Goal: Task Accomplishment & Management: Manage account settings

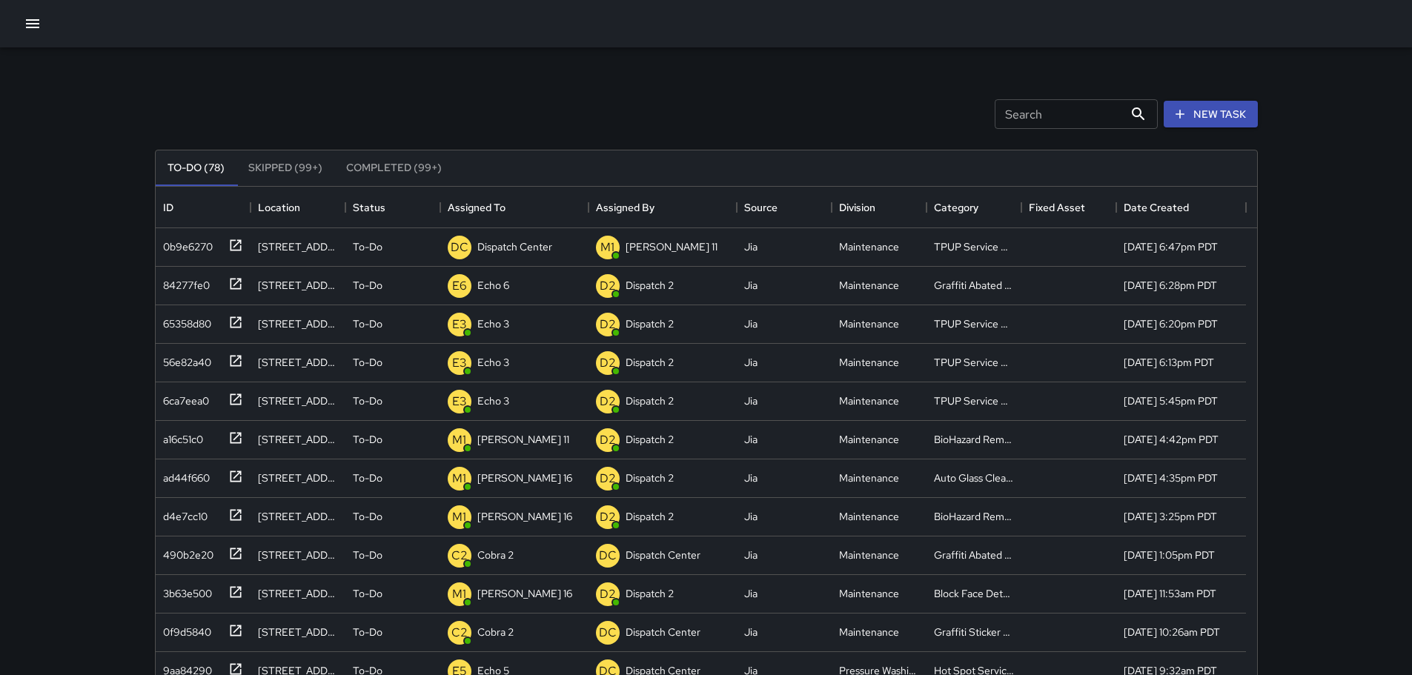
scroll to position [617, 1090]
click at [529, 238] on div "Dispatch Center" at bounding box center [514, 246] width 81 height 21
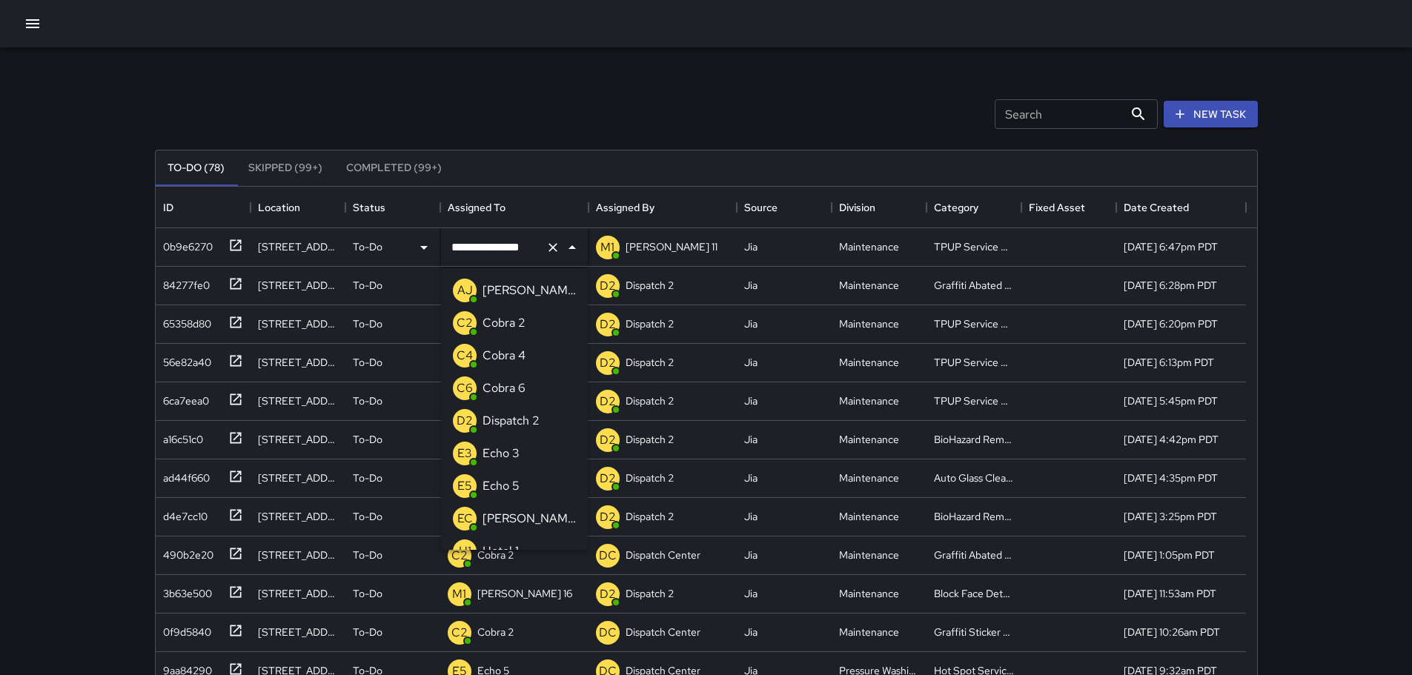
scroll to position [801, 0]
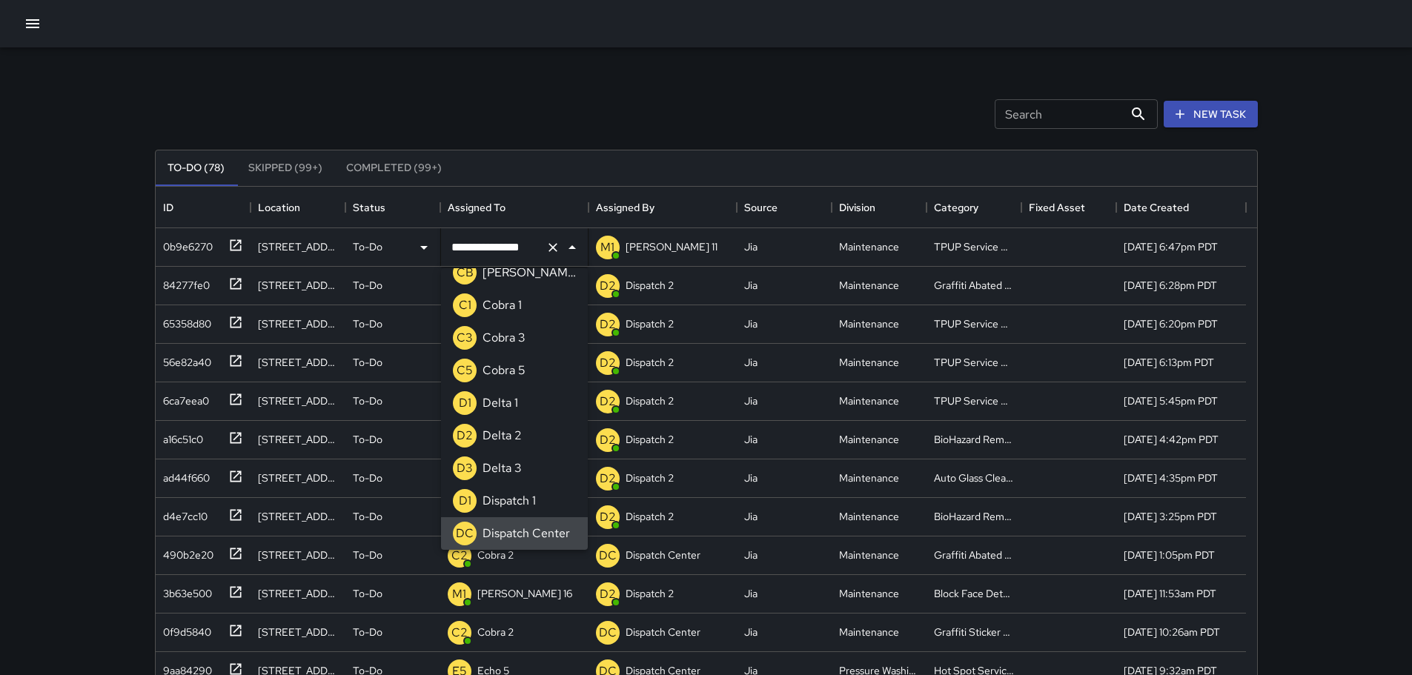
click at [560, 256] on div at bounding box center [562, 247] width 39 height 21
click at [556, 251] on icon "Clear" at bounding box center [553, 247] width 15 height 15
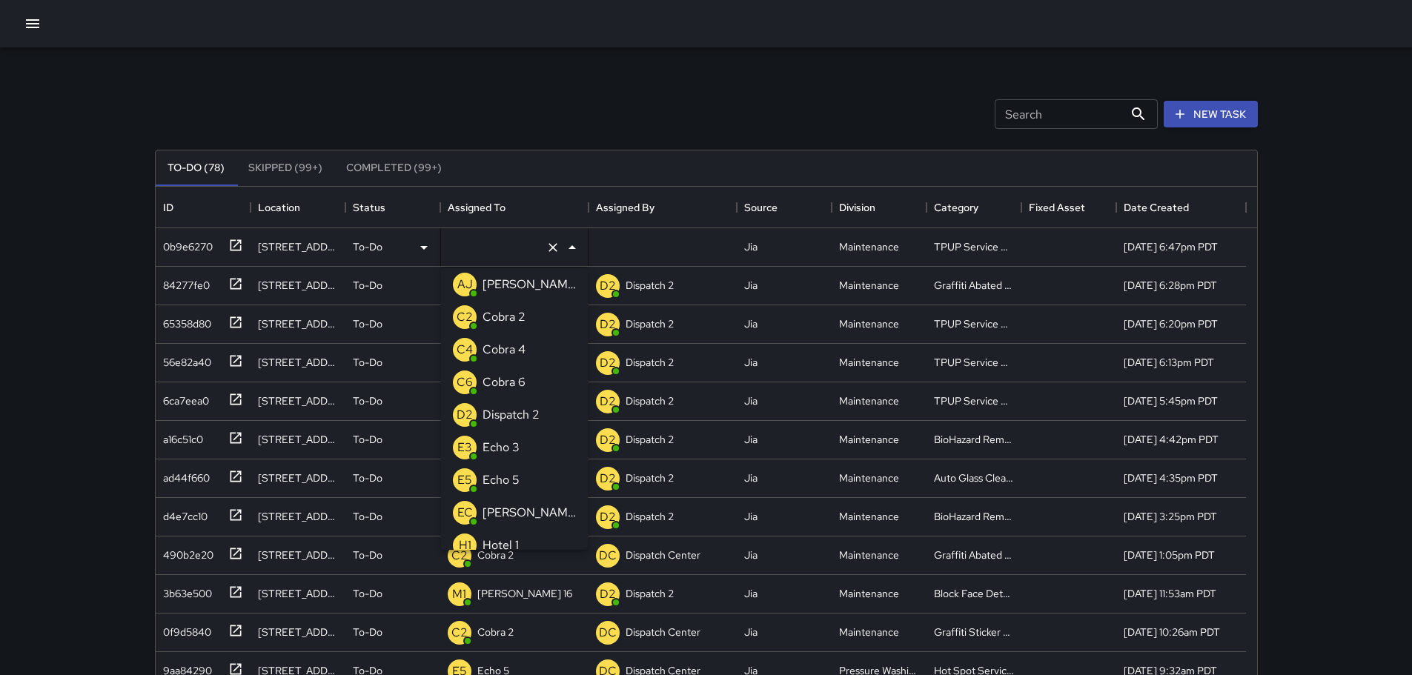
type input "*"
click at [537, 311] on li "E3 Echo 3" at bounding box center [514, 317] width 147 height 33
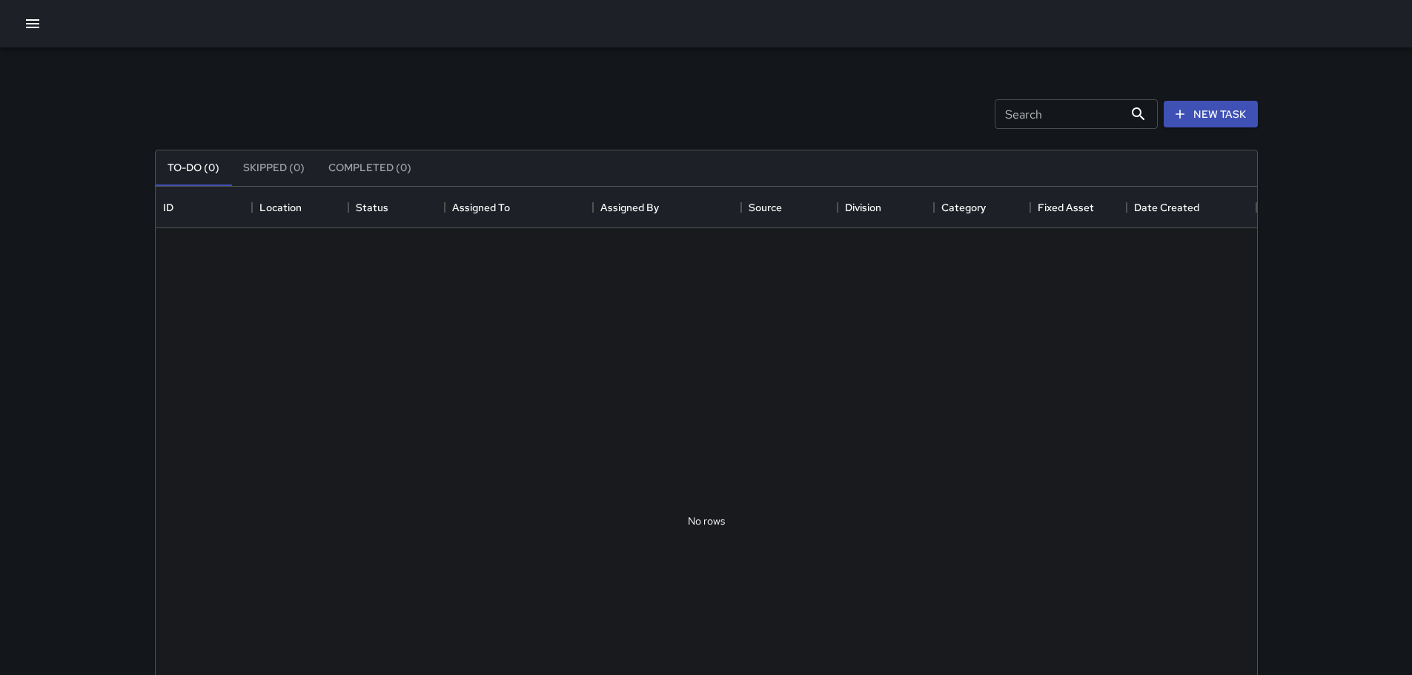
scroll to position [617, 1090]
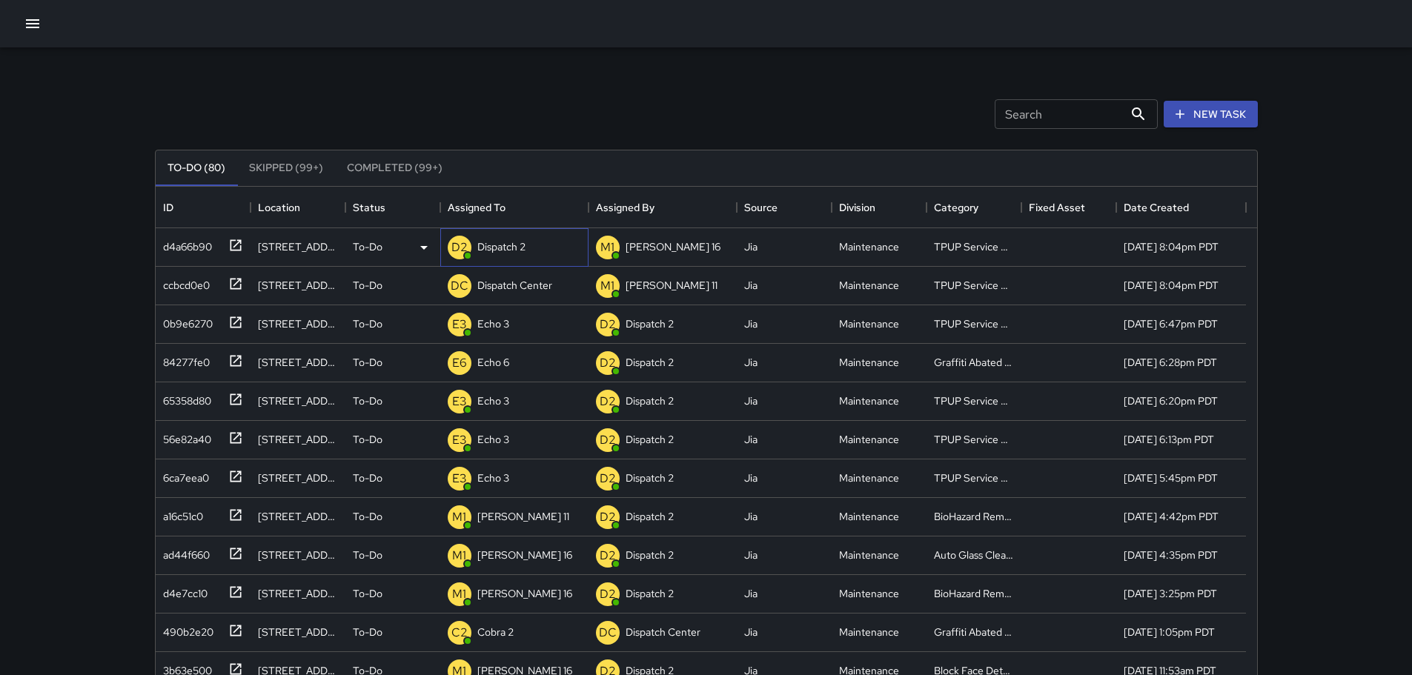
click at [492, 248] on p "Dispatch 2" at bounding box center [501, 246] width 48 height 15
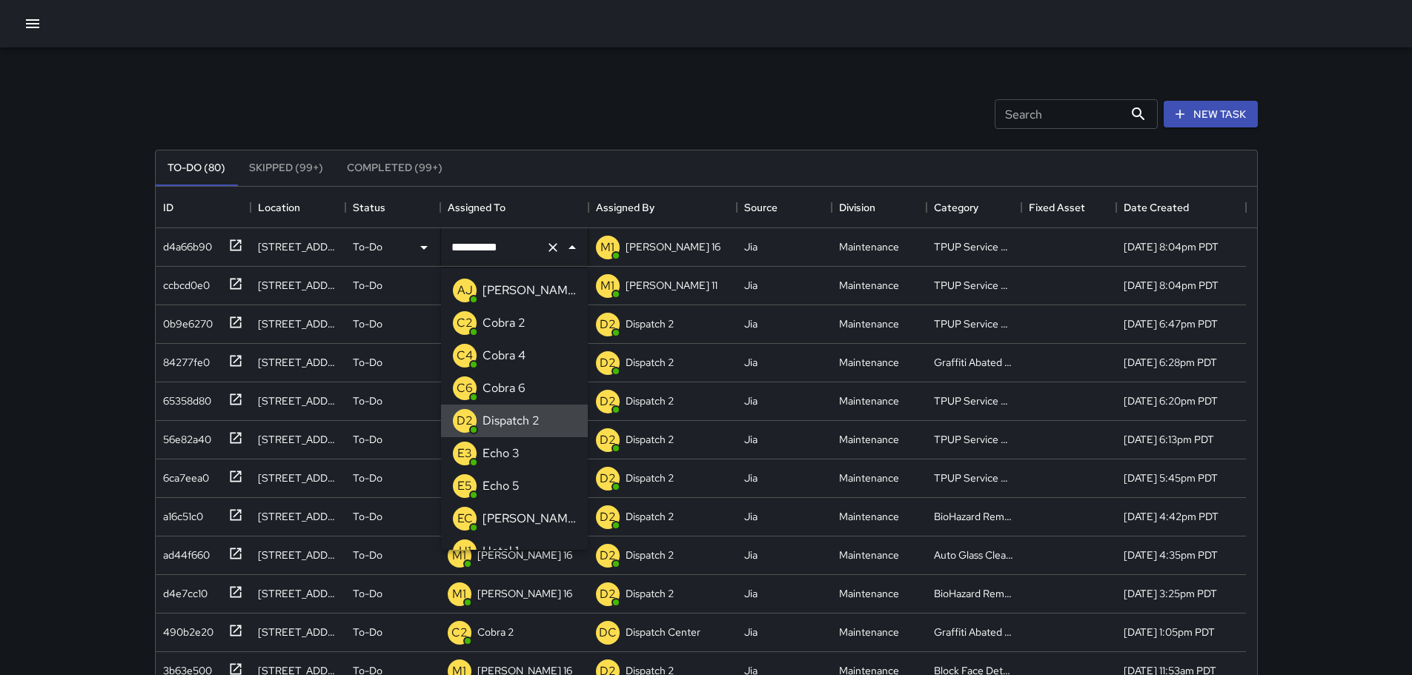
click at [548, 251] on icon "Clear" at bounding box center [553, 247] width 15 height 15
type input "*"
click at [518, 325] on p "Echo 3" at bounding box center [501, 323] width 37 height 18
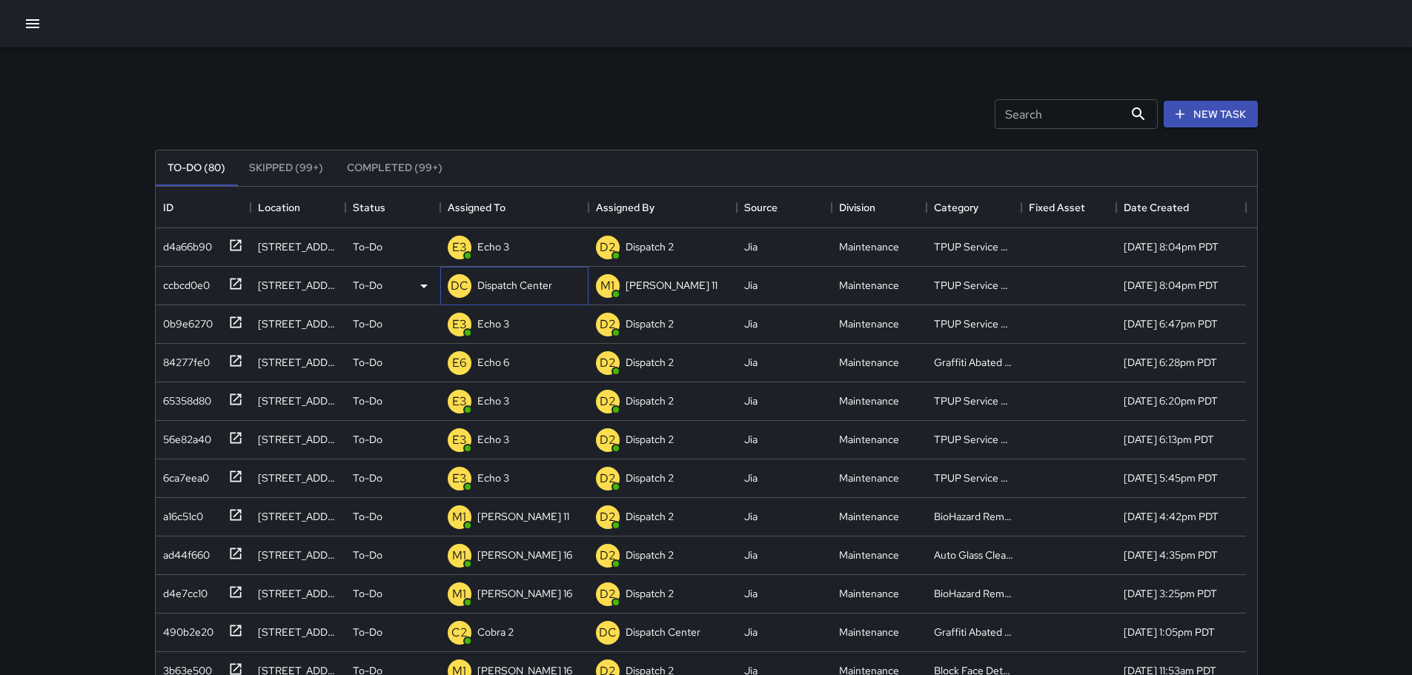
click at [542, 285] on p "Dispatch Center" at bounding box center [514, 285] width 75 height 15
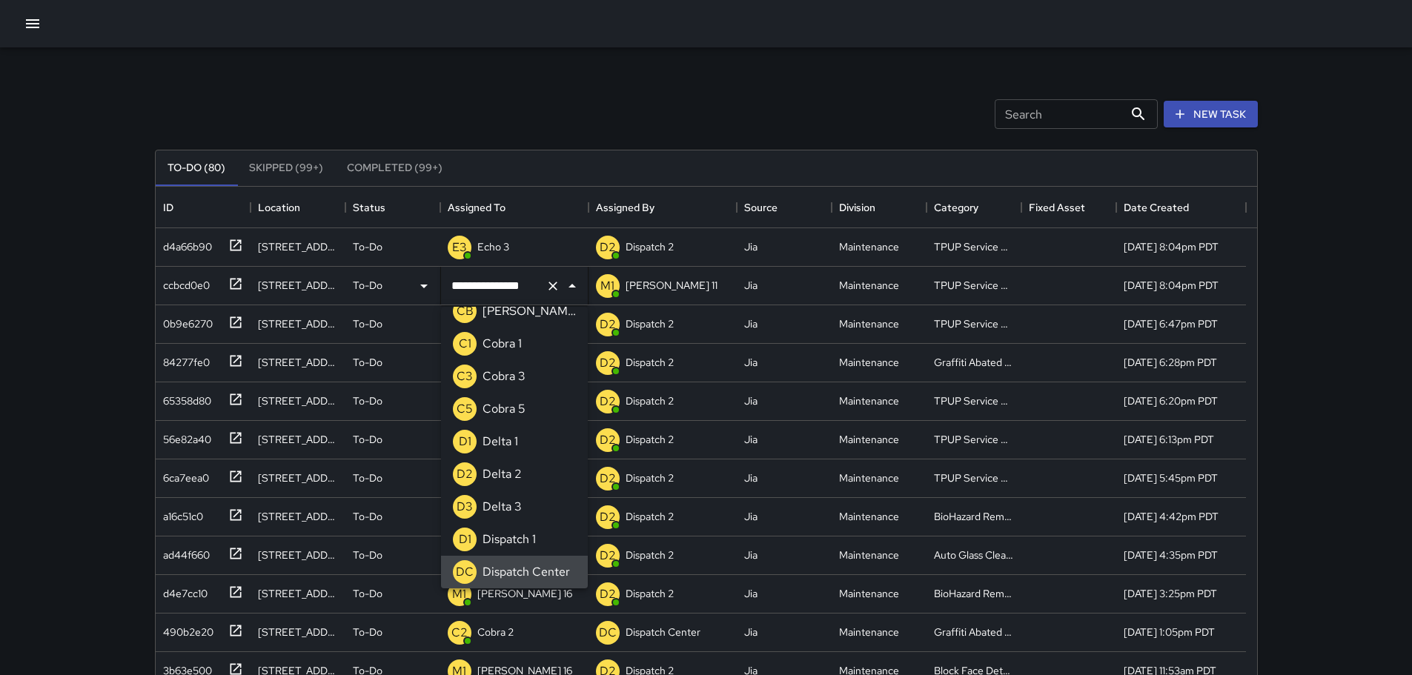
click at [549, 283] on icon "Clear" at bounding box center [552, 286] width 9 height 9
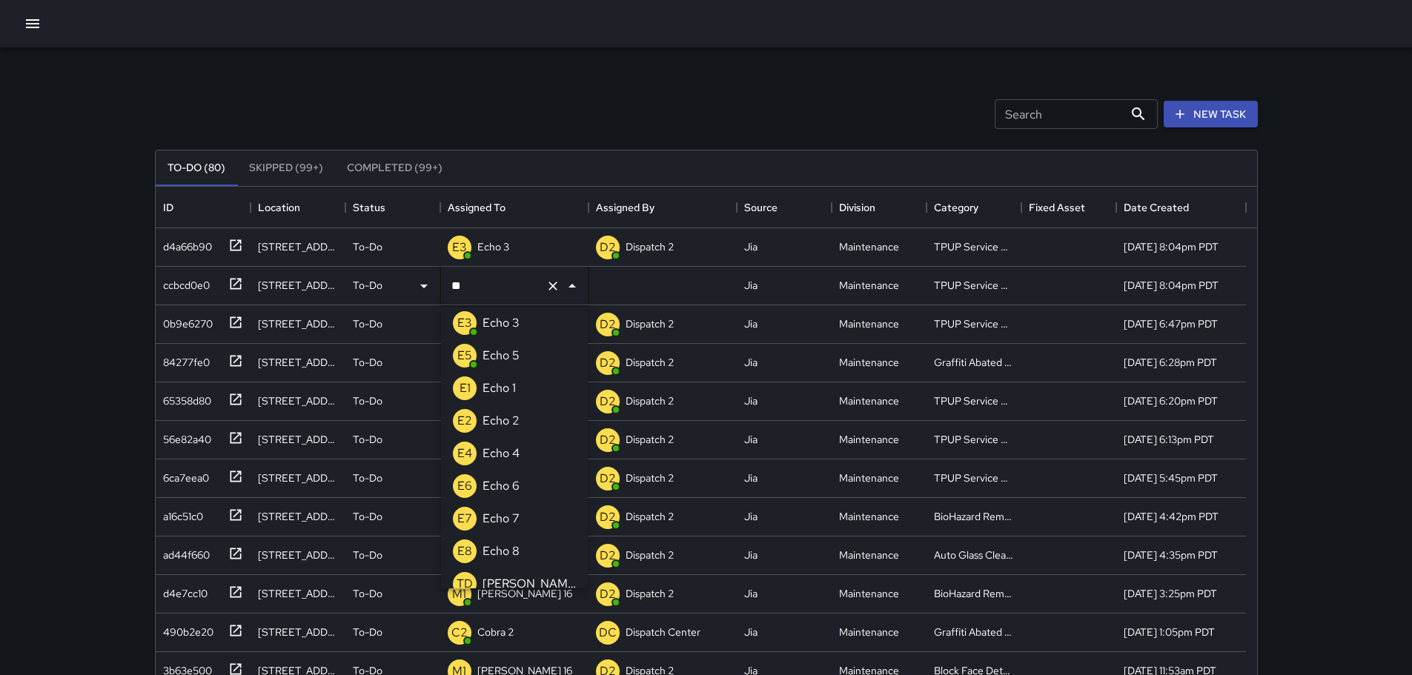
scroll to position [0, 0]
type input "***"
click at [516, 320] on p "Echo 3" at bounding box center [501, 329] width 37 height 18
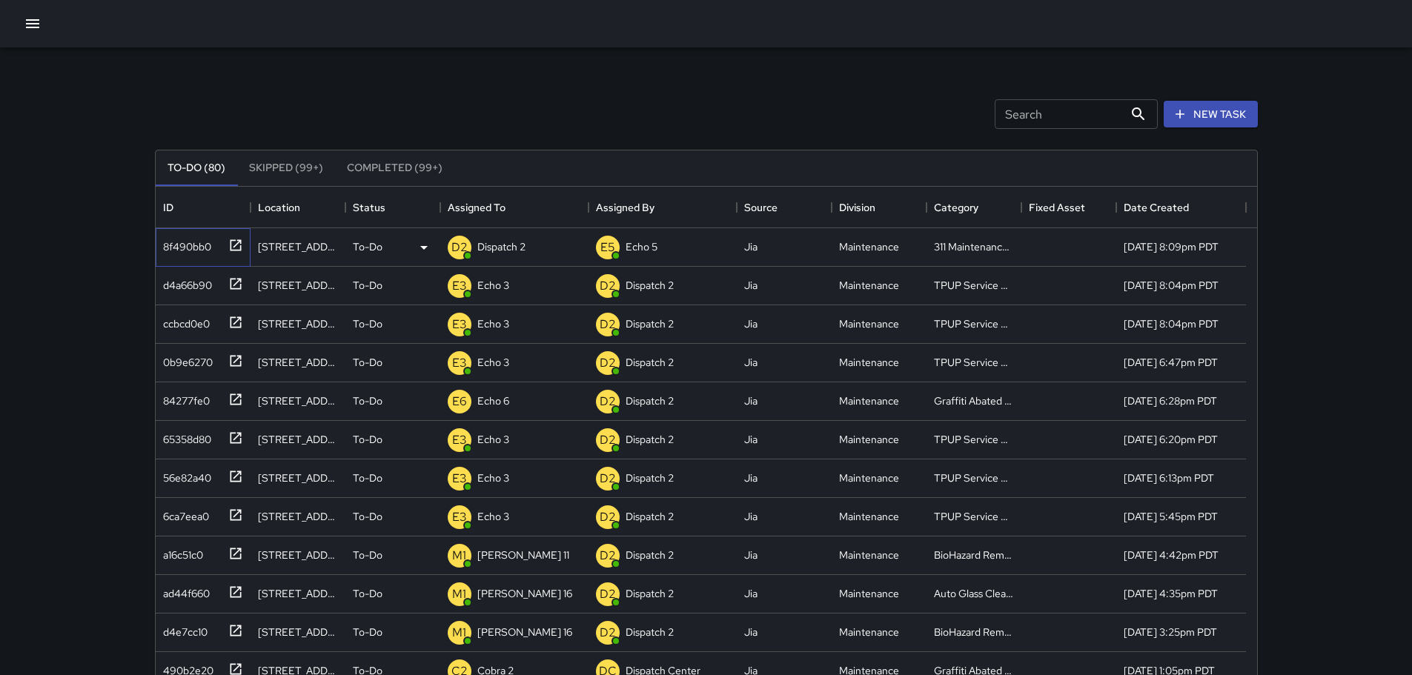
click at [239, 250] on icon at bounding box center [235, 244] width 11 height 11
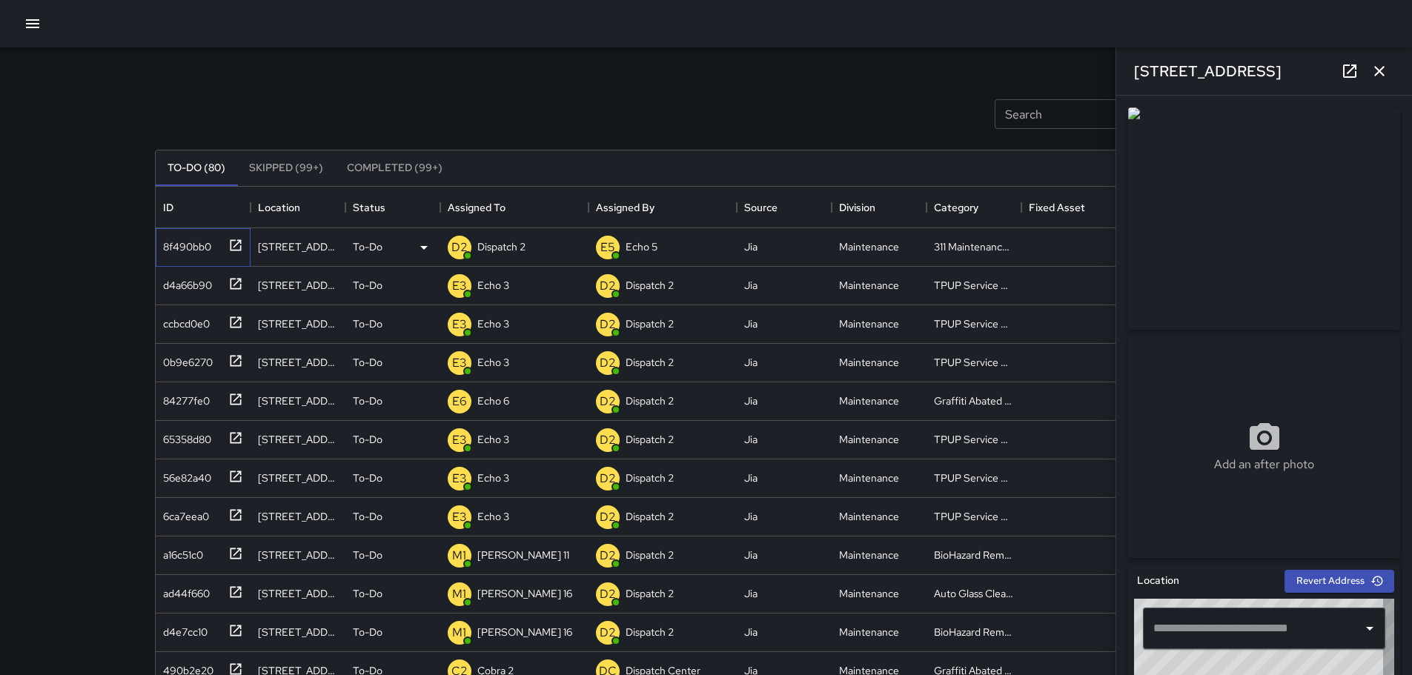
type input "**********"
click at [1356, 73] on icon at bounding box center [1349, 70] width 13 height 13
drag, startPoint x: 1234, startPoint y: 65, endPoint x: 1133, endPoint y: 78, distance: 101.6
click at [1133, 78] on div "491 8th Street" at bounding box center [1264, 70] width 296 height 47
copy h6 "491 8th Street"
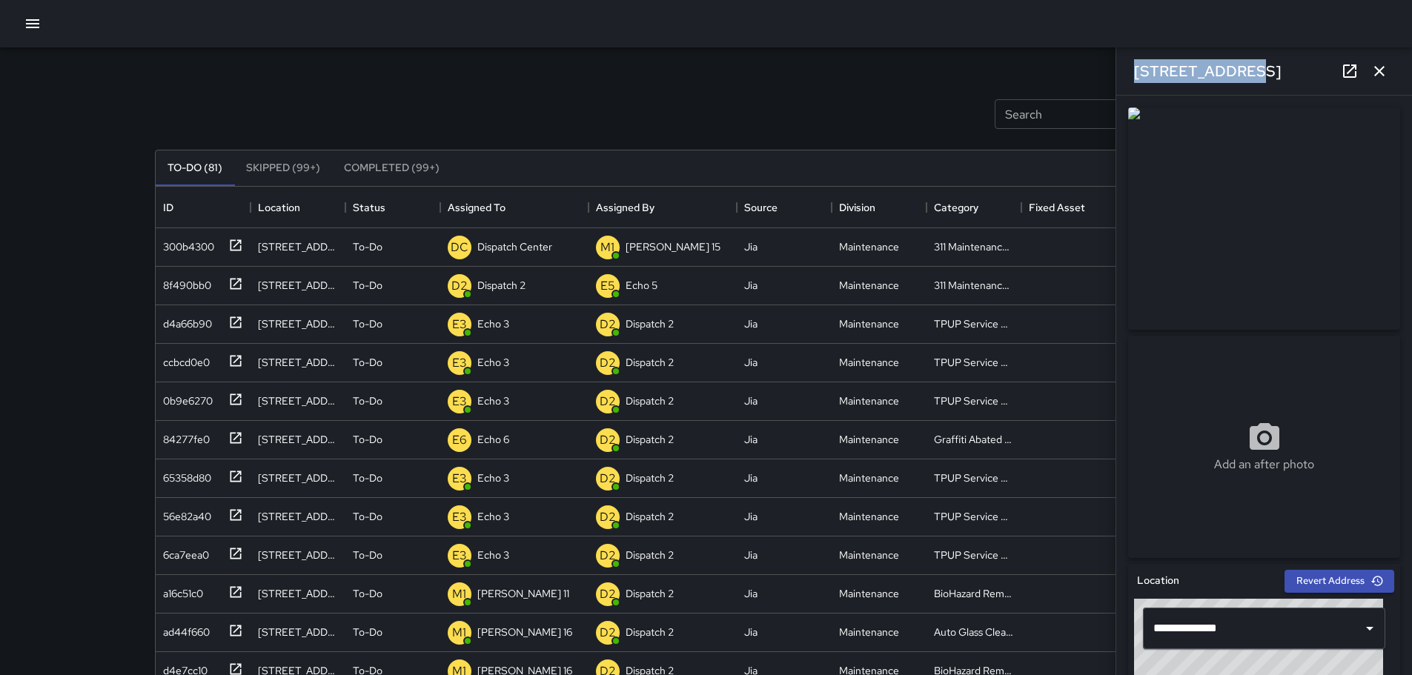
click at [1392, 74] on button "button" at bounding box center [1380, 71] width 30 height 30
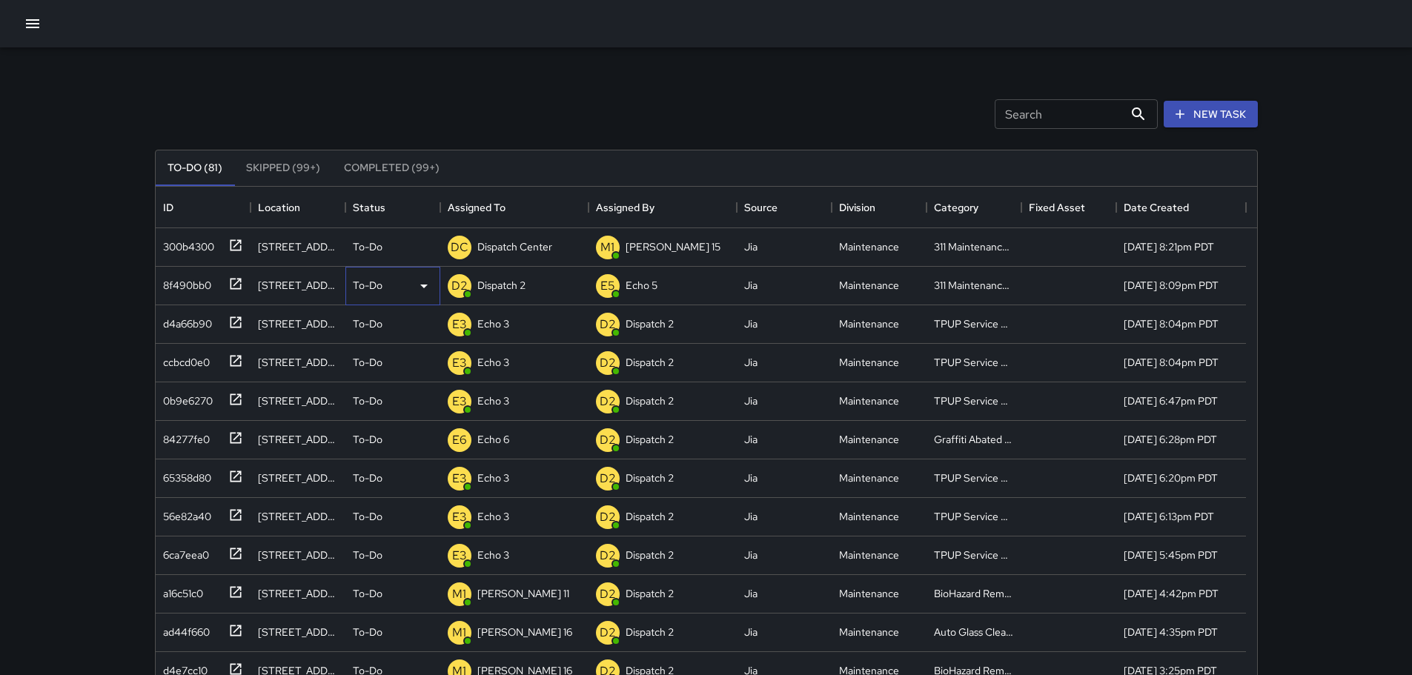
click at [373, 277] on div "To-Do" at bounding box center [393, 286] width 80 height 18
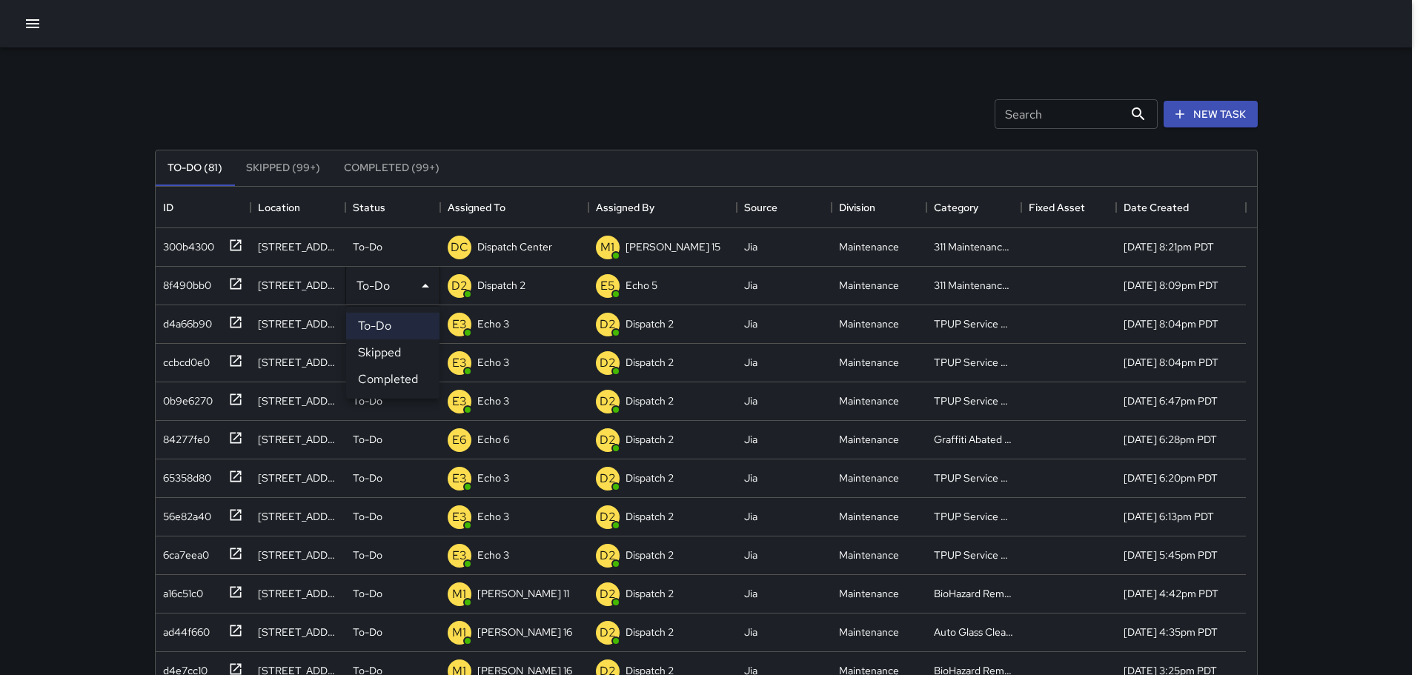
click at [388, 376] on li "Completed" at bounding box center [392, 379] width 93 height 27
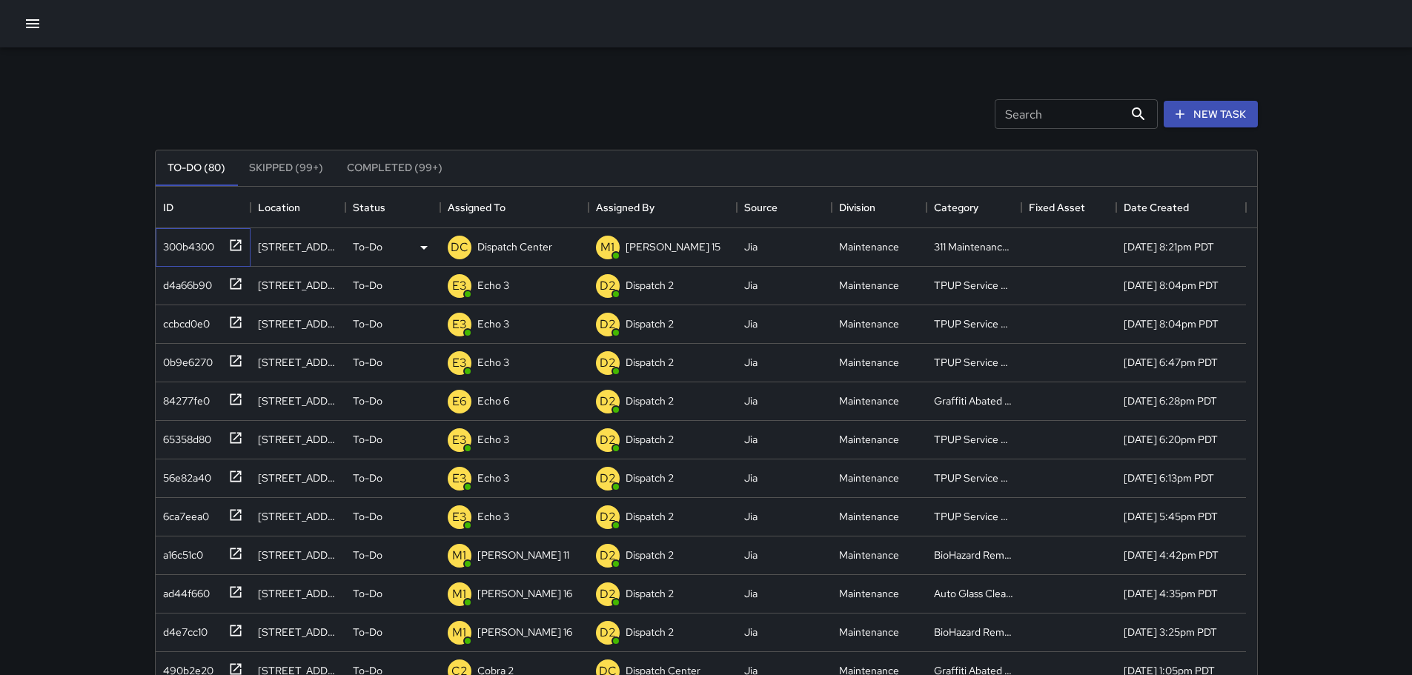
click at [240, 243] on icon at bounding box center [235, 244] width 11 height 11
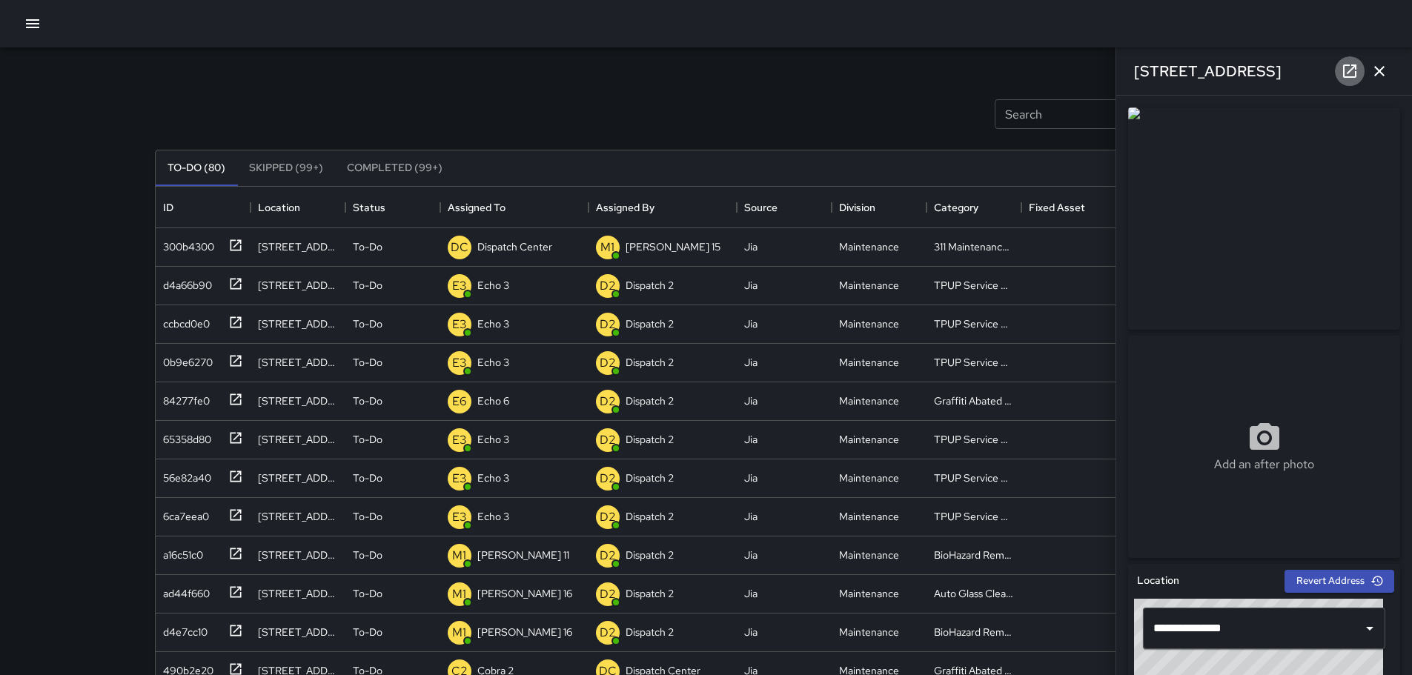
click at [1356, 77] on icon at bounding box center [1349, 70] width 13 height 13
click at [1375, 77] on icon "button" at bounding box center [1380, 71] width 18 height 18
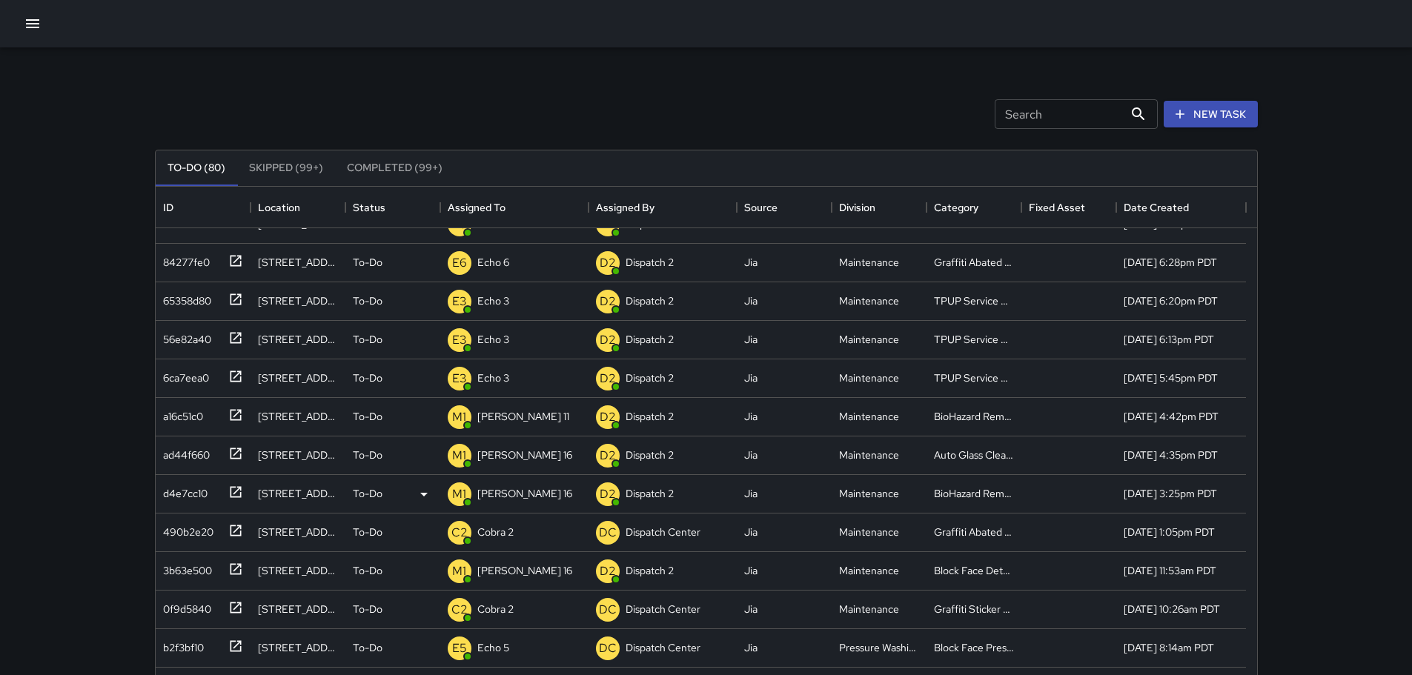
scroll to position [148, 0]
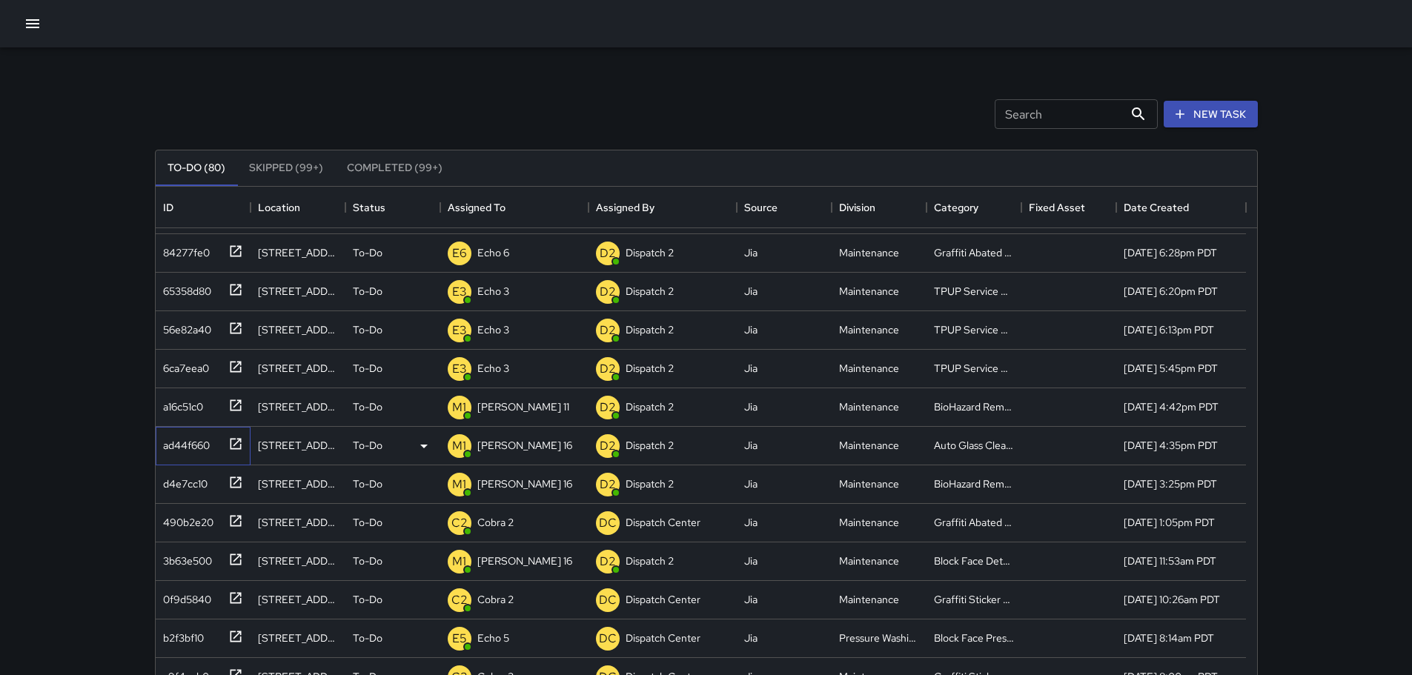
click at [240, 444] on icon at bounding box center [235, 443] width 11 height 11
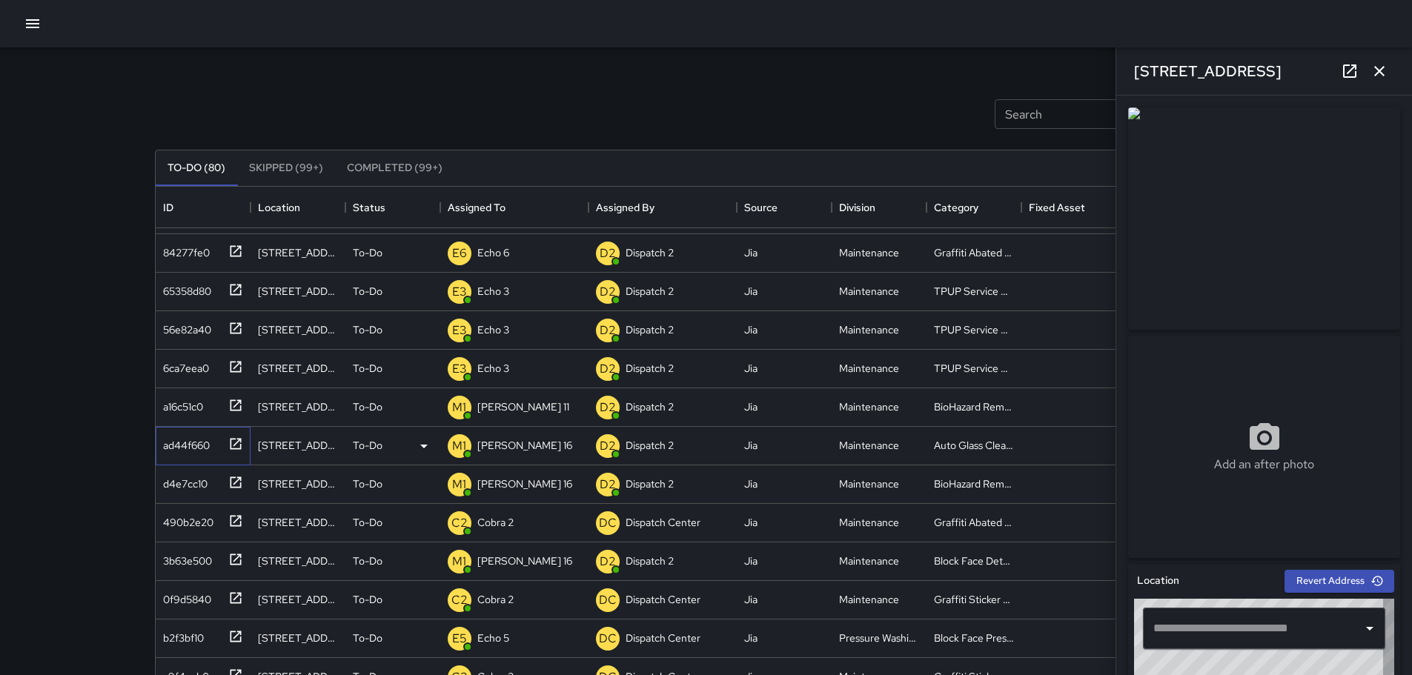
type input "**********"
click at [1390, 68] on button "button" at bounding box center [1380, 71] width 30 height 30
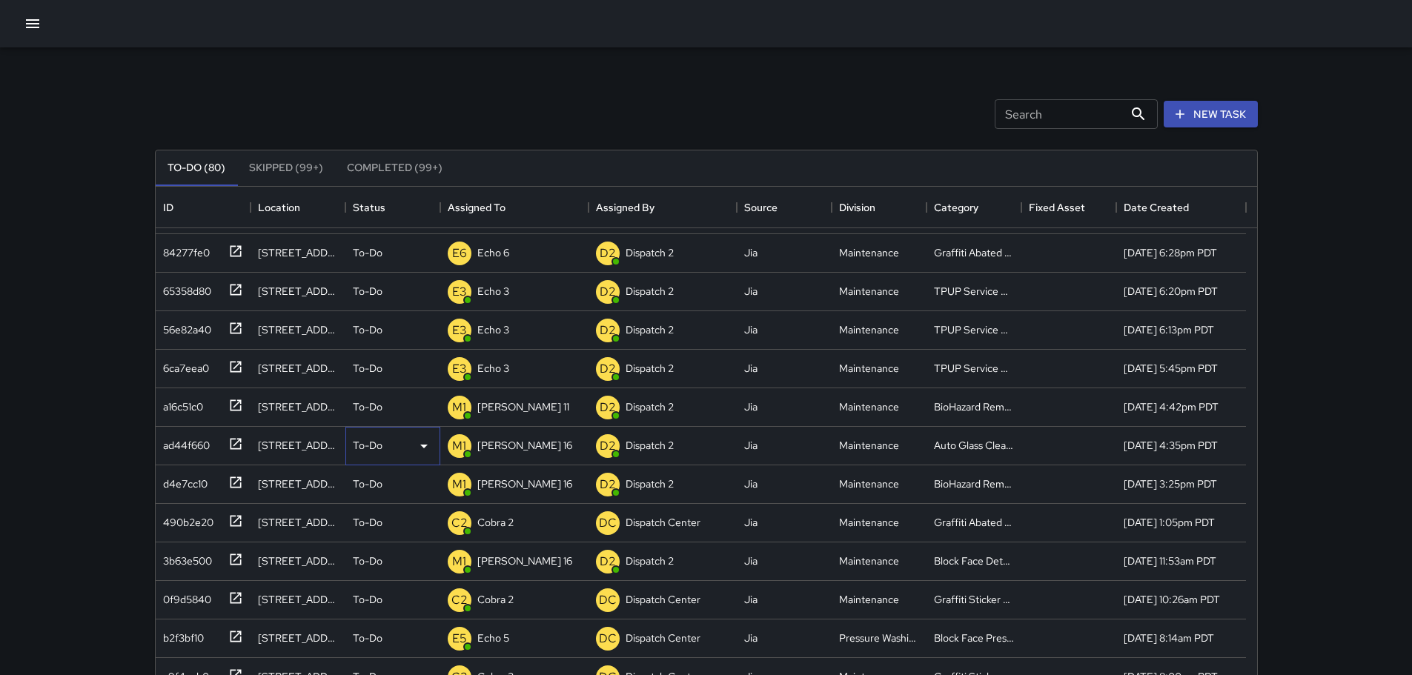
click at [374, 445] on p "To-Do" at bounding box center [368, 445] width 30 height 15
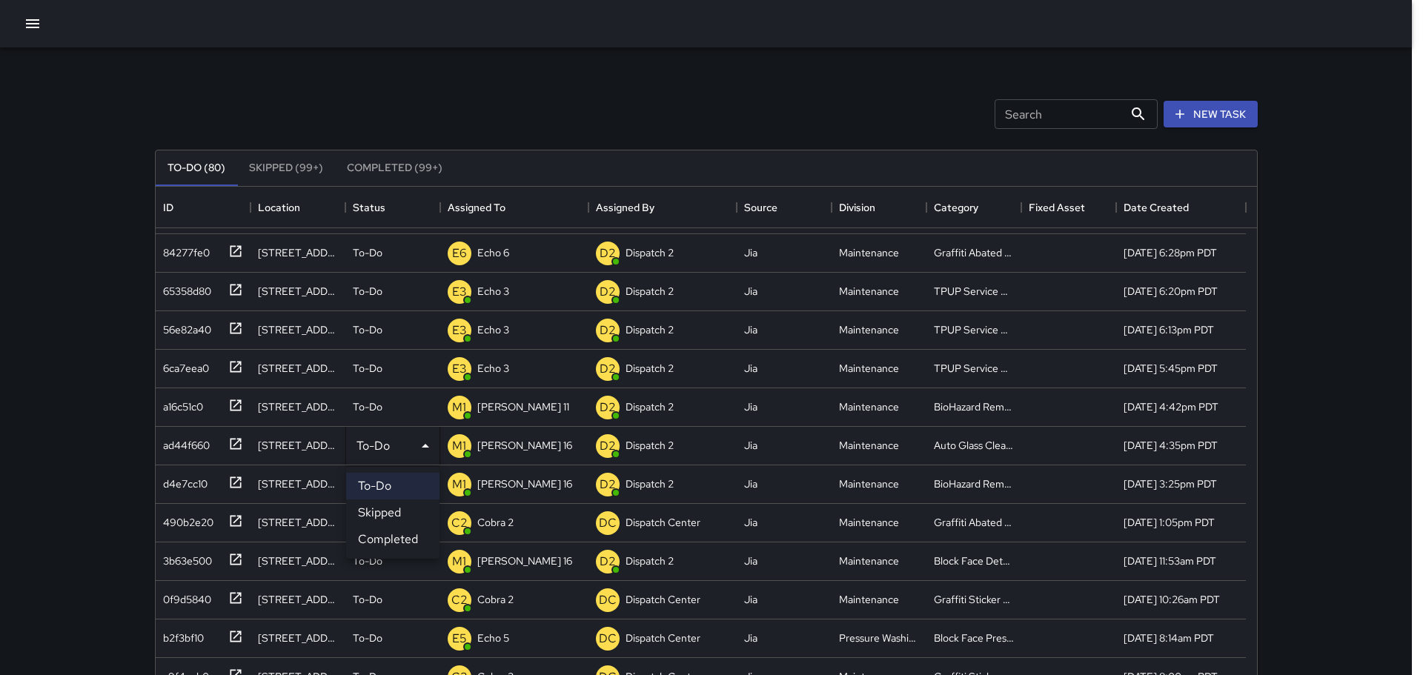
click at [388, 539] on li "Completed" at bounding box center [392, 539] width 93 height 27
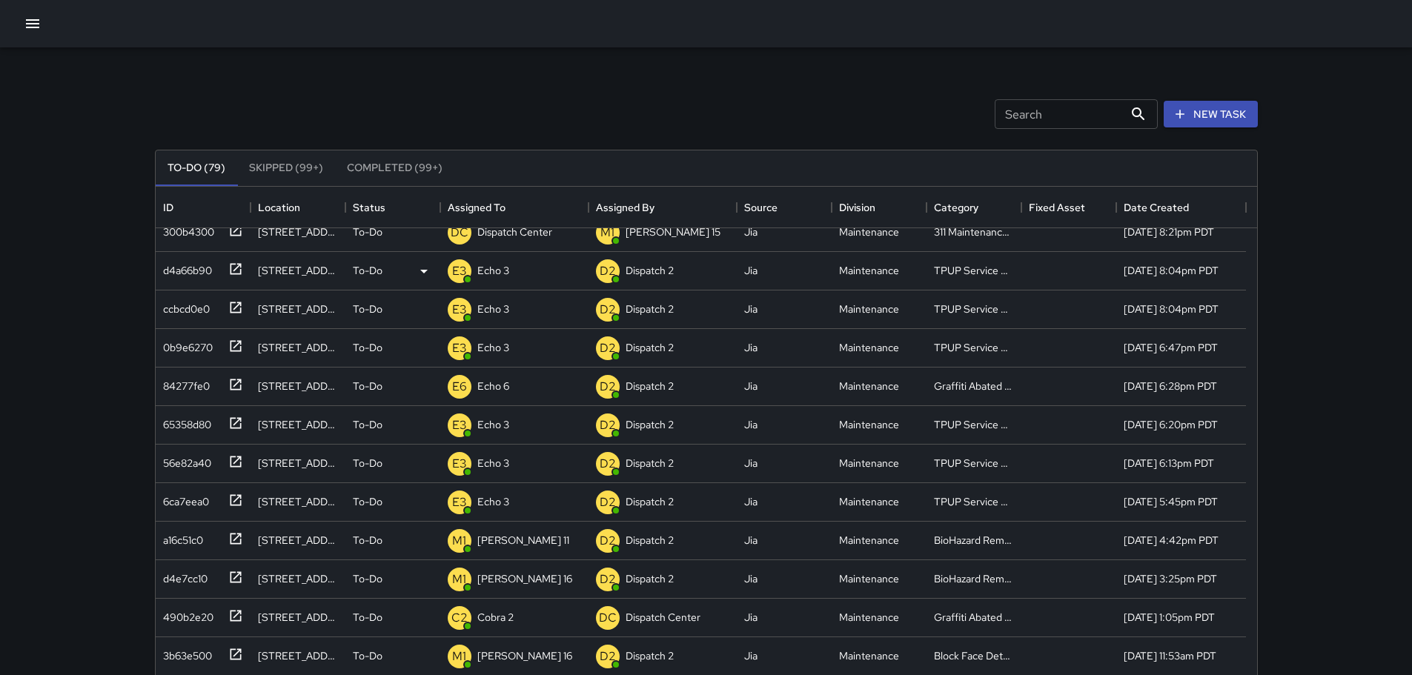
scroll to position [0, 0]
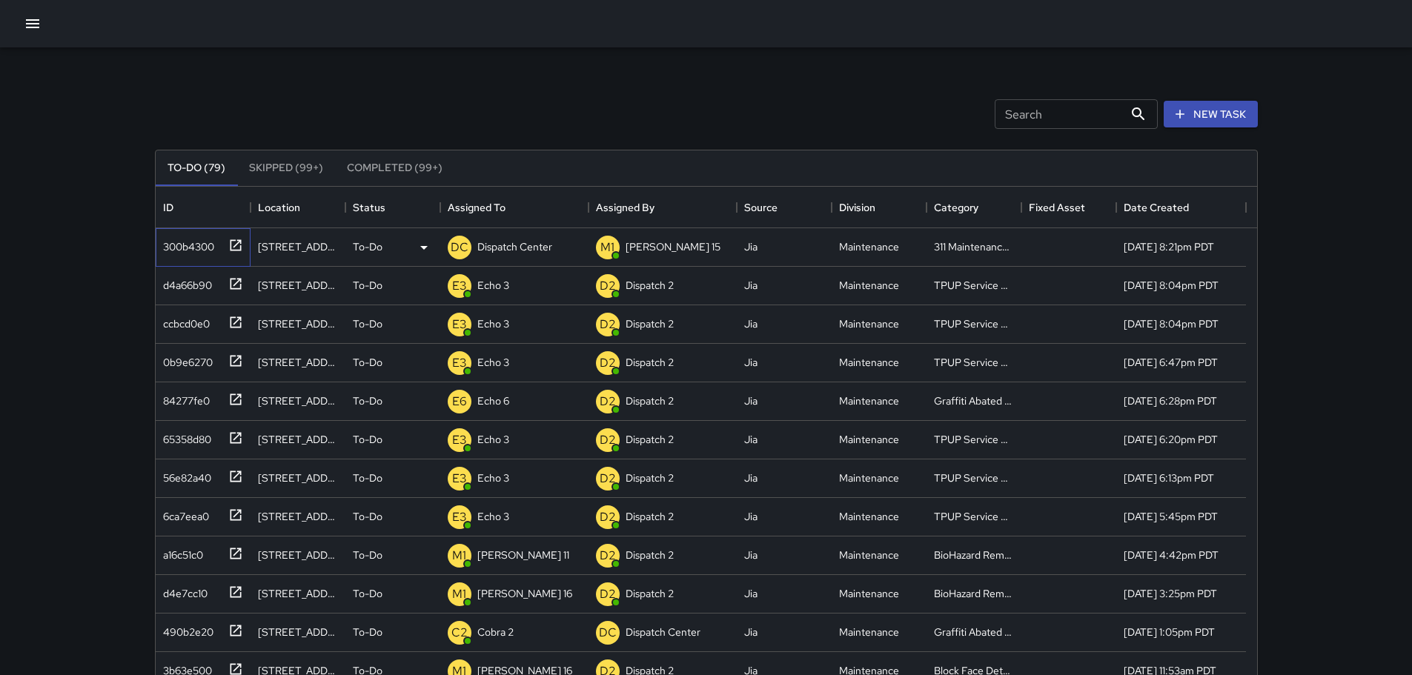
click at [239, 245] on icon at bounding box center [235, 245] width 15 height 15
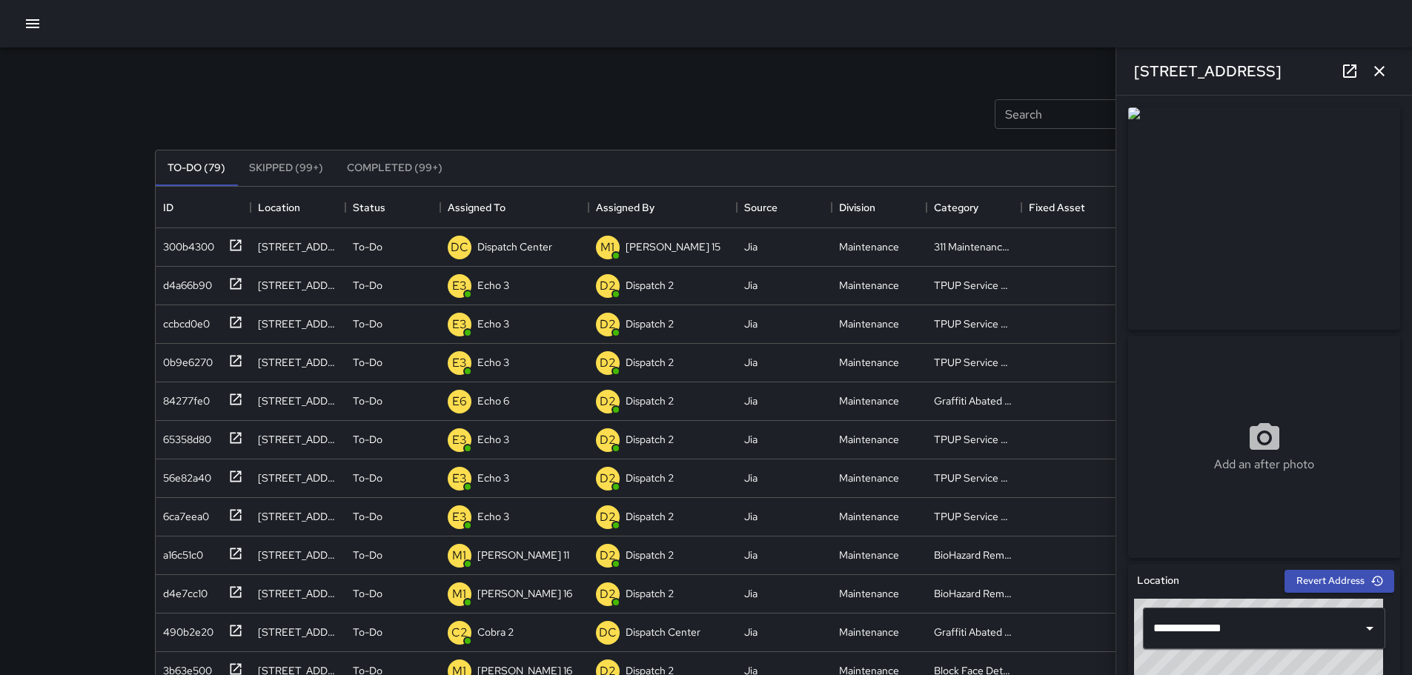
click at [1345, 73] on icon at bounding box center [1349, 70] width 13 height 13
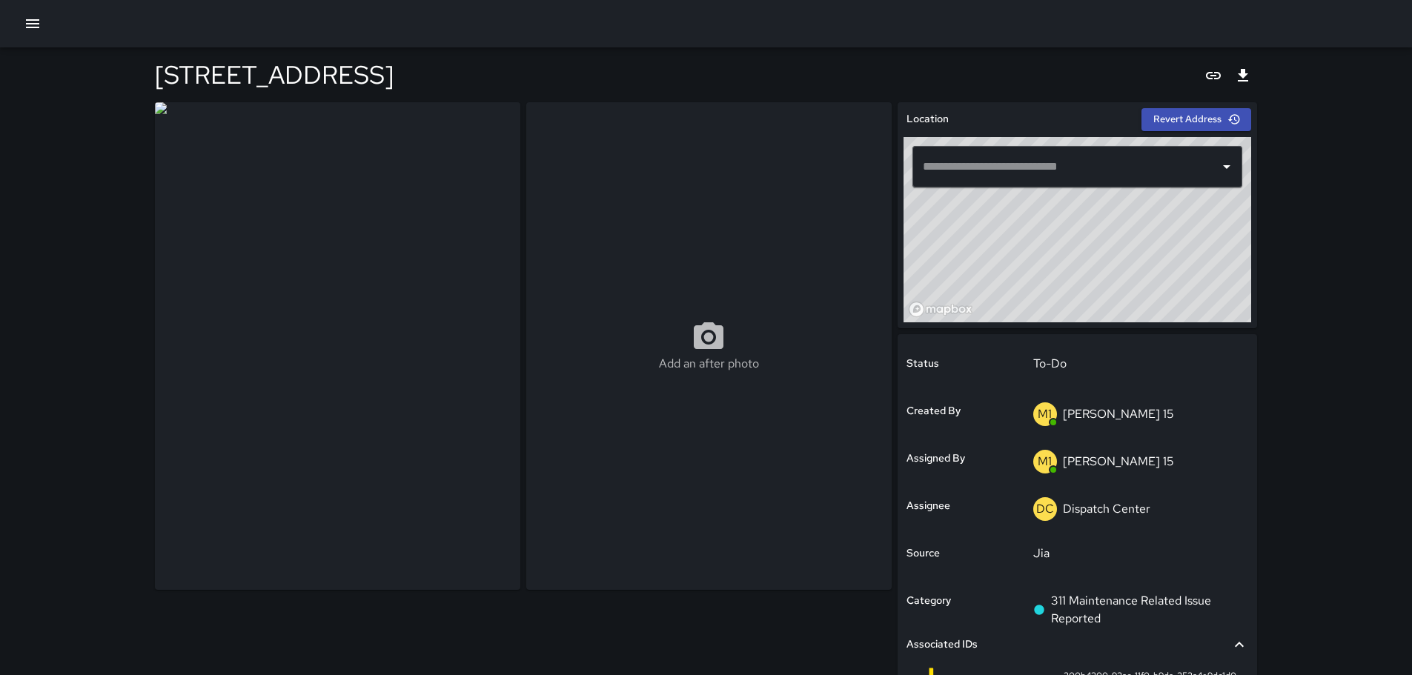
type input "**********"
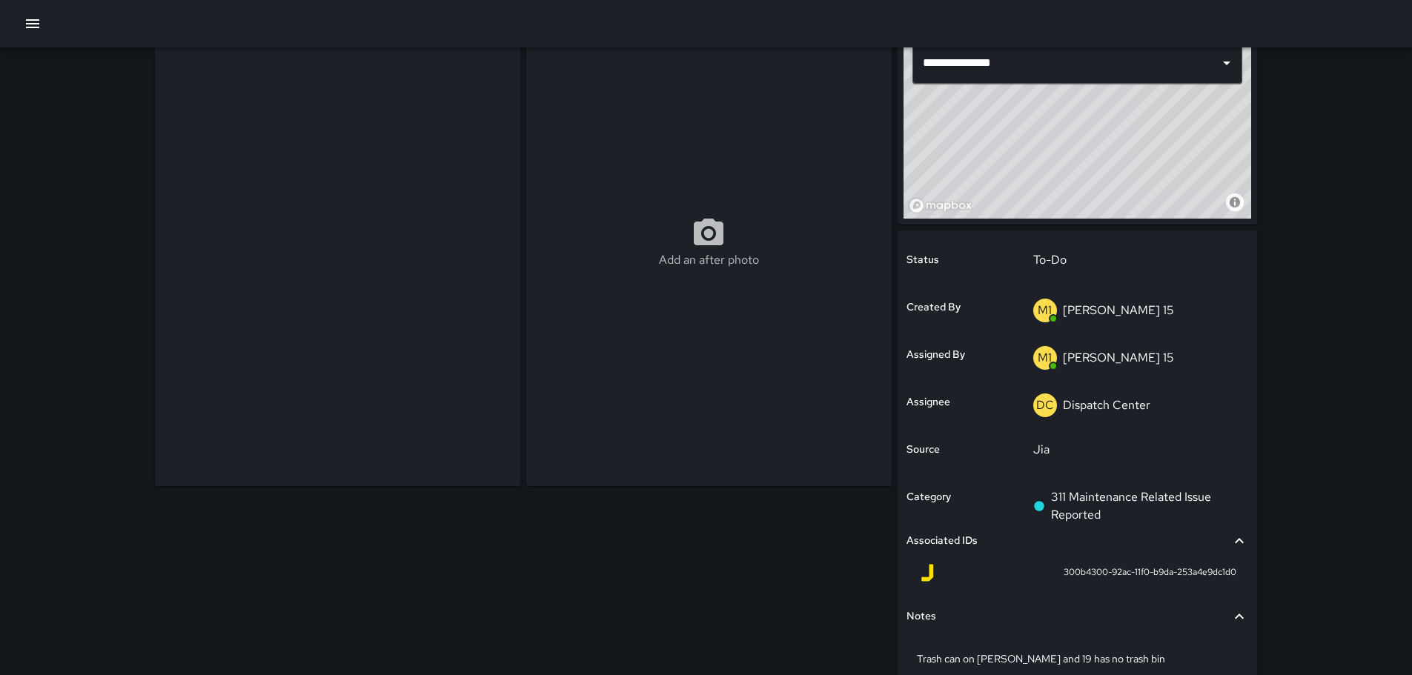
scroll to position [18, 0]
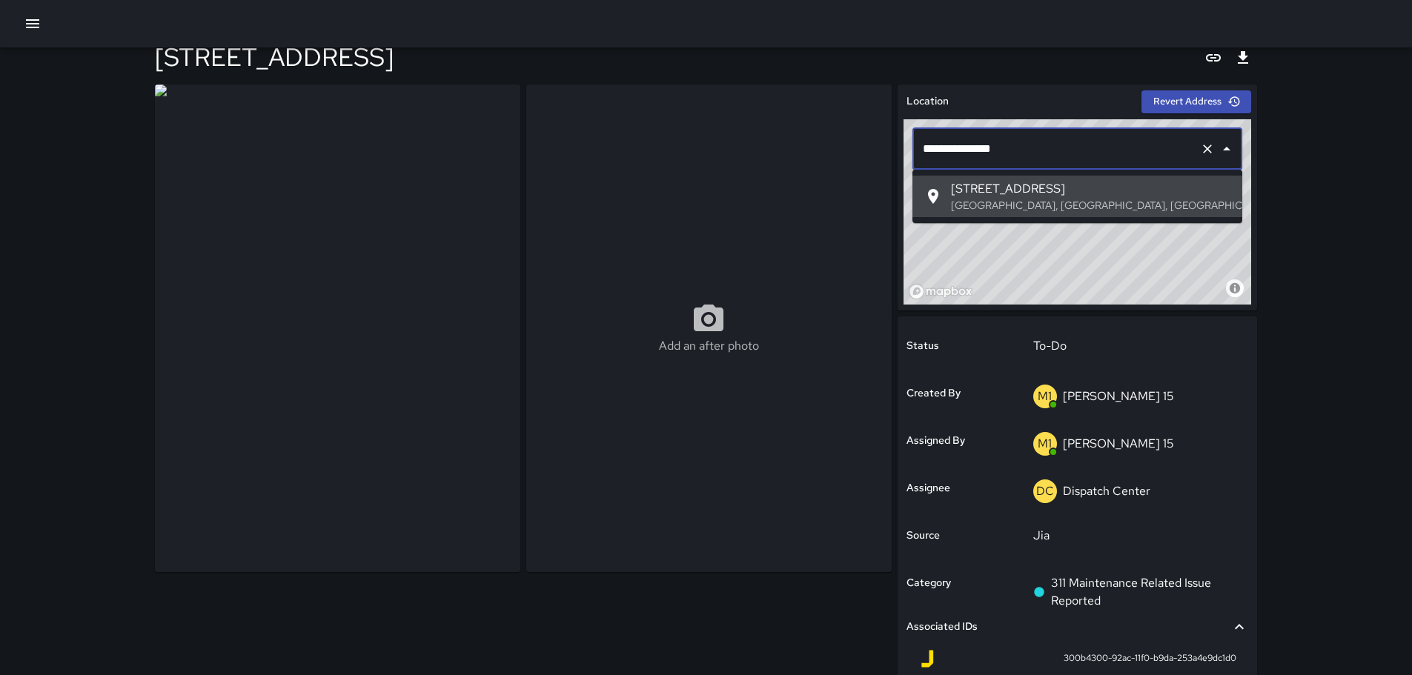
drag, startPoint x: 952, startPoint y: 165, endPoint x: 886, endPoint y: 170, distance: 65.4
click at [886, 170] on div "**********" at bounding box center [706, 451] width 1115 height 745
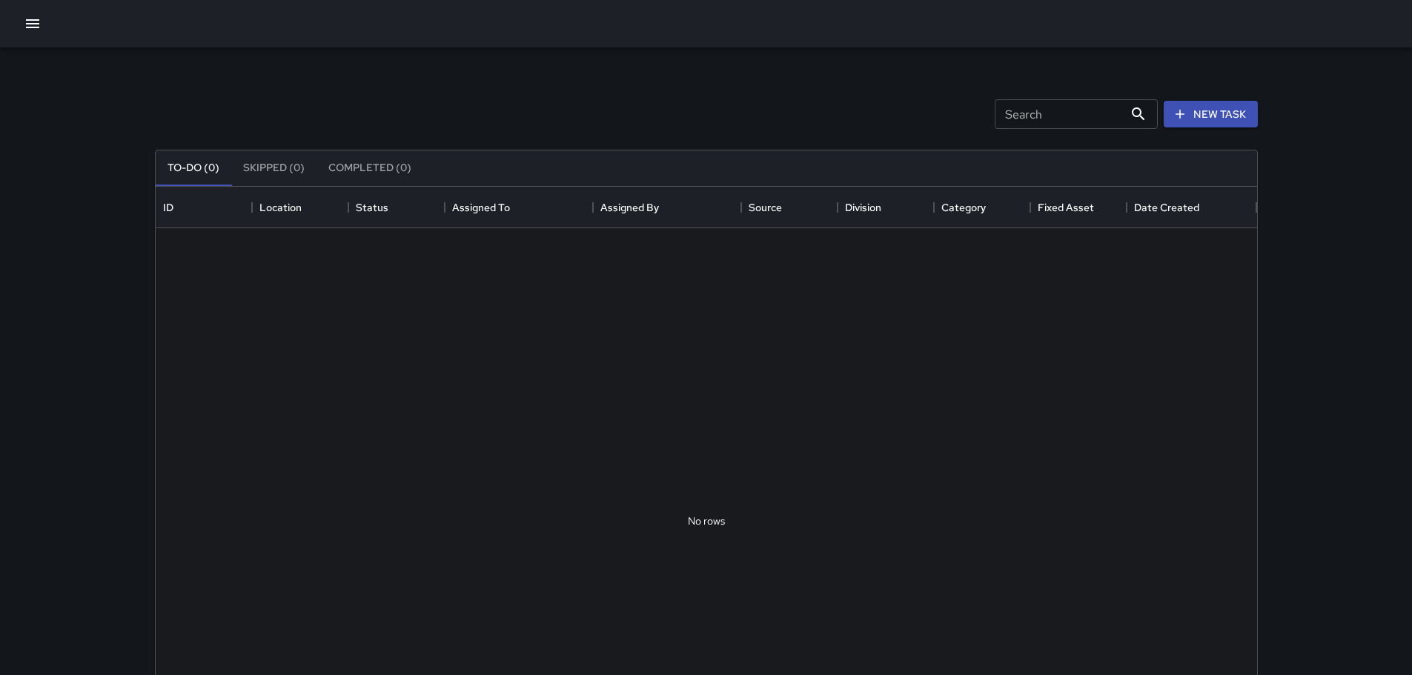
scroll to position [617, 1090]
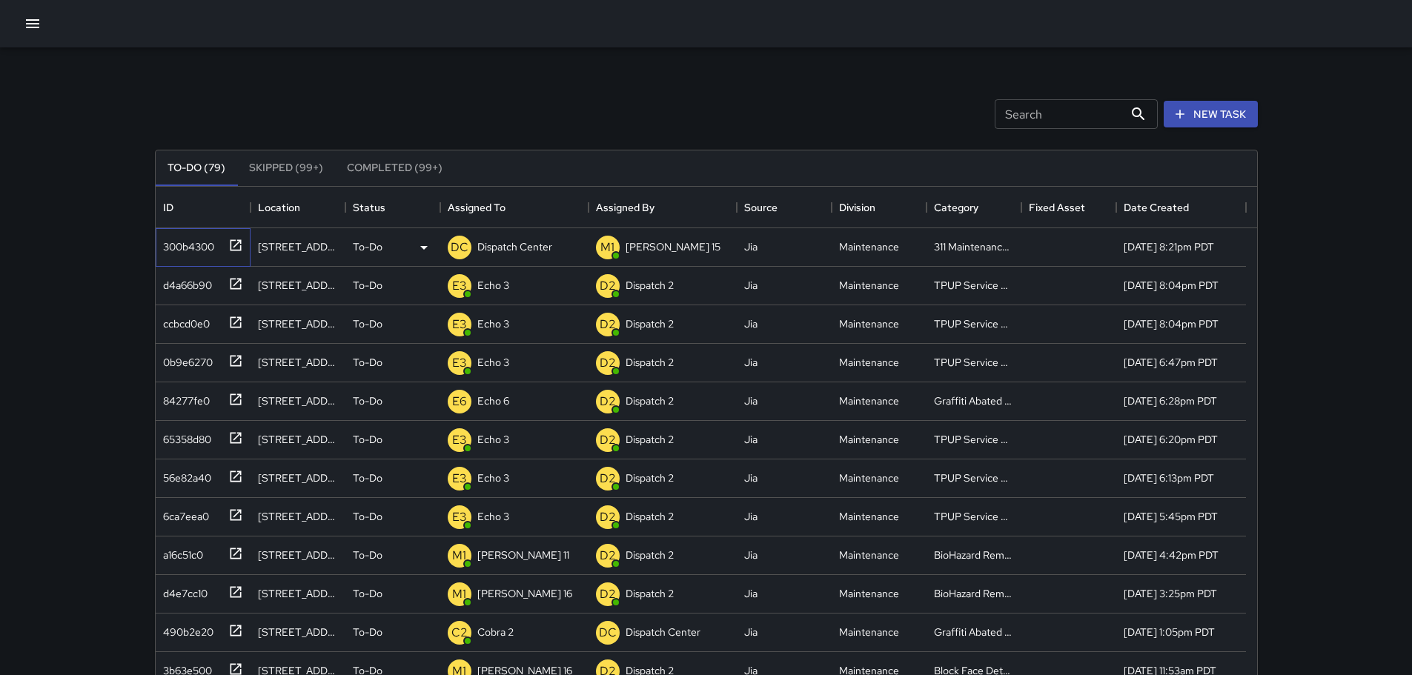
click at [240, 245] on icon at bounding box center [235, 244] width 11 height 11
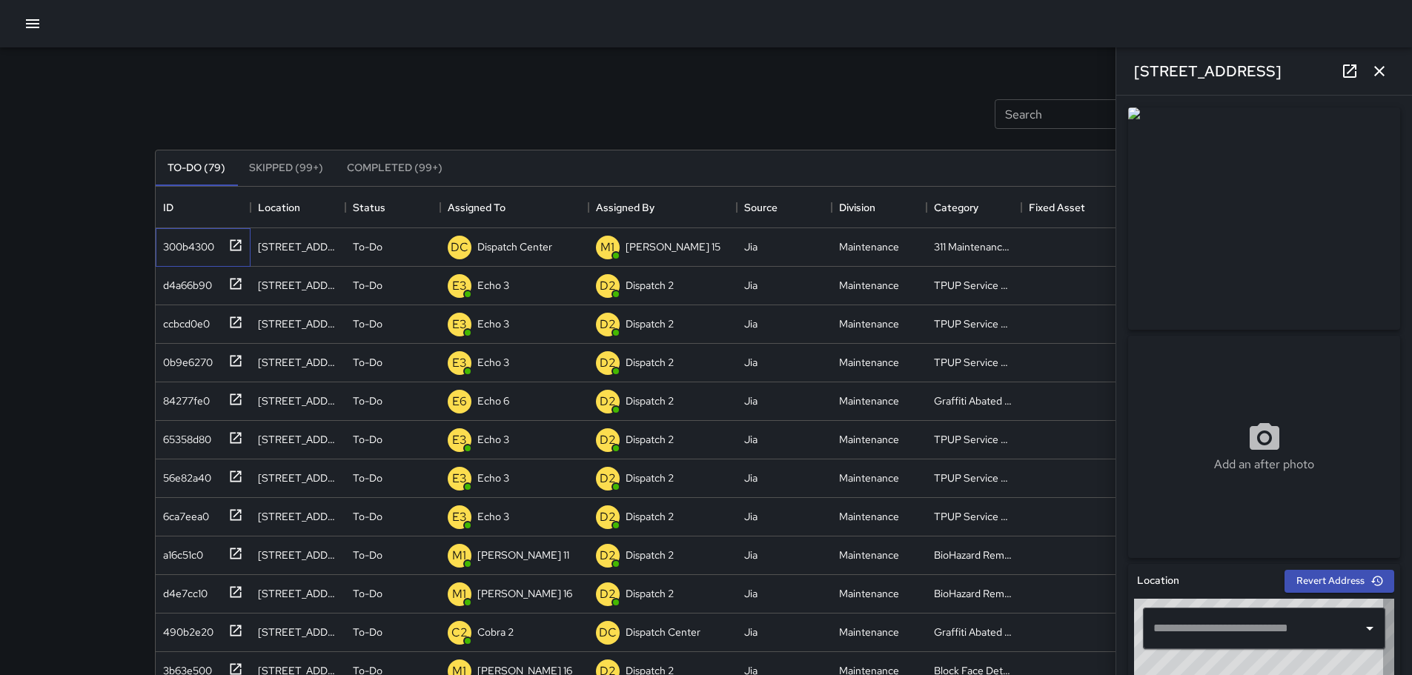
type input "**********"
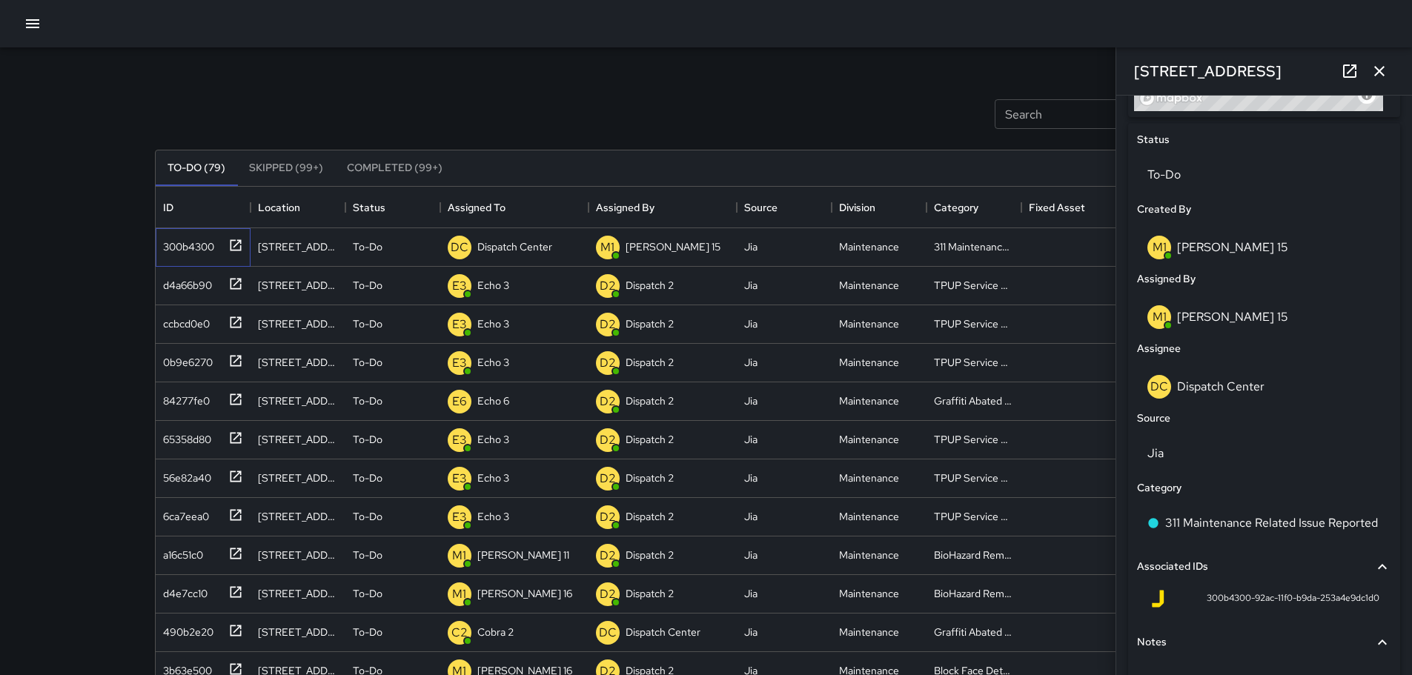
scroll to position [767, 0]
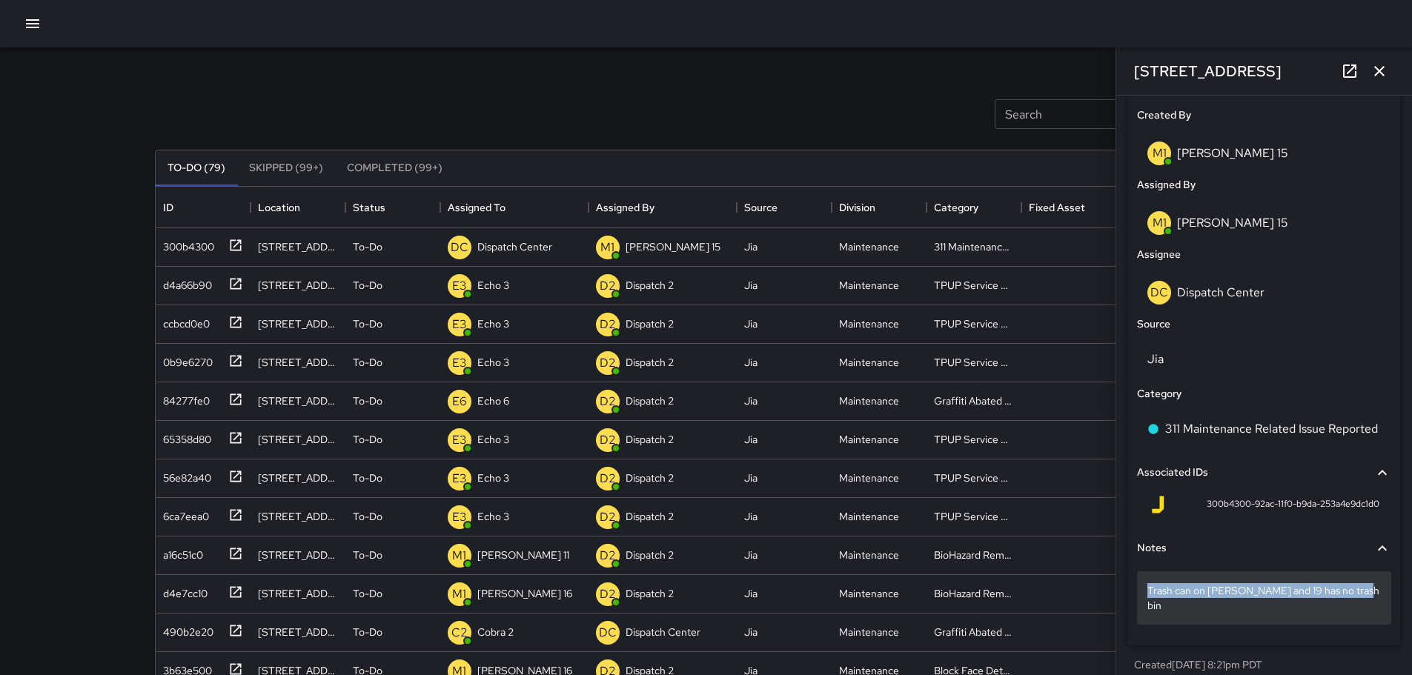
drag, startPoint x: 1148, startPoint y: 593, endPoint x: 1370, endPoint y: 584, distance: 221.8
click at [1370, 584] on div "Trash can on Harrison and 19 has no trash bin" at bounding box center [1264, 597] width 254 height 53
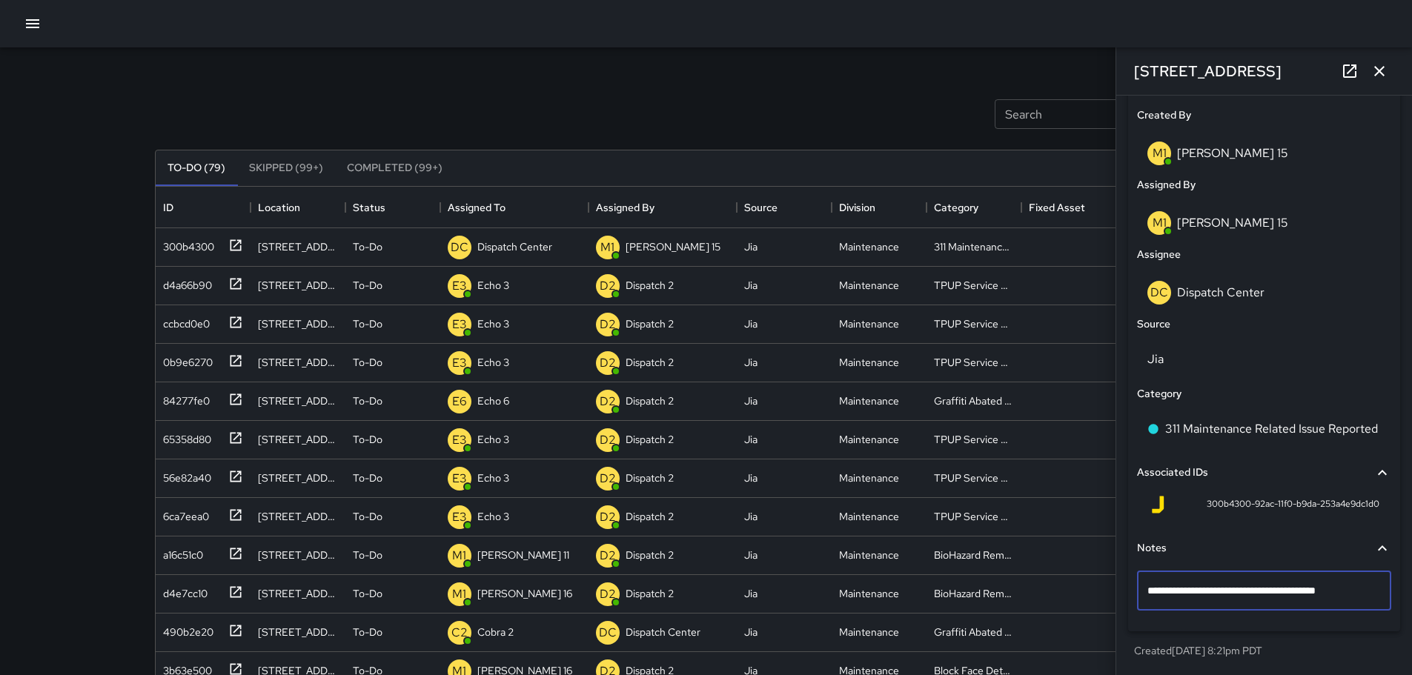
drag, startPoint x: 1356, startPoint y: 585, endPoint x: 1144, endPoint y: 576, distance: 212.2
click at [1144, 576] on div "**********" at bounding box center [1264, 590] width 254 height 39
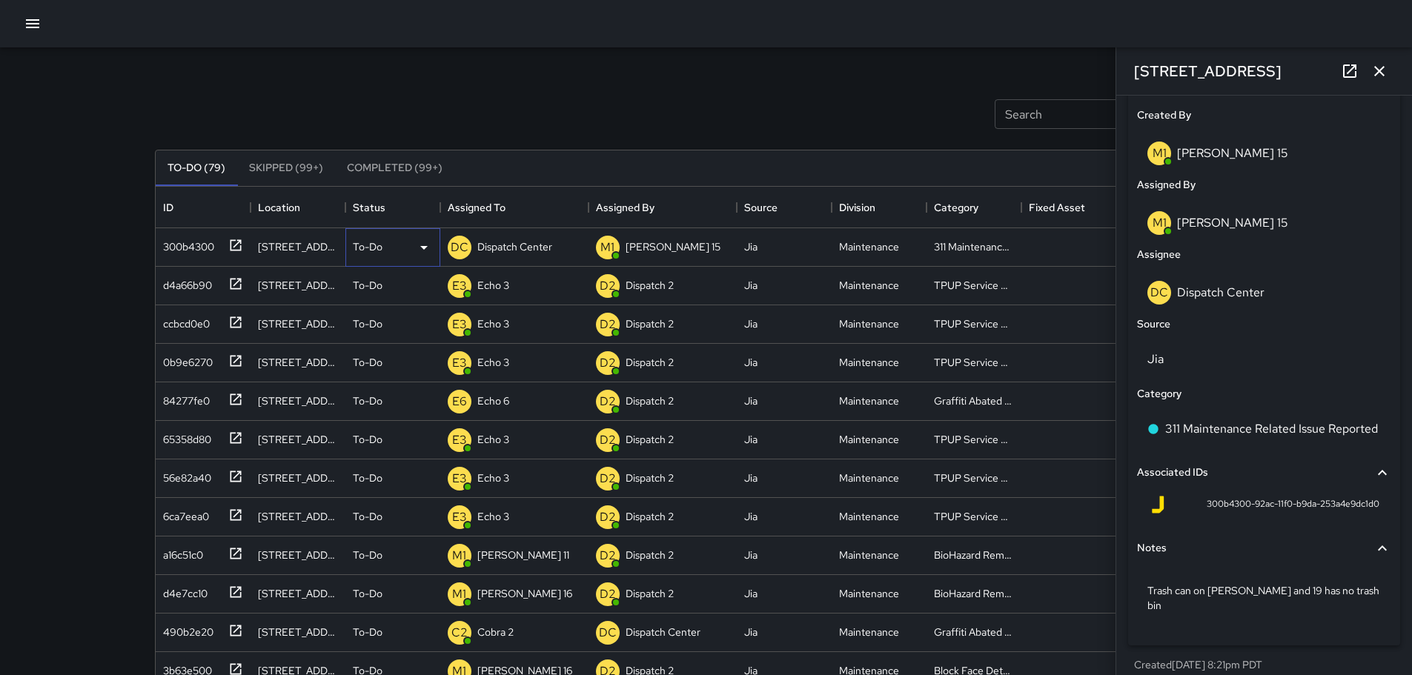
click at [365, 252] on p "To-Do" at bounding box center [368, 246] width 30 height 15
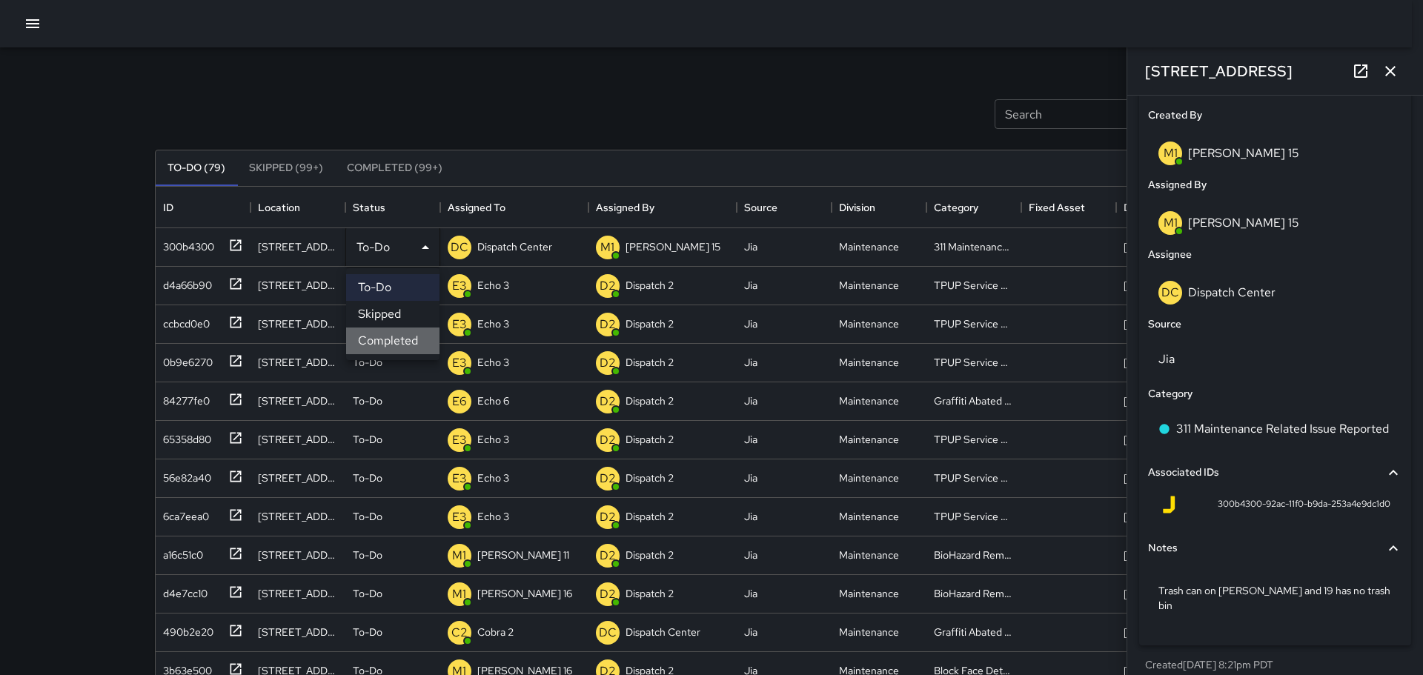
click at [385, 336] on li "Completed" at bounding box center [392, 341] width 93 height 27
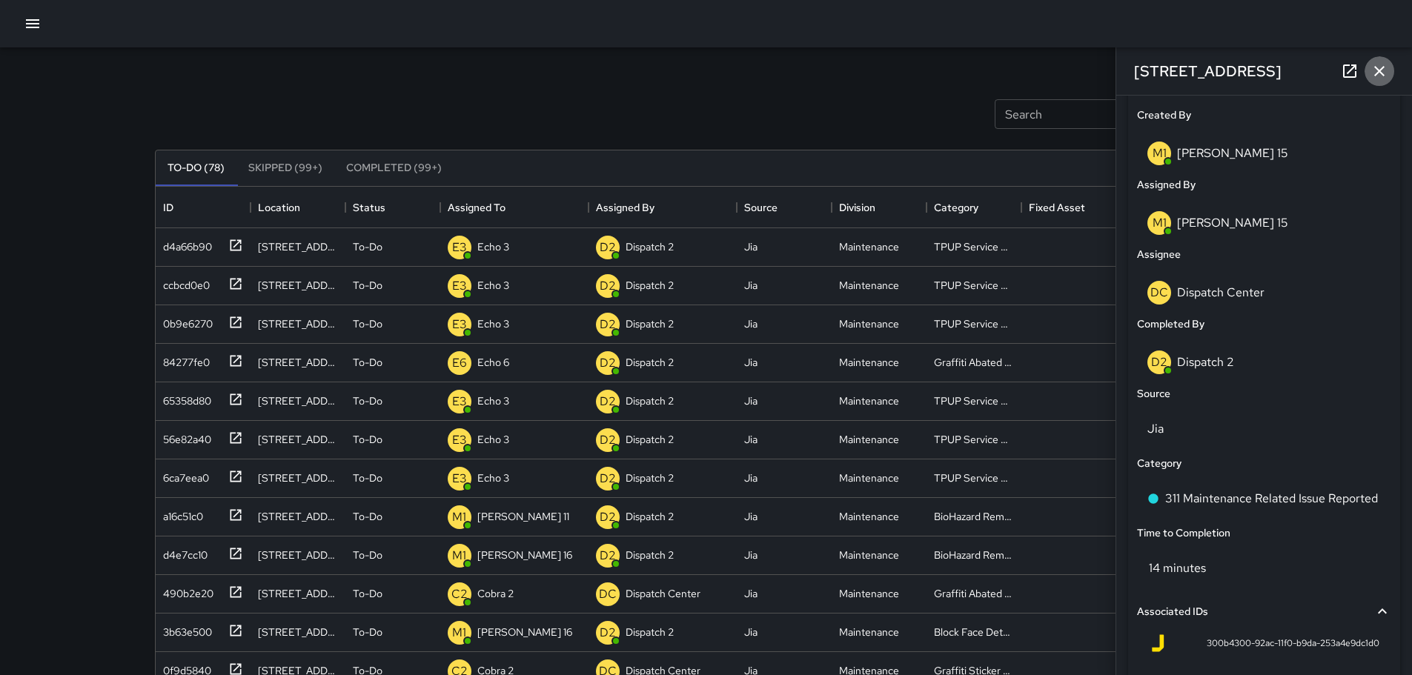
click at [1388, 70] on button "button" at bounding box center [1380, 71] width 30 height 30
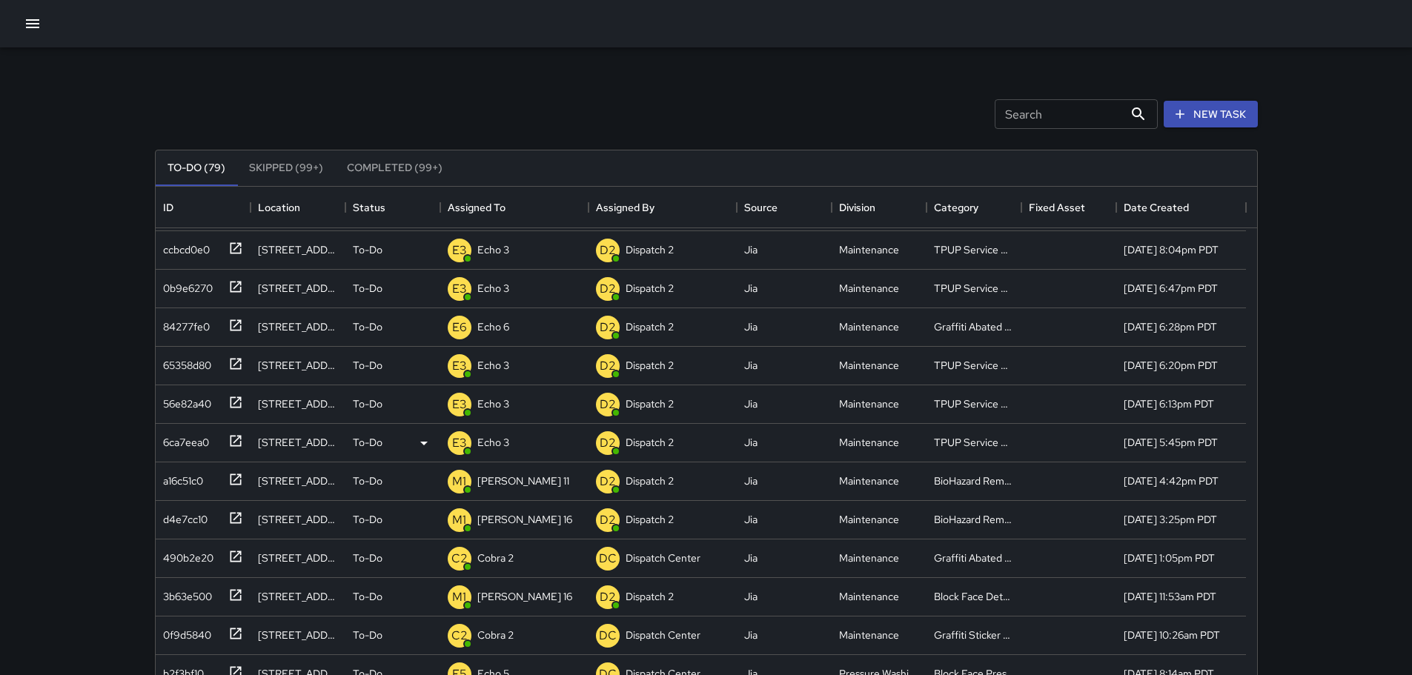
scroll to position [0, 0]
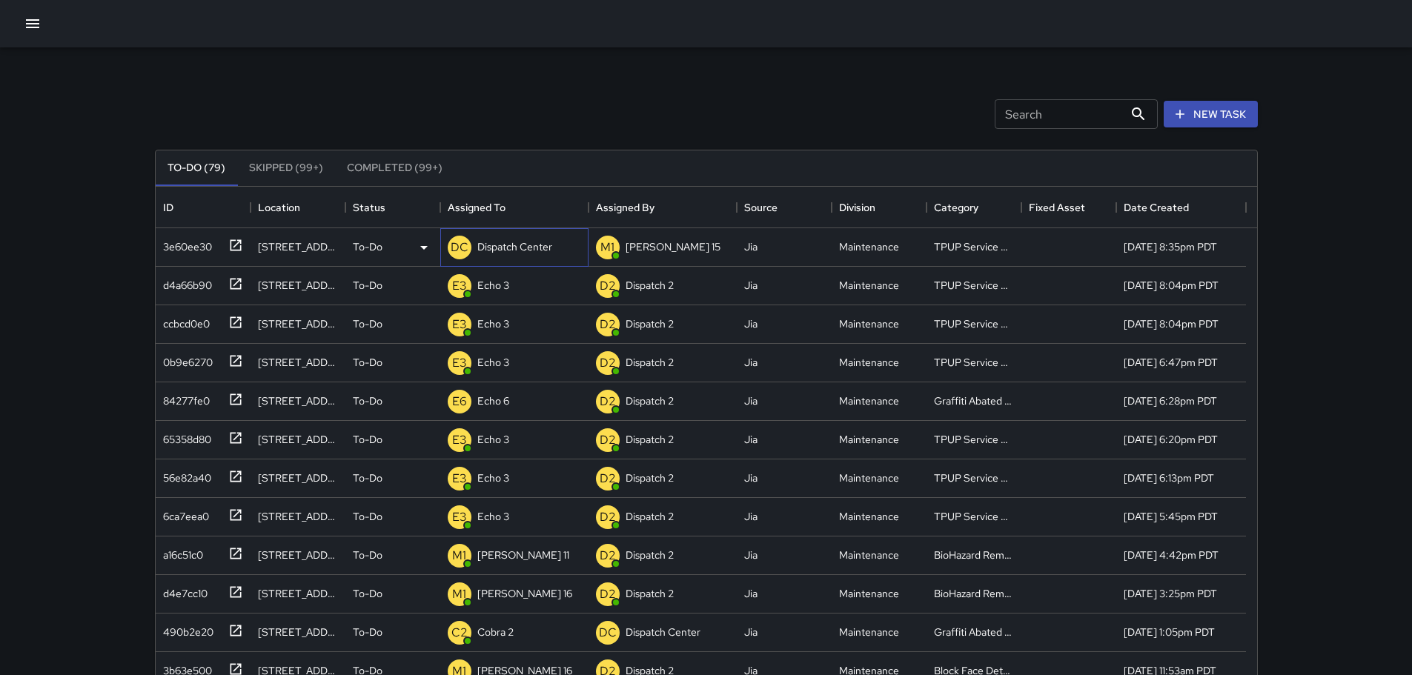
click at [508, 250] on p "Dispatch Center" at bounding box center [514, 246] width 75 height 15
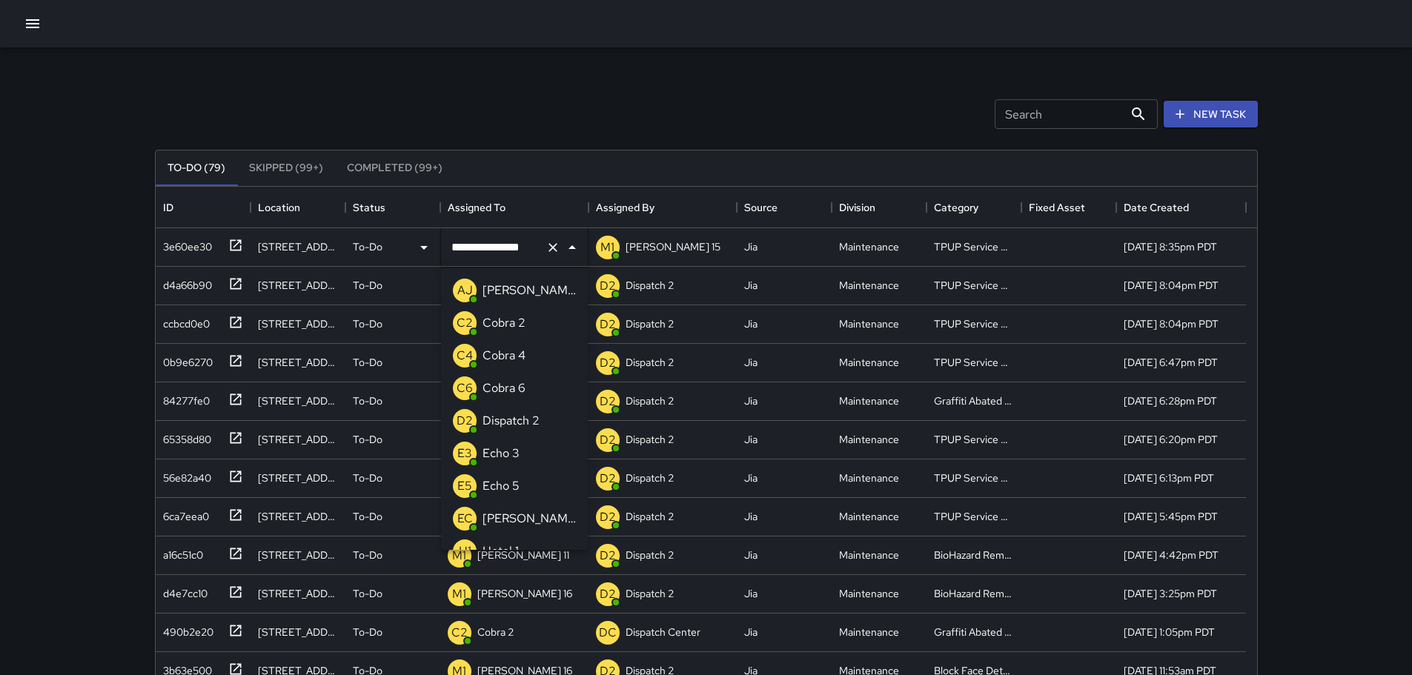
scroll to position [801, 0]
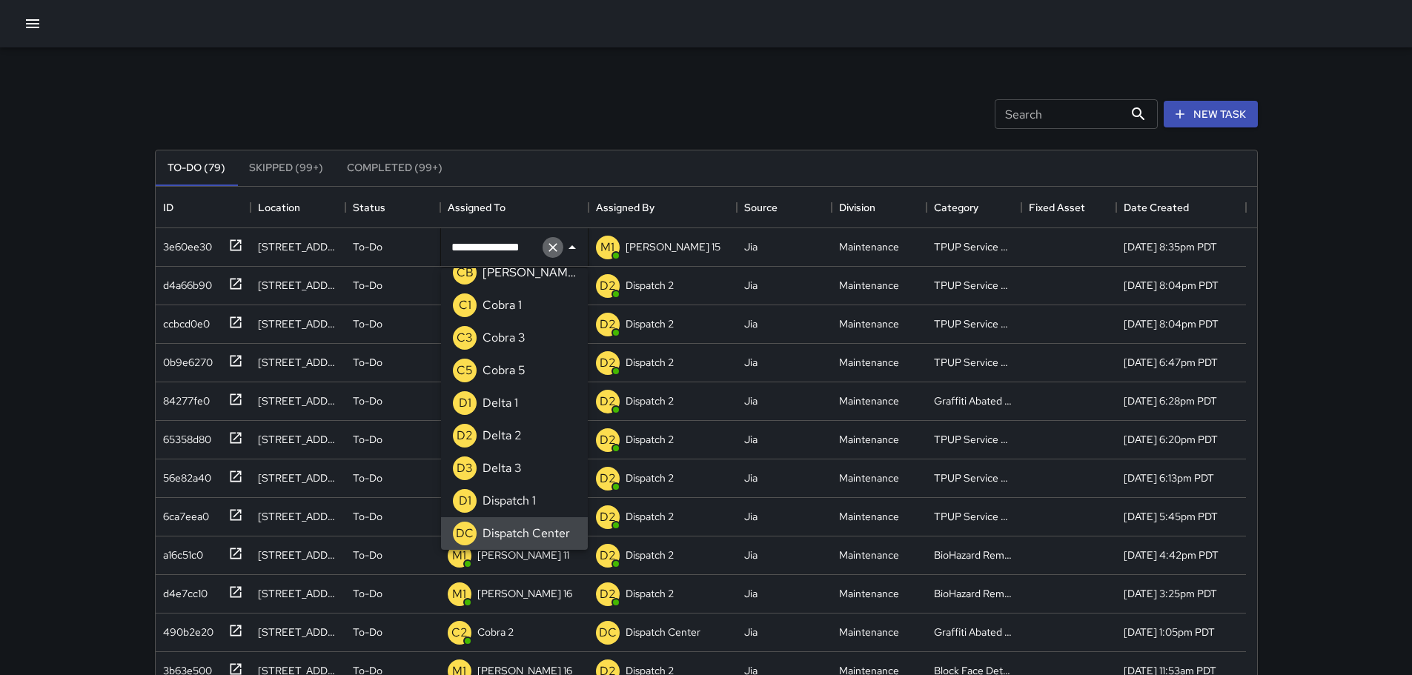
click at [558, 245] on icon "Clear" at bounding box center [553, 247] width 15 height 15
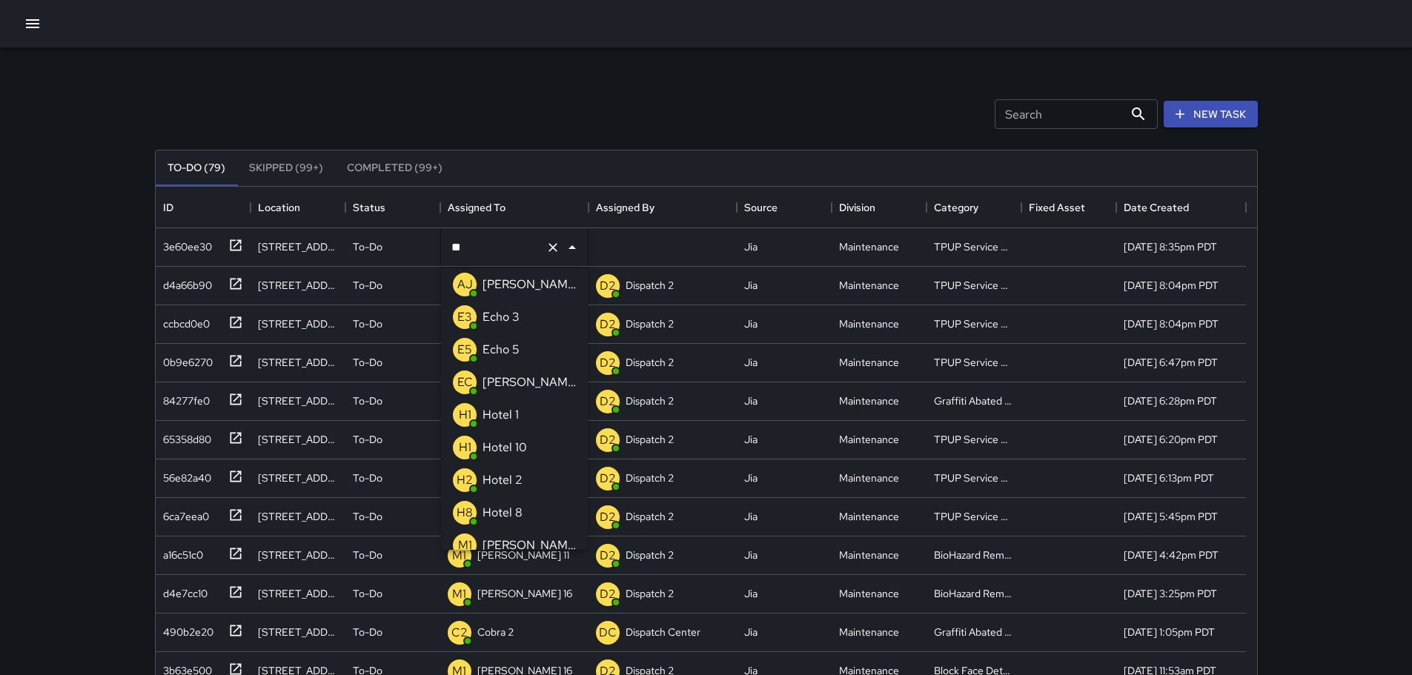
scroll to position [0, 0]
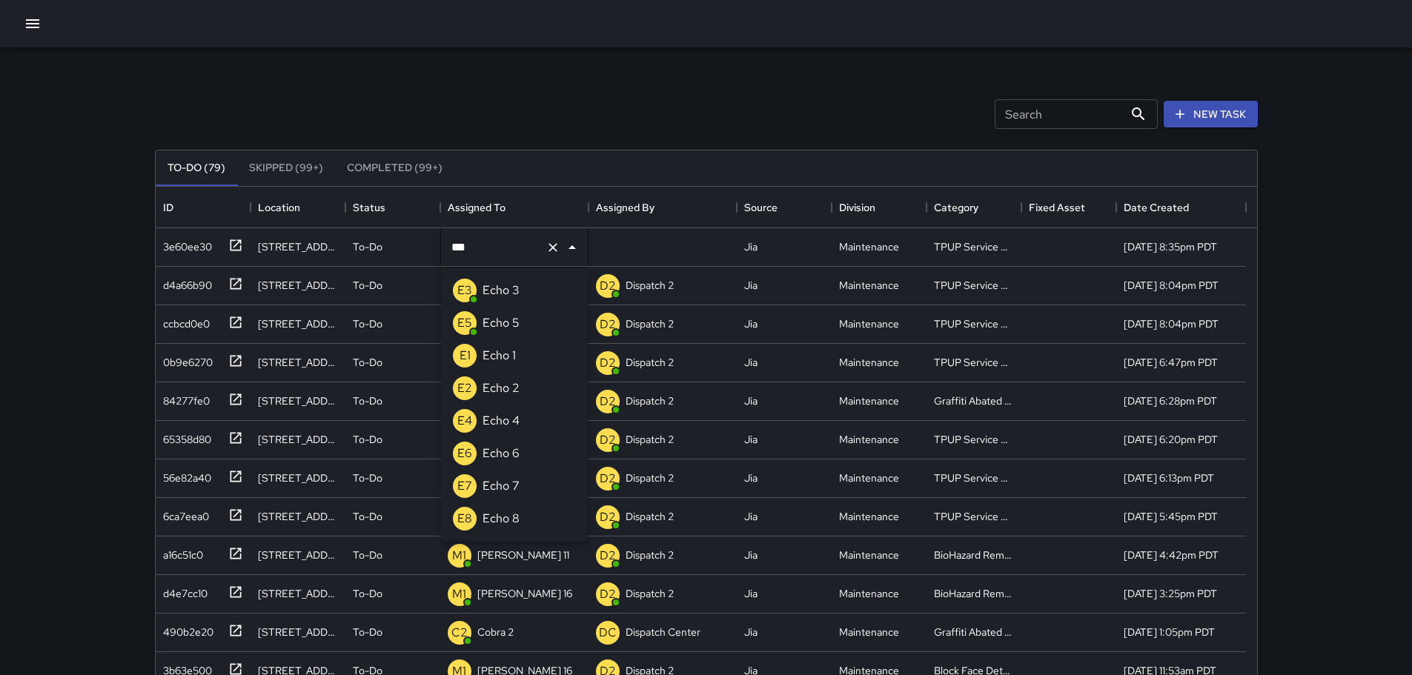
type input "****"
click at [498, 291] on p "Echo 3" at bounding box center [501, 291] width 37 height 18
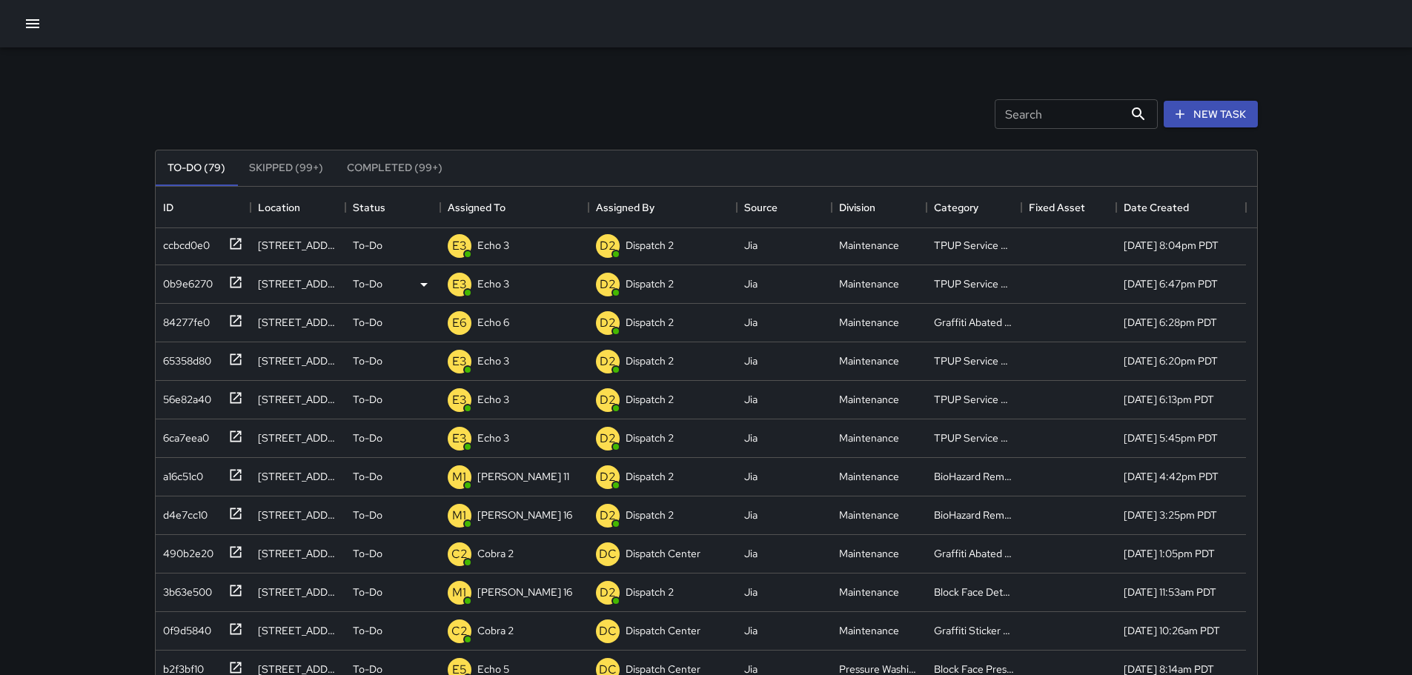
scroll to position [148, 0]
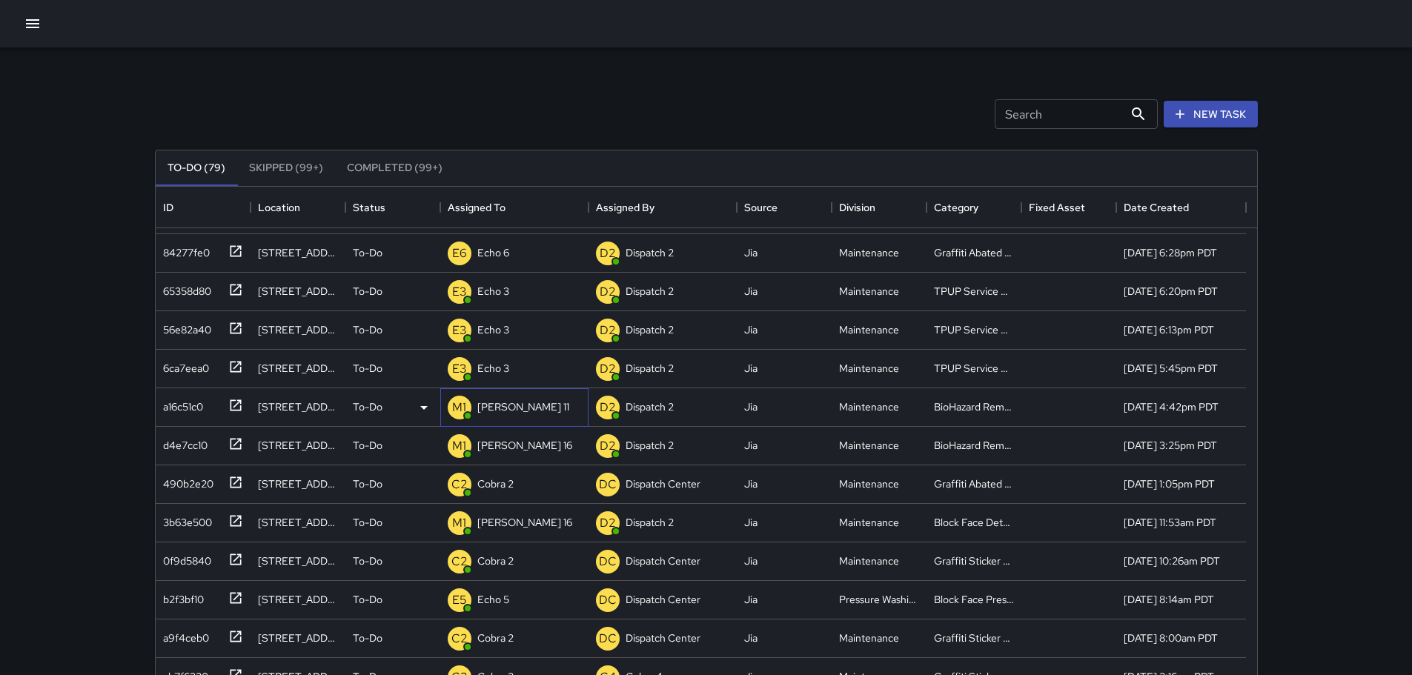
click at [506, 408] on p "Mike 11" at bounding box center [523, 407] width 92 height 15
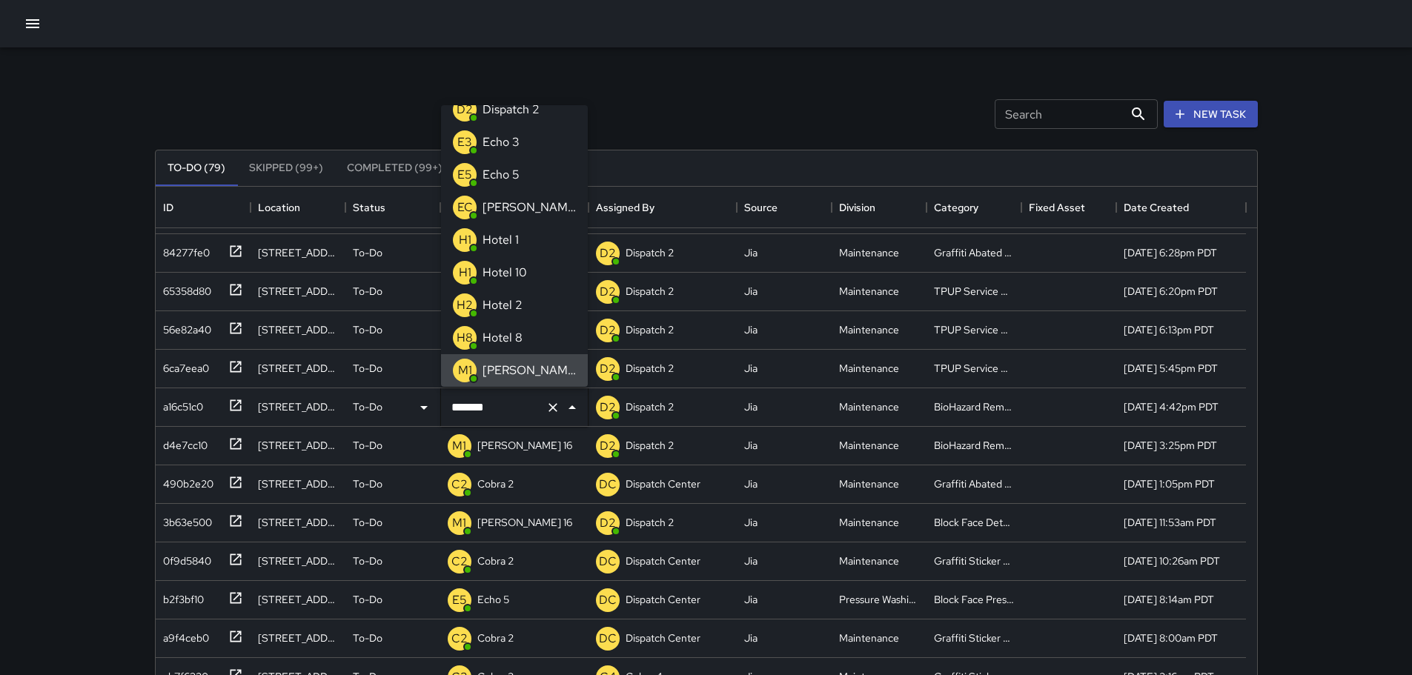
click at [551, 414] on icon "Clear" at bounding box center [553, 407] width 15 height 15
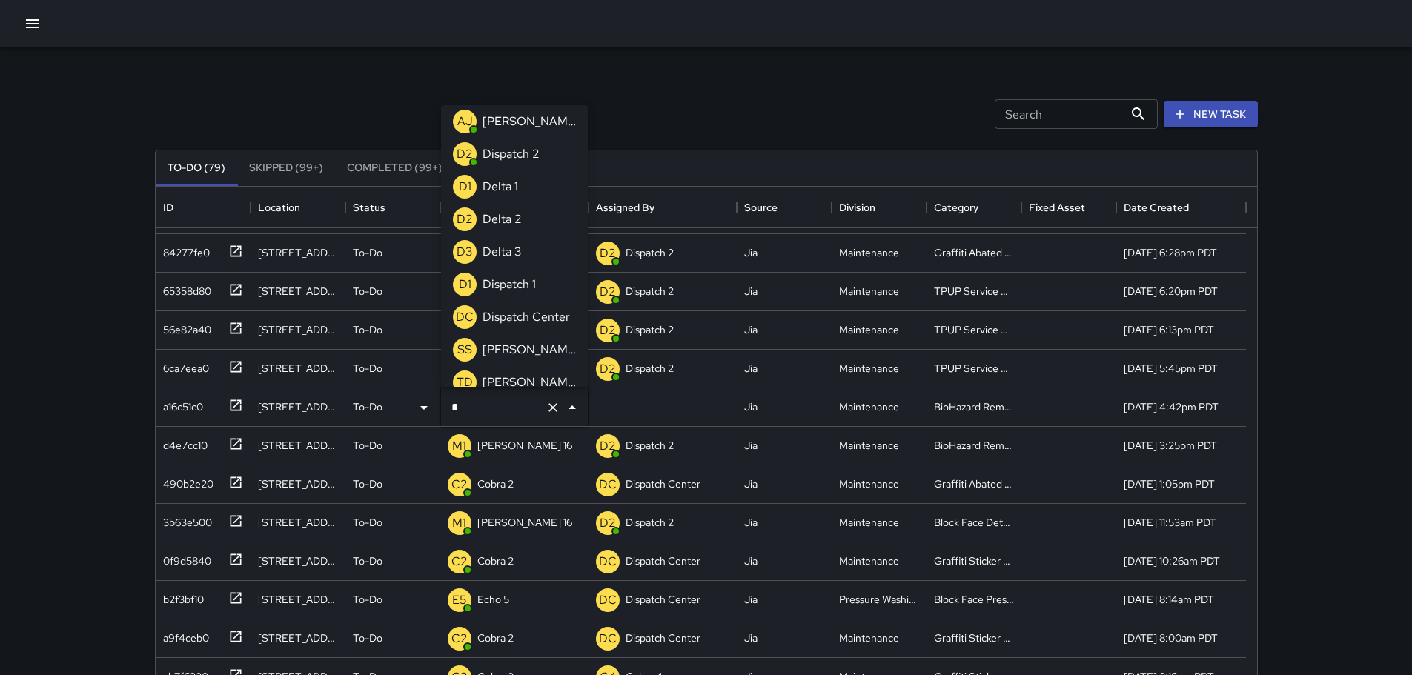
type input "**"
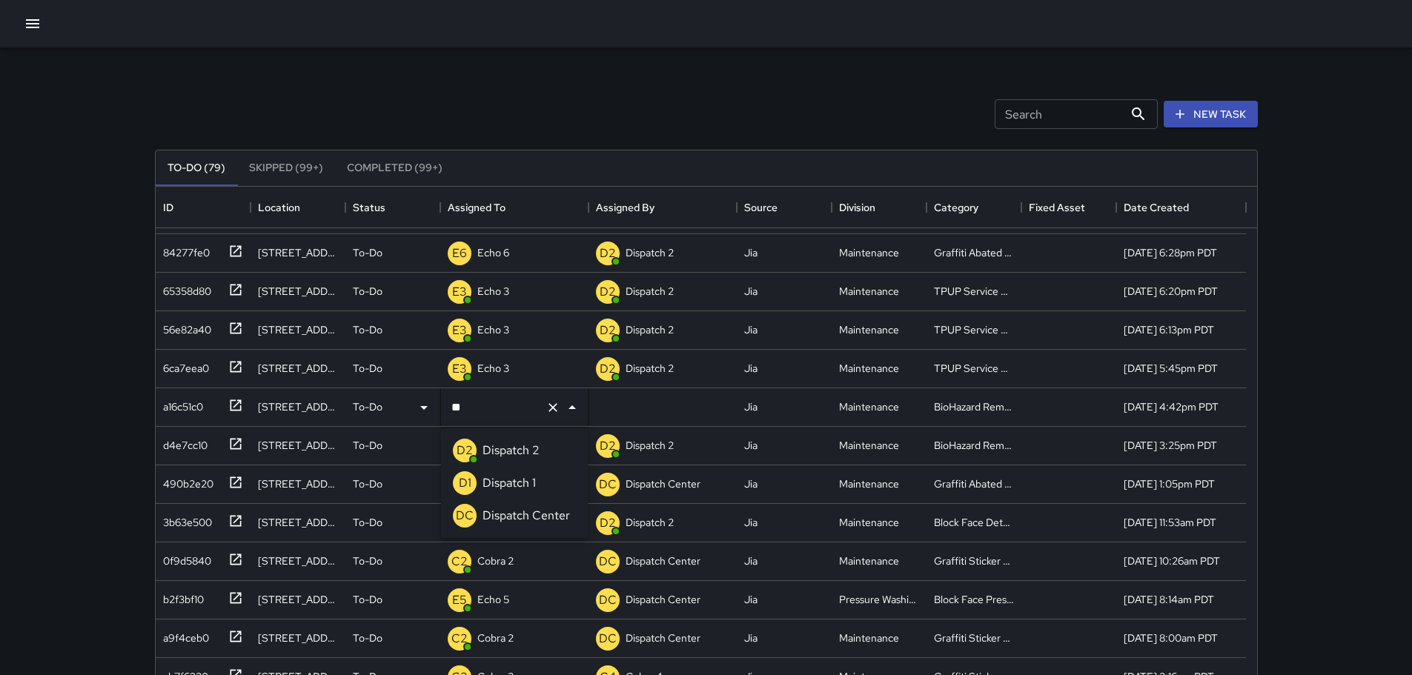
click at [551, 414] on icon "Clear" at bounding box center [553, 407] width 15 height 15
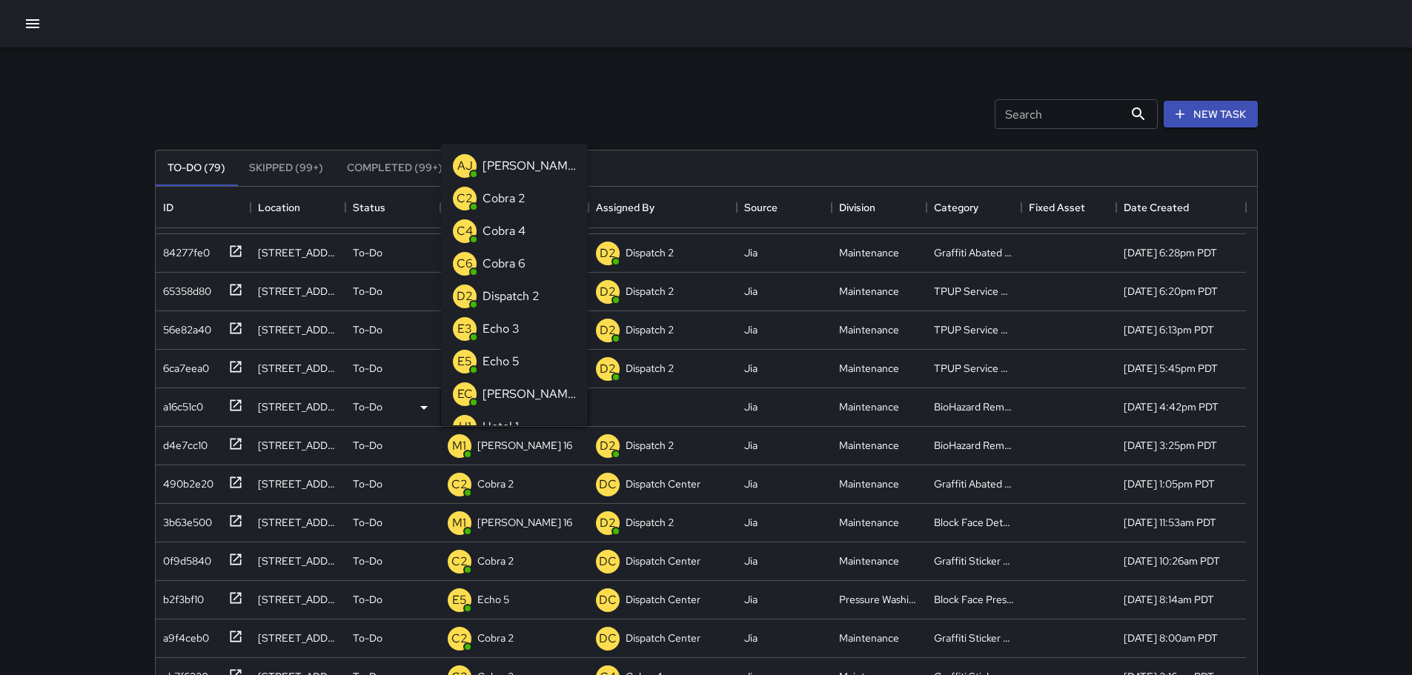
scroll to position [110, 0]
click at [670, 116] on div "Search Search New Task" at bounding box center [706, 114] width 1109 height 77
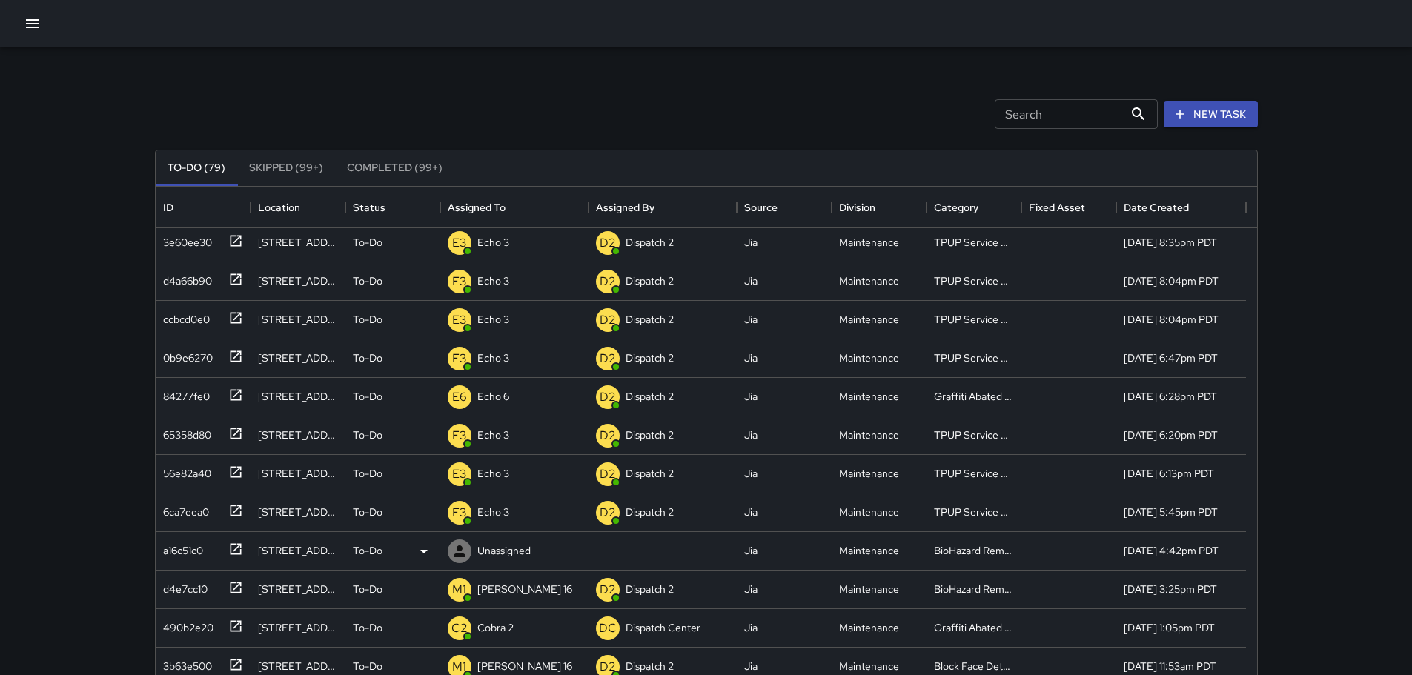
scroll to position [0, 0]
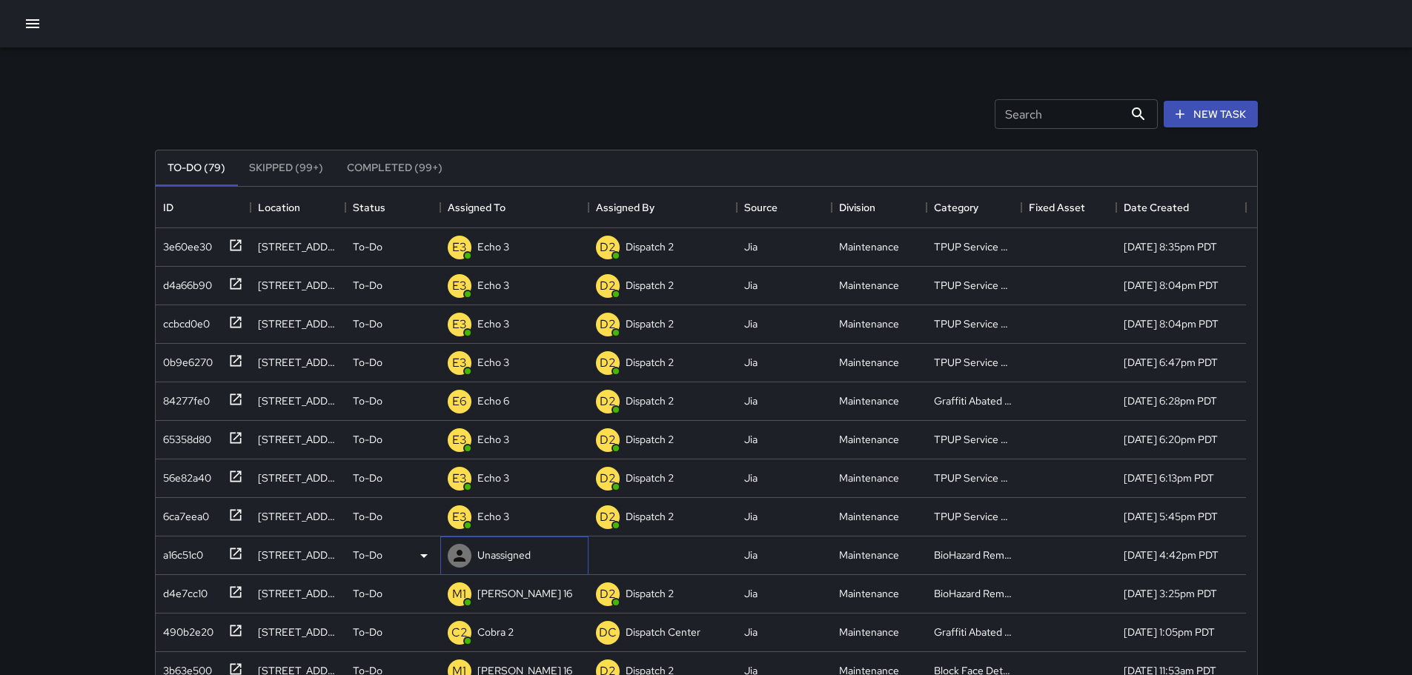
click at [483, 563] on p "Unassigned" at bounding box center [503, 555] width 53 height 15
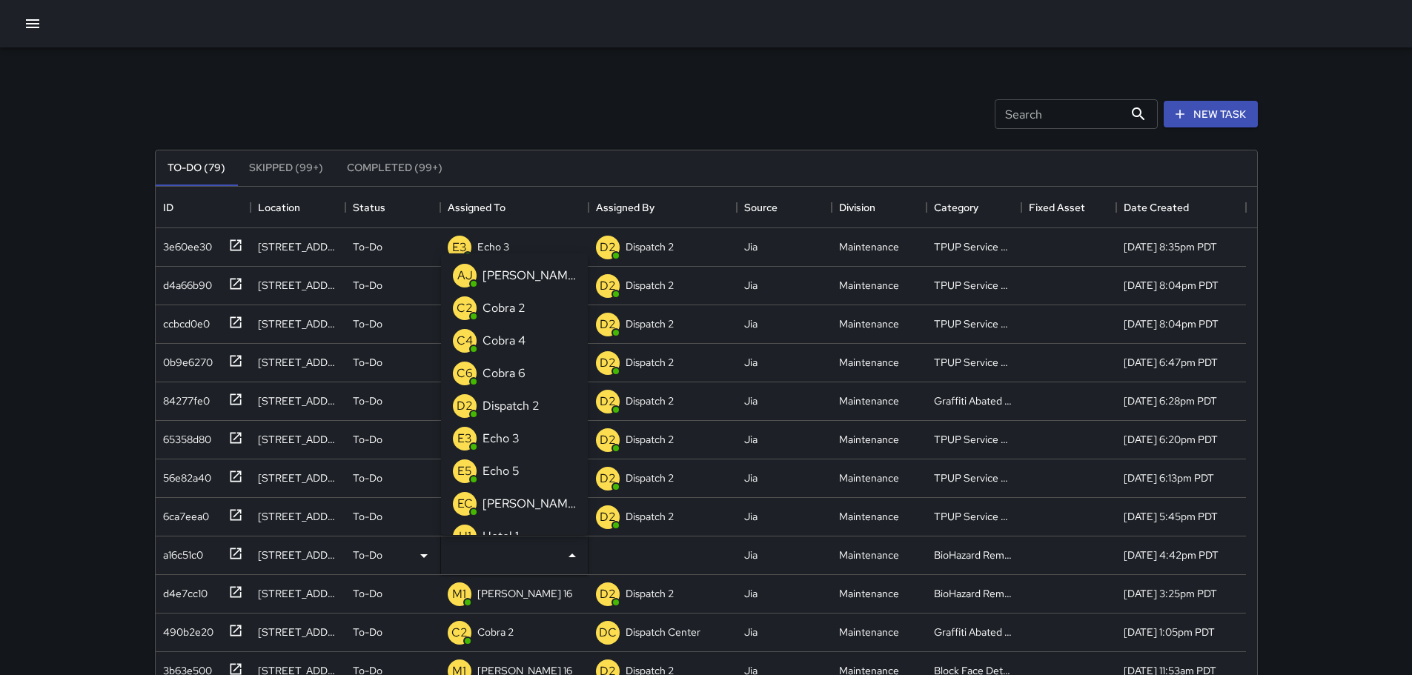
click at [84, 508] on div "Search Search New Task To-Do (79) Skipped (99+) Completed (99+) ID Location Sta…" at bounding box center [706, 437] width 1412 height 875
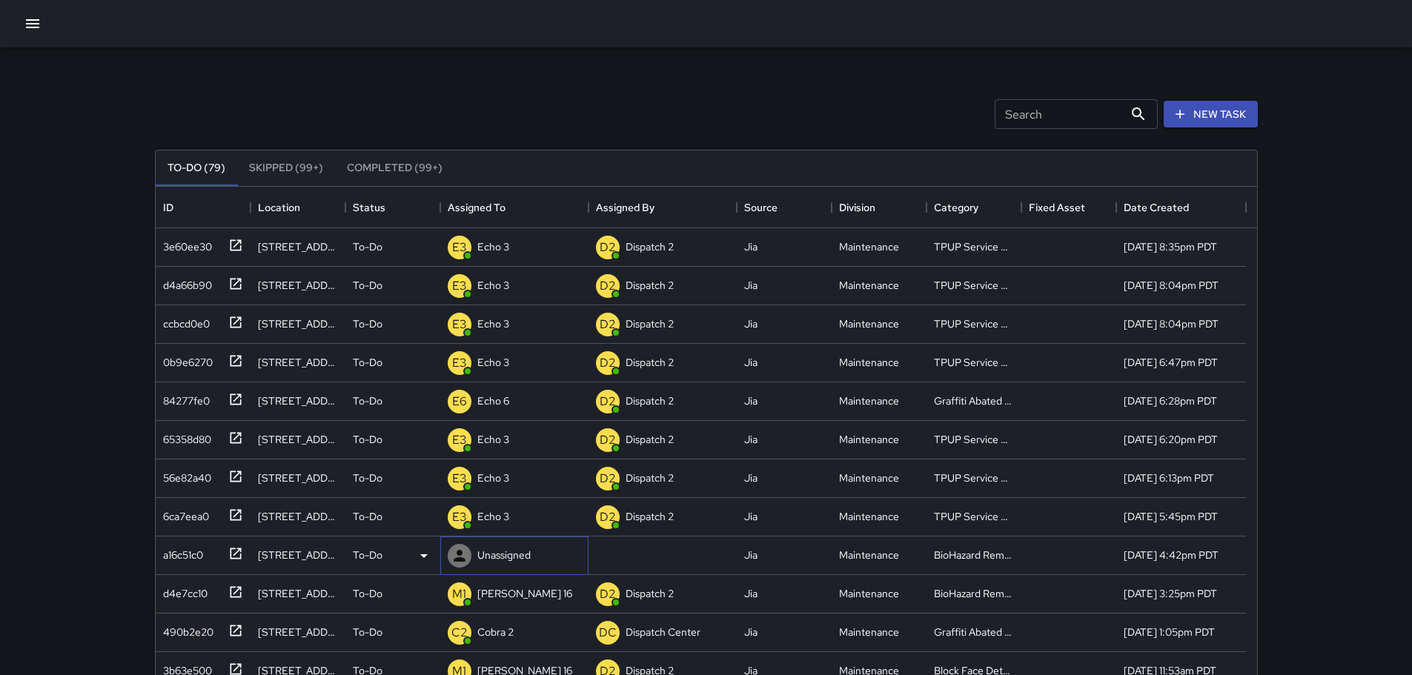
click at [490, 551] on p "Unassigned" at bounding box center [503, 555] width 53 height 15
type input "***"
click at [537, 514] on p "Dispatch Center" at bounding box center [526, 513] width 87 height 18
click at [500, 242] on p "Dispatch Center" at bounding box center [514, 246] width 75 height 15
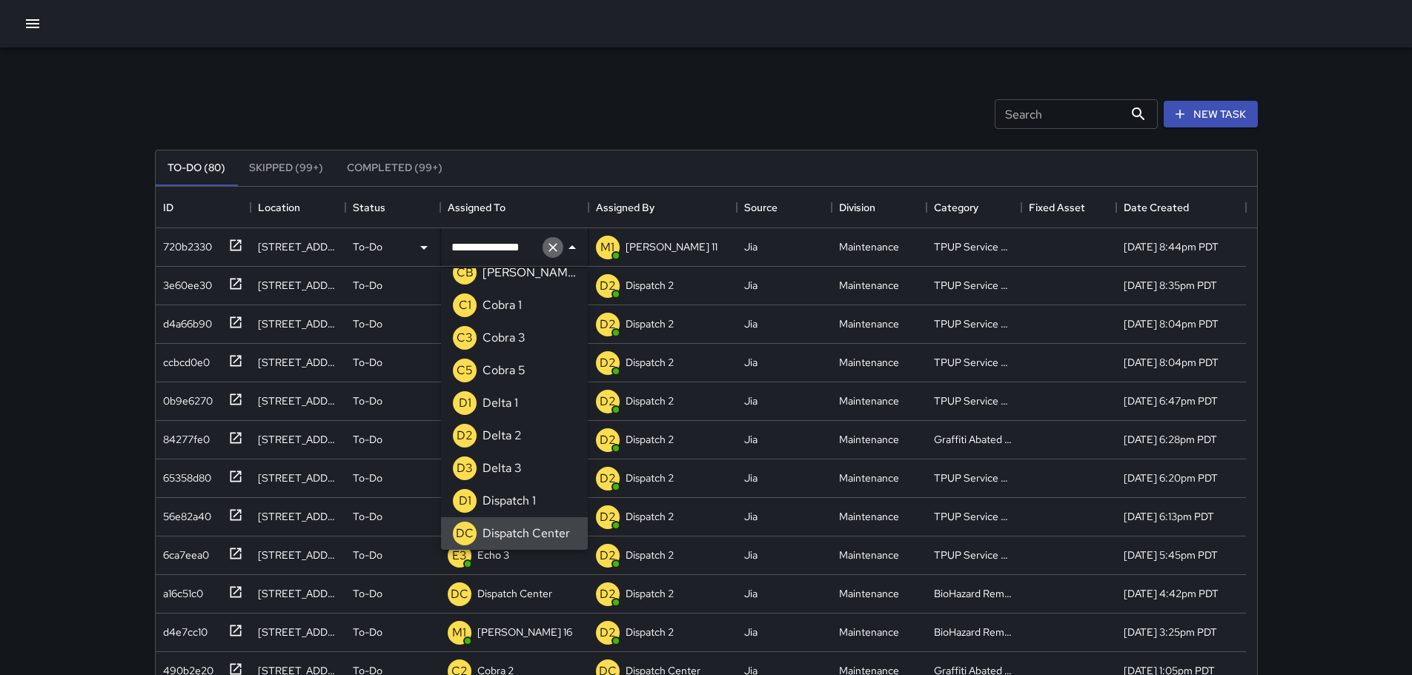
click at [557, 242] on icon "Clear" at bounding box center [553, 247] width 15 height 15
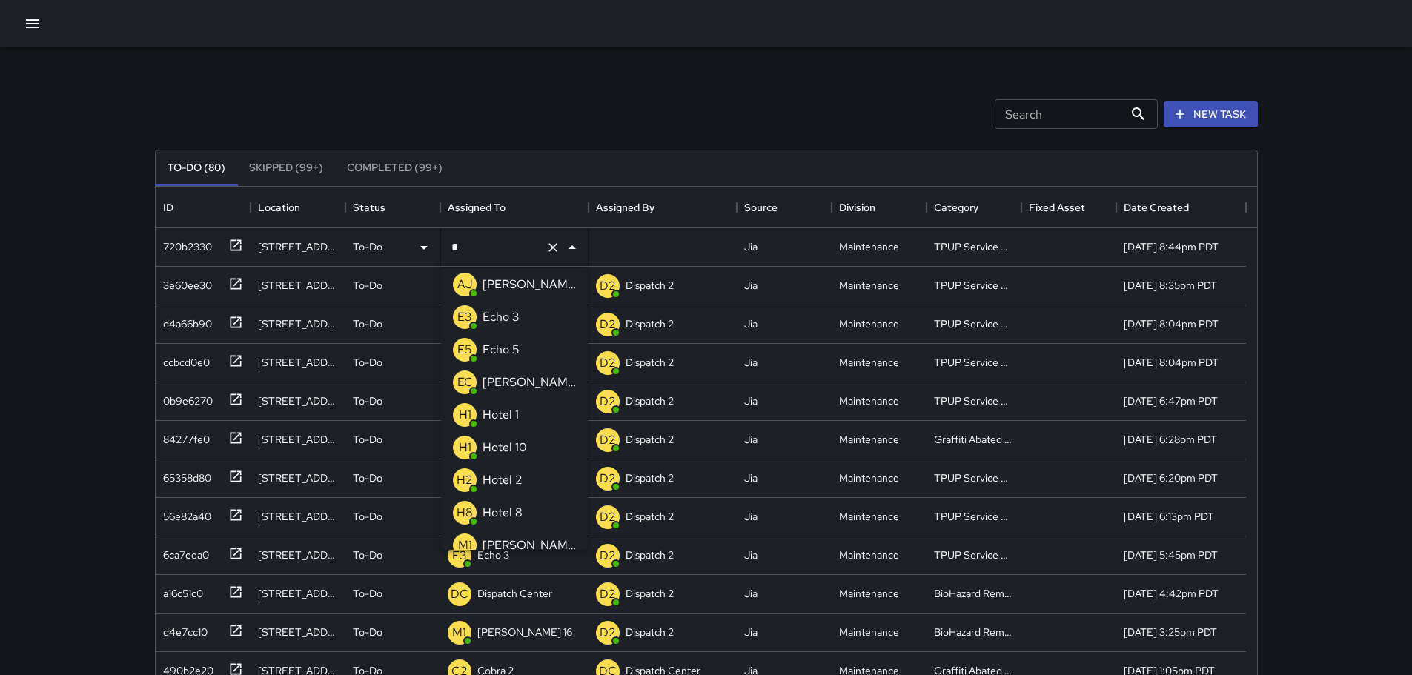
type input "**"
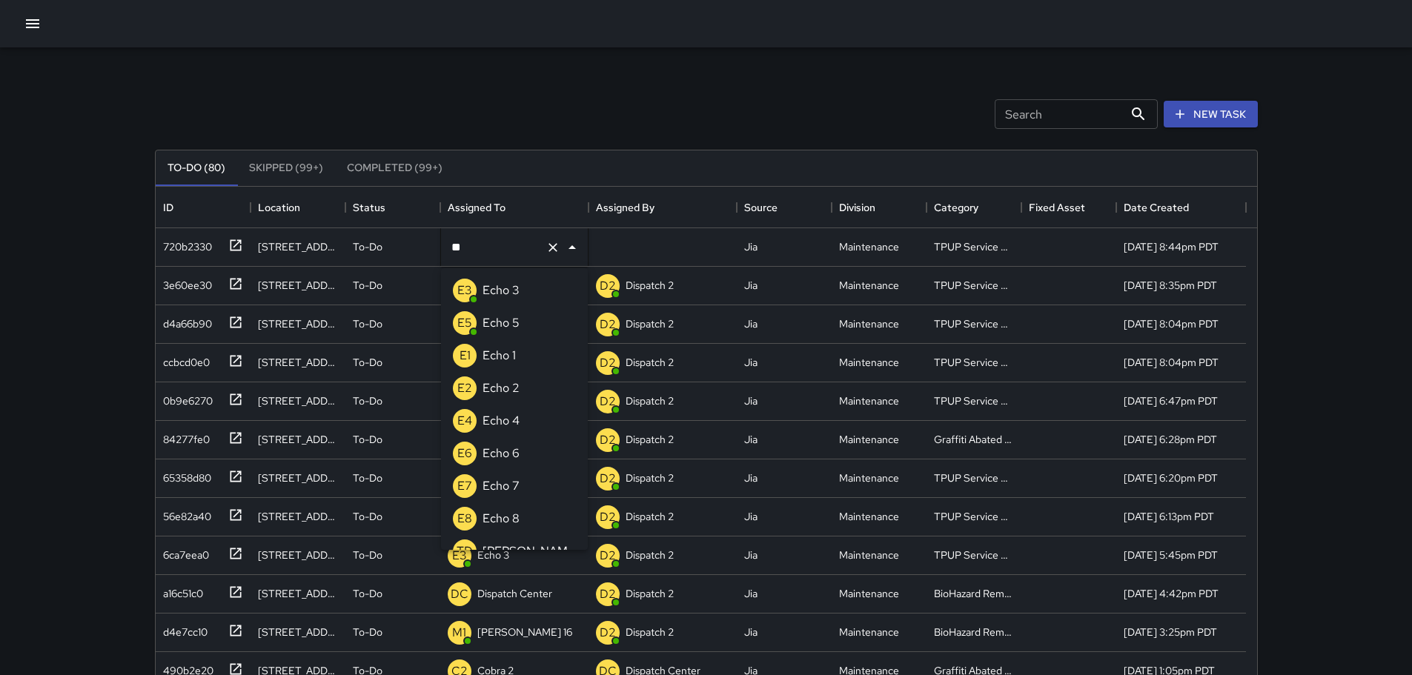
click at [503, 289] on p "Echo 3" at bounding box center [501, 291] width 37 height 18
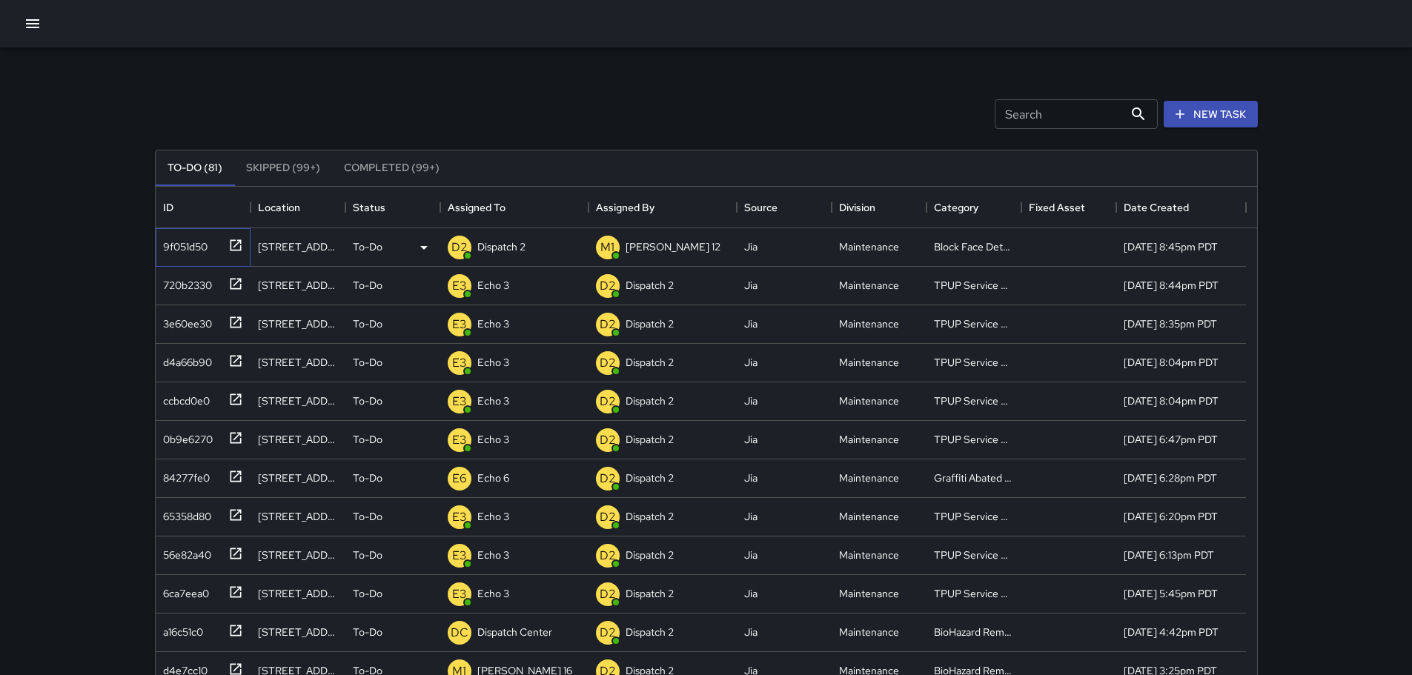
click at [230, 244] on icon at bounding box center [235, 244] width 11 height 11
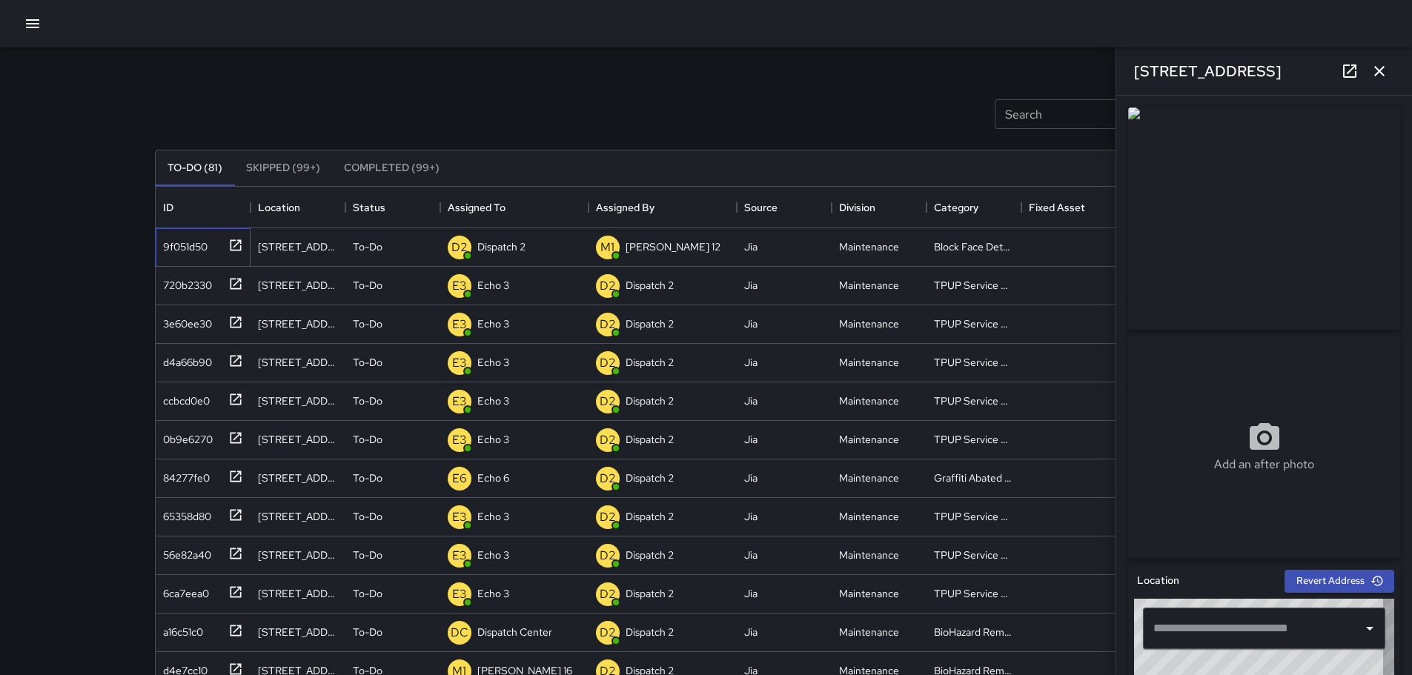
type input "**********"
click at [1379, 74] on icon "button" at bounding box center [1380, 71] width 18 height 18
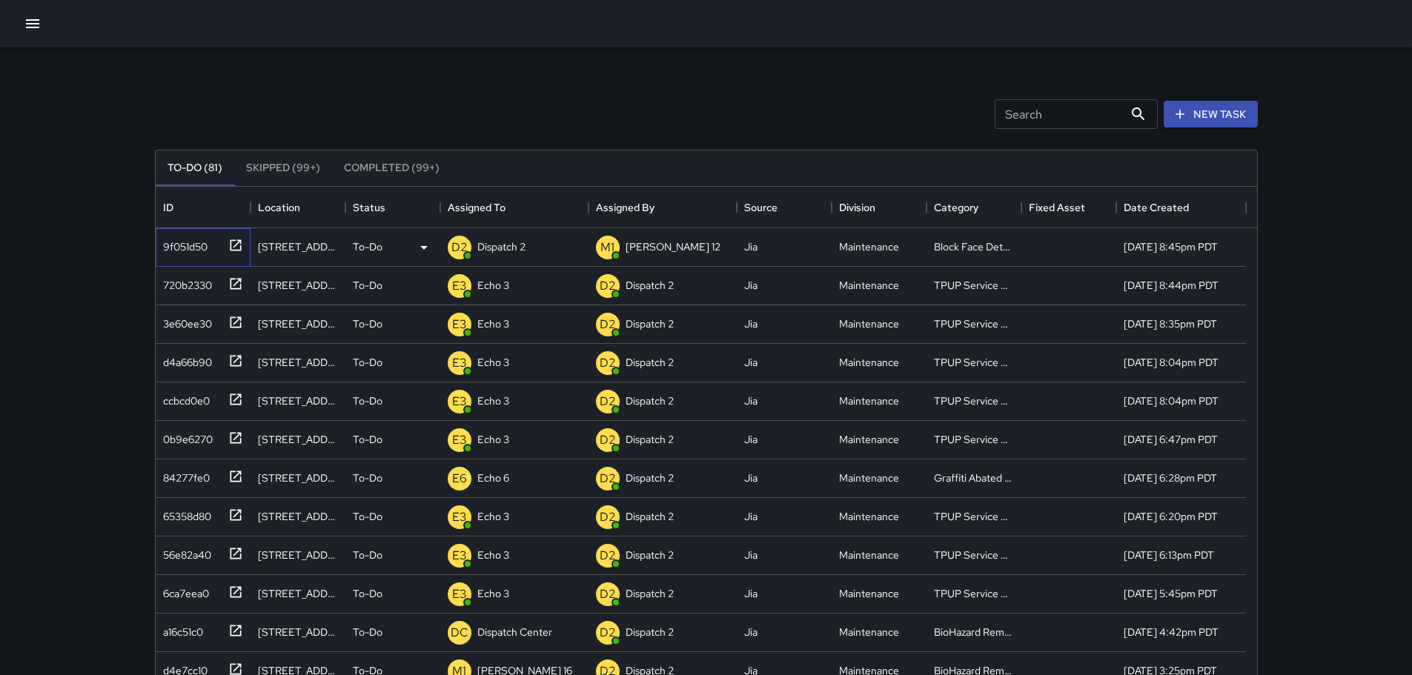
click at [237, 242] on icon at bounding box center [235, 245] width 15 height 15
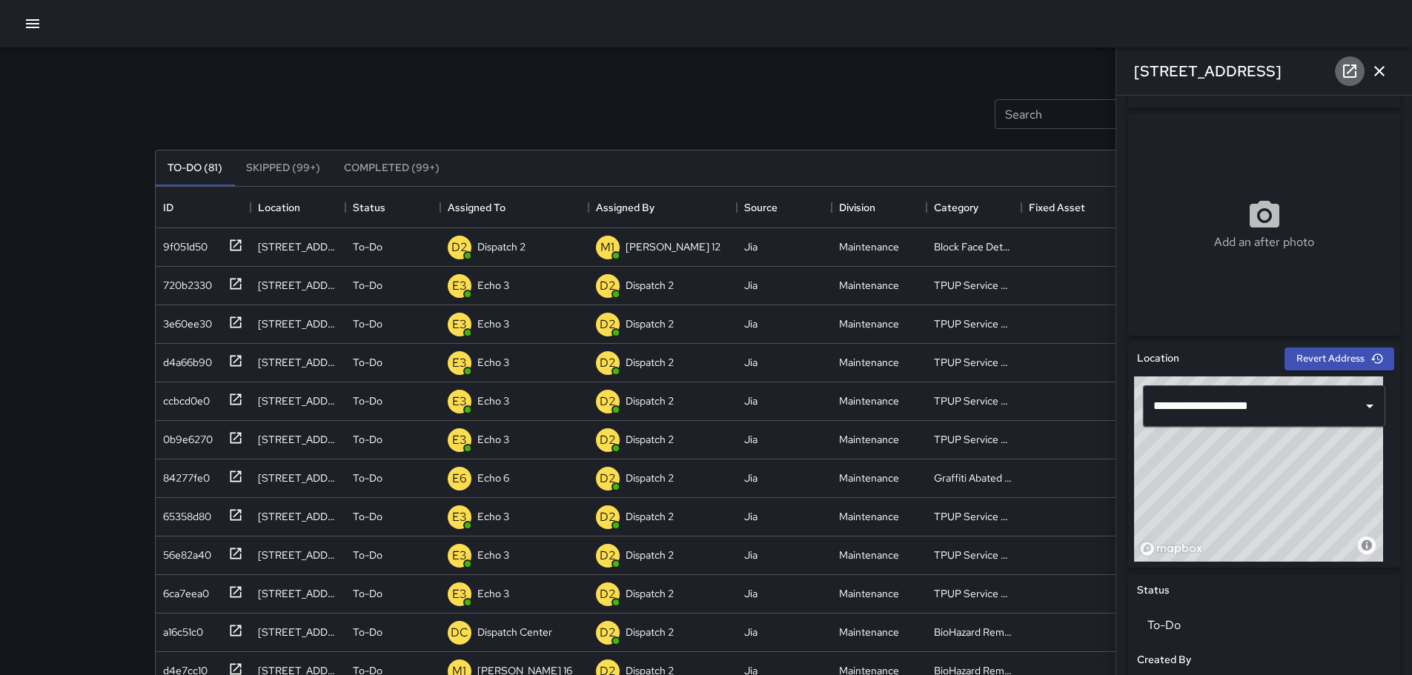
click at [1352, 71] on icon at bounding box center [1350, 71] width 18 height 18
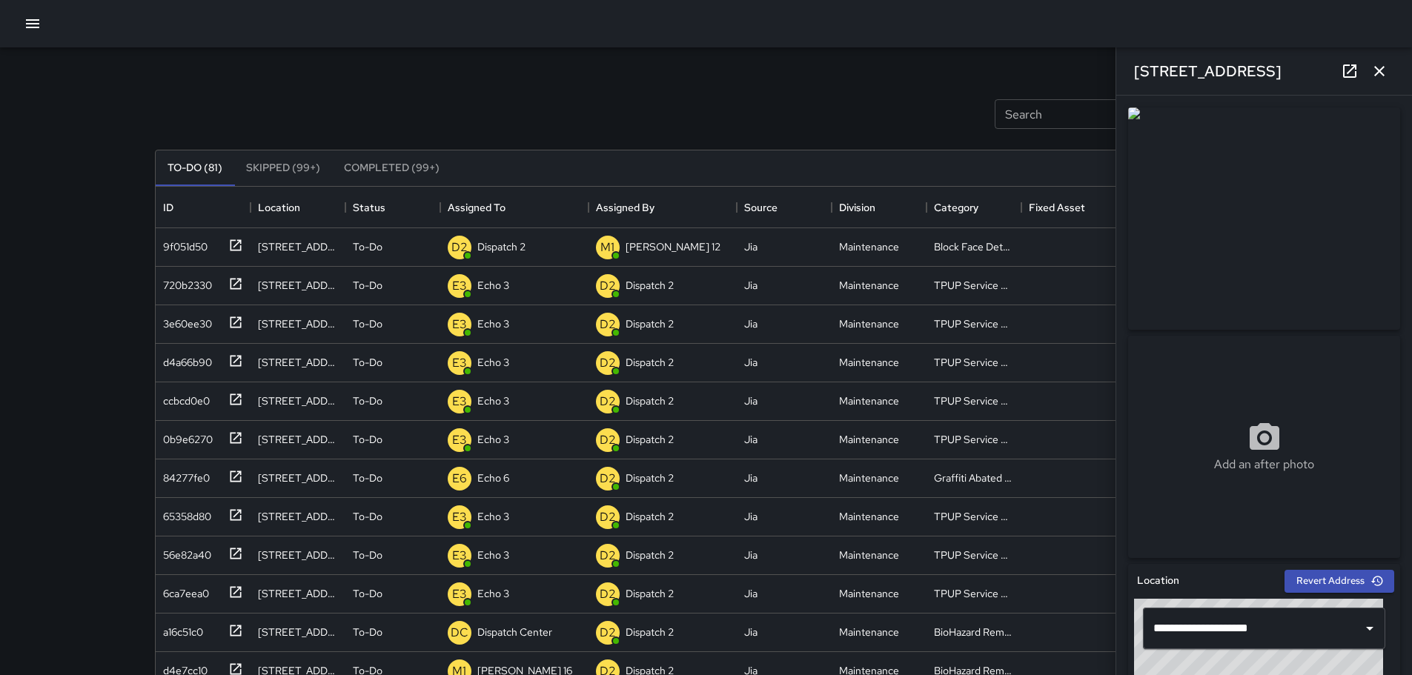
click at [1390, 72] on button "button" at bounding box center [1380, 71] width 30 height 30
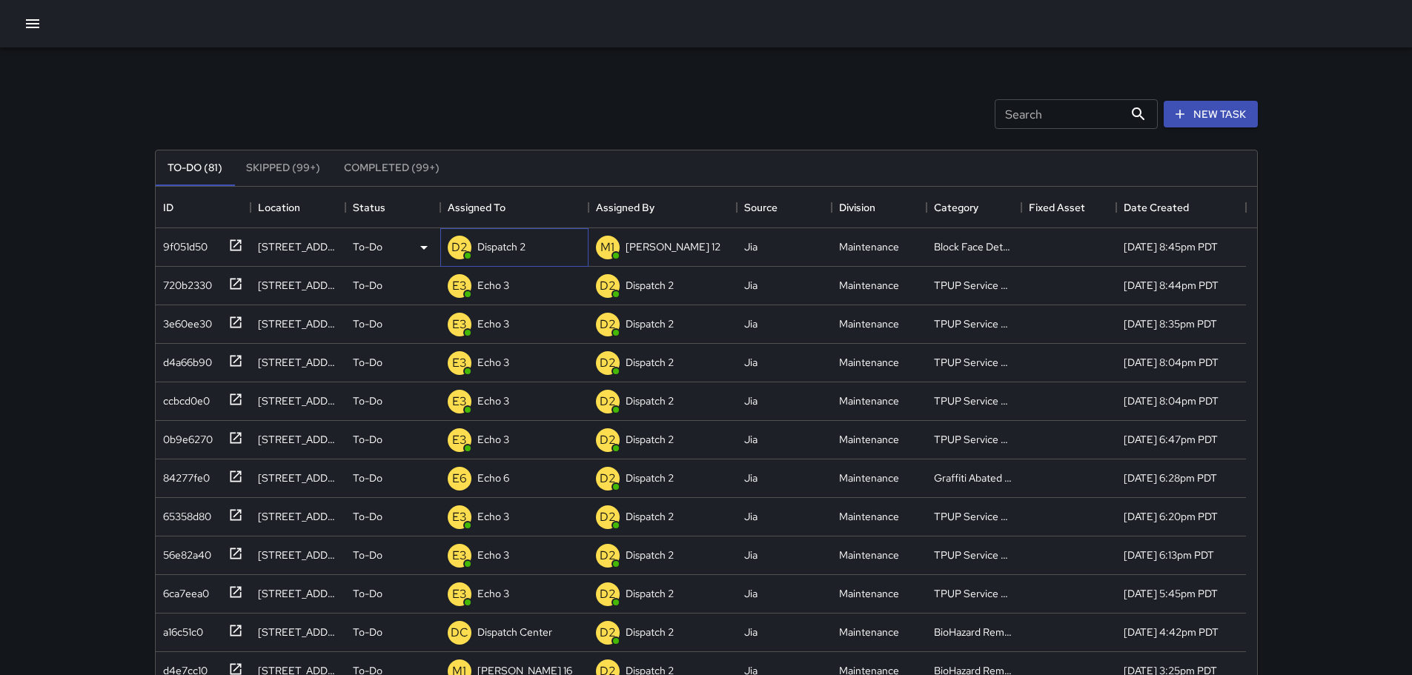
click at [487, 241] on p "Dispatch 2" at bounding box center [501, 246] width 48 height 15
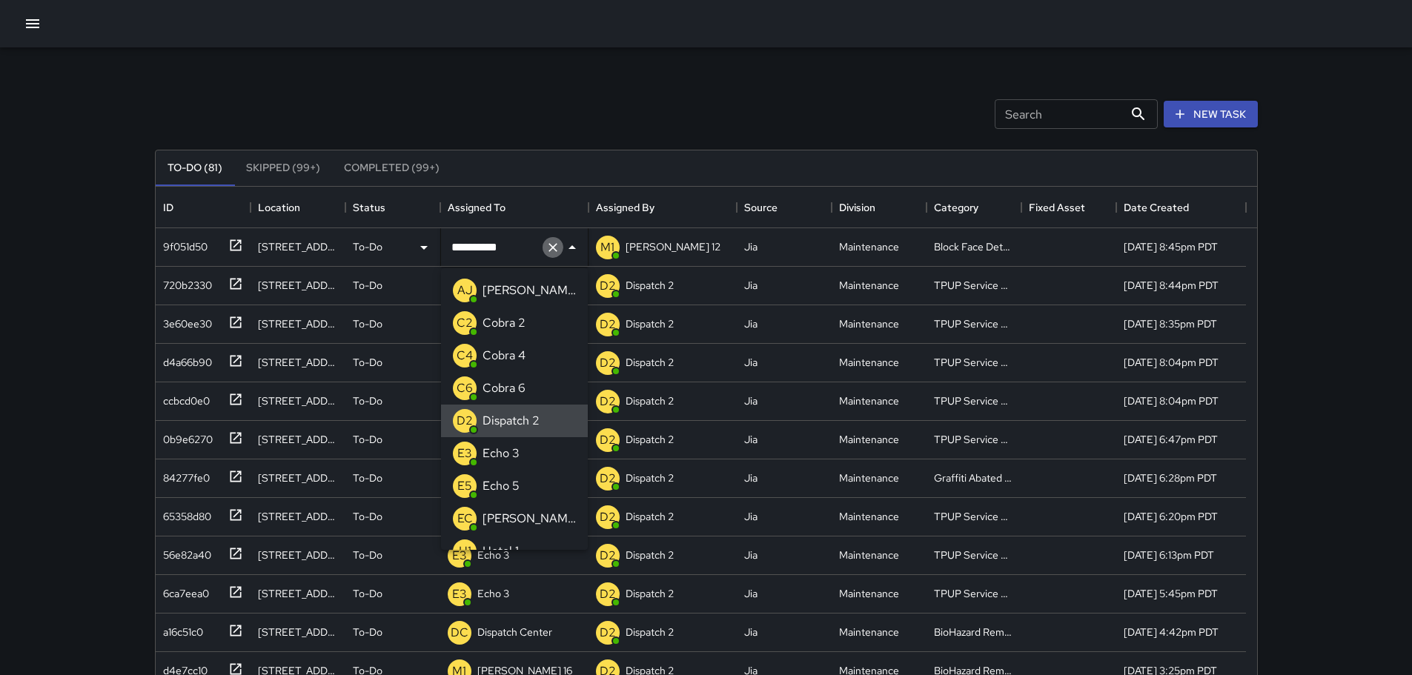
click at [549, 253] on icon "Clear" at bounding box center [553, 247] width 15 height 15
click at [455, 100] on div "Search Search New Task" at bounding box center [706, 114] width 1109 height 77
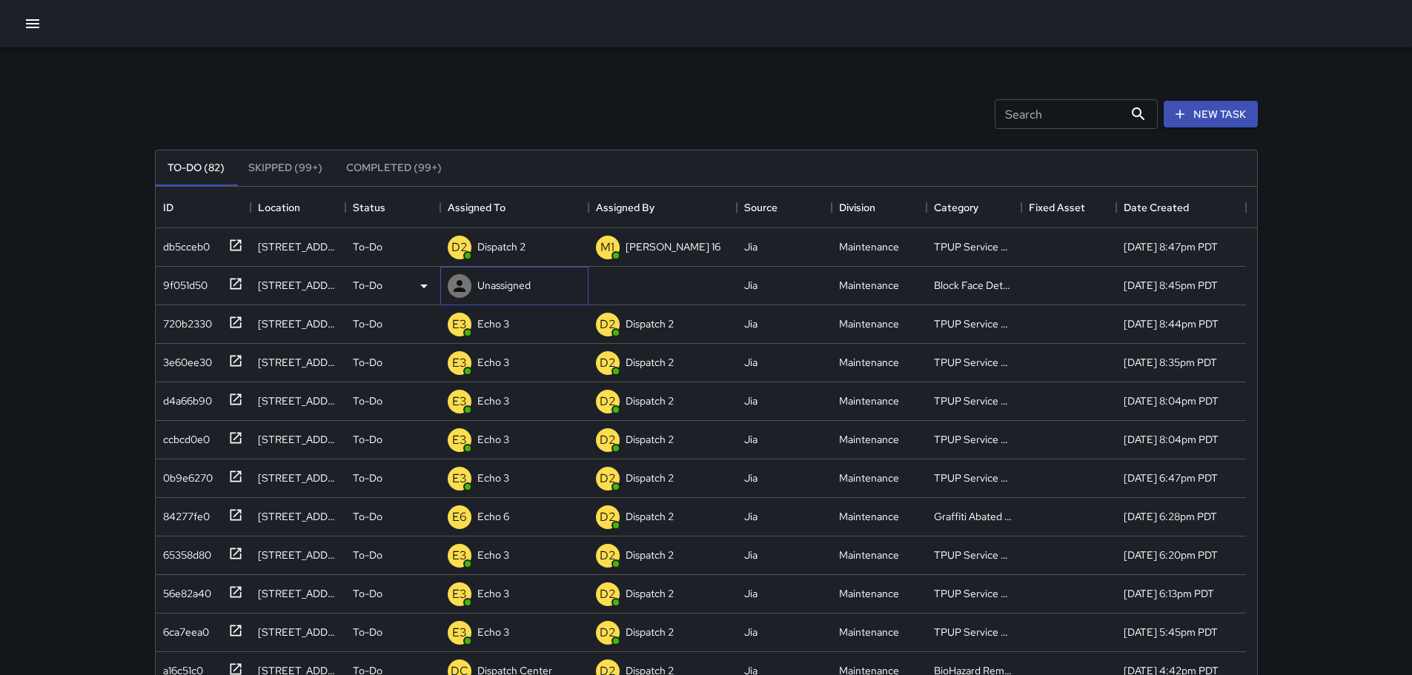
click at [514, 283] on p "Unassigned" at bounding box center [503, 285] width 53 height 15
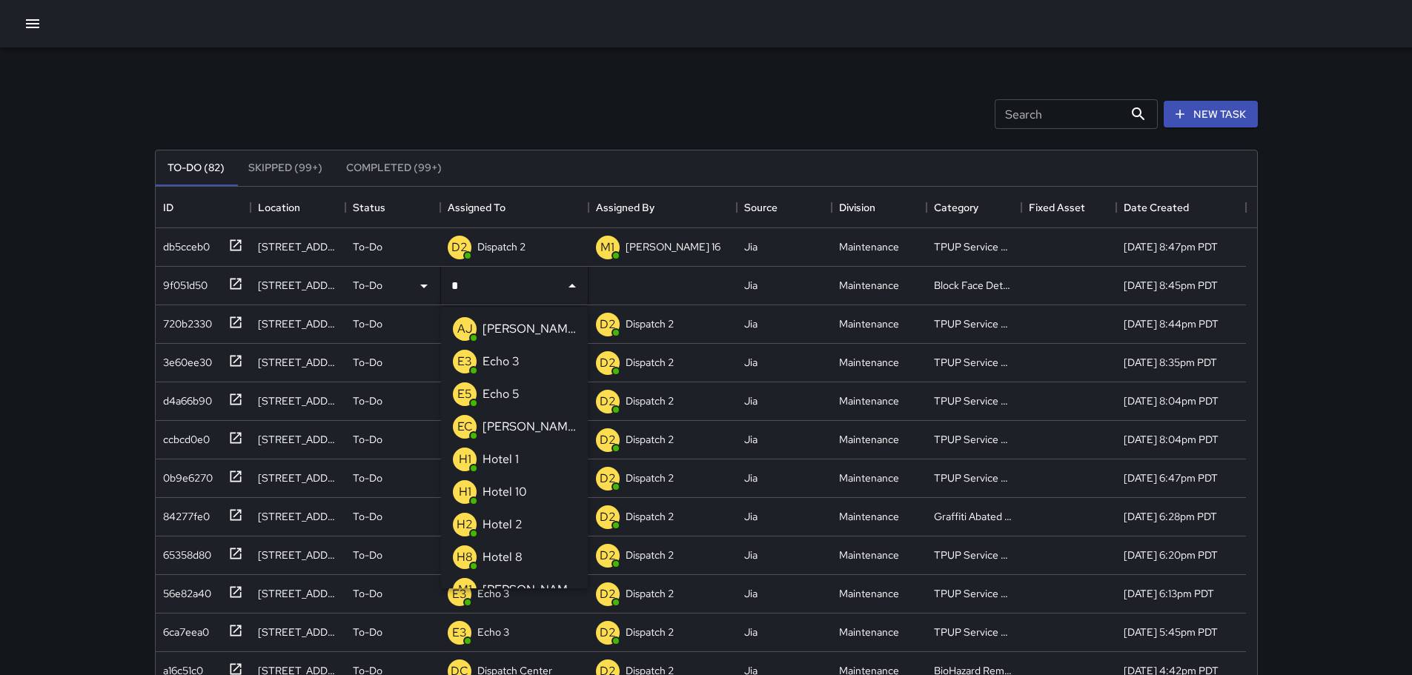
type input "**"
click at [519, 320] on p "Echo 3" at bounding box center [501, 329] width 37 height 18
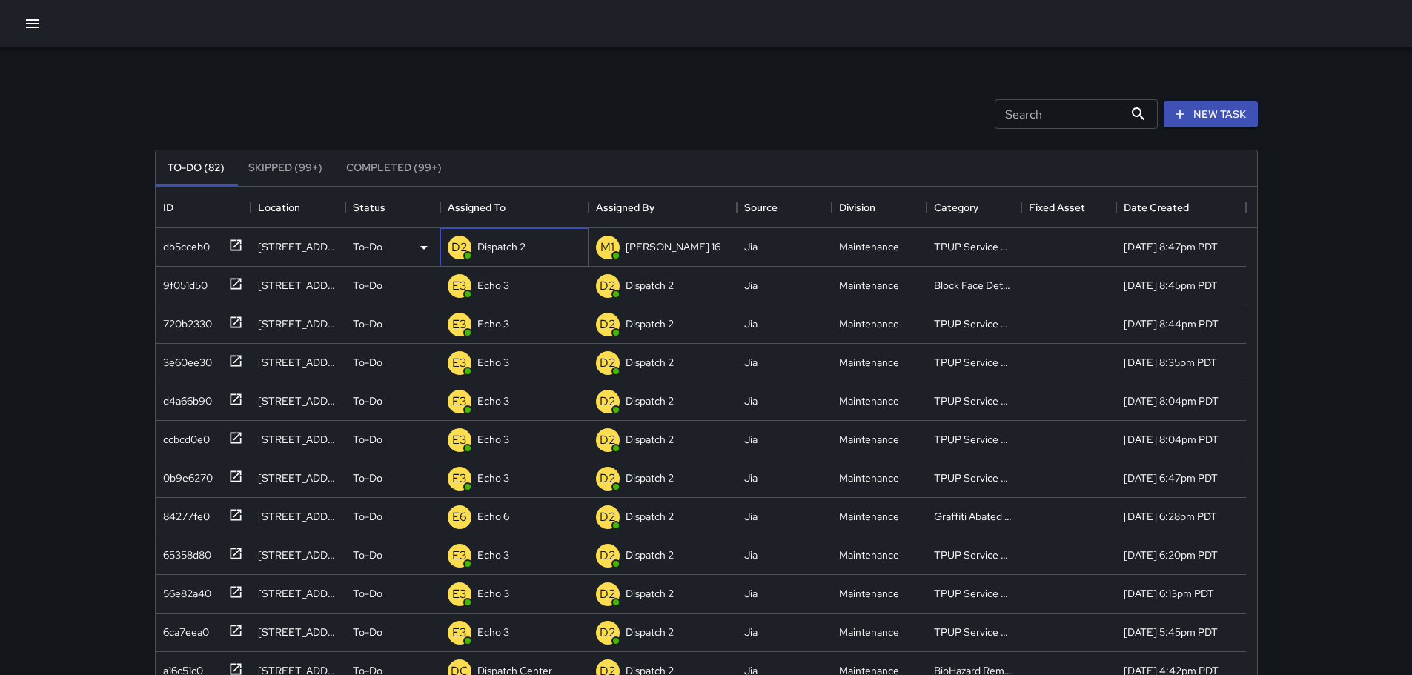
click at [520, 249] on p "Dispatch 2" at bounding box center [501, 246] width 48 height 15
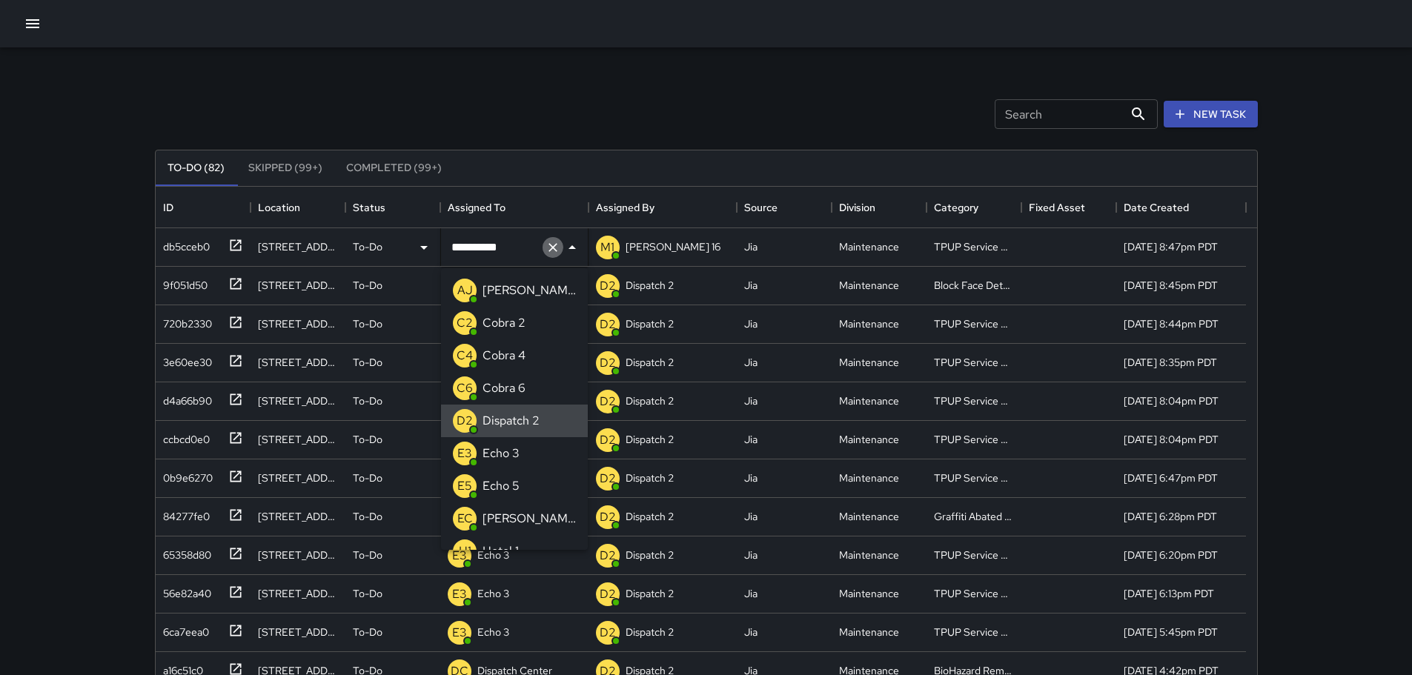
click at [557, 251] on icon "Clear" at bounding box center [553, 247] width 15 height 15
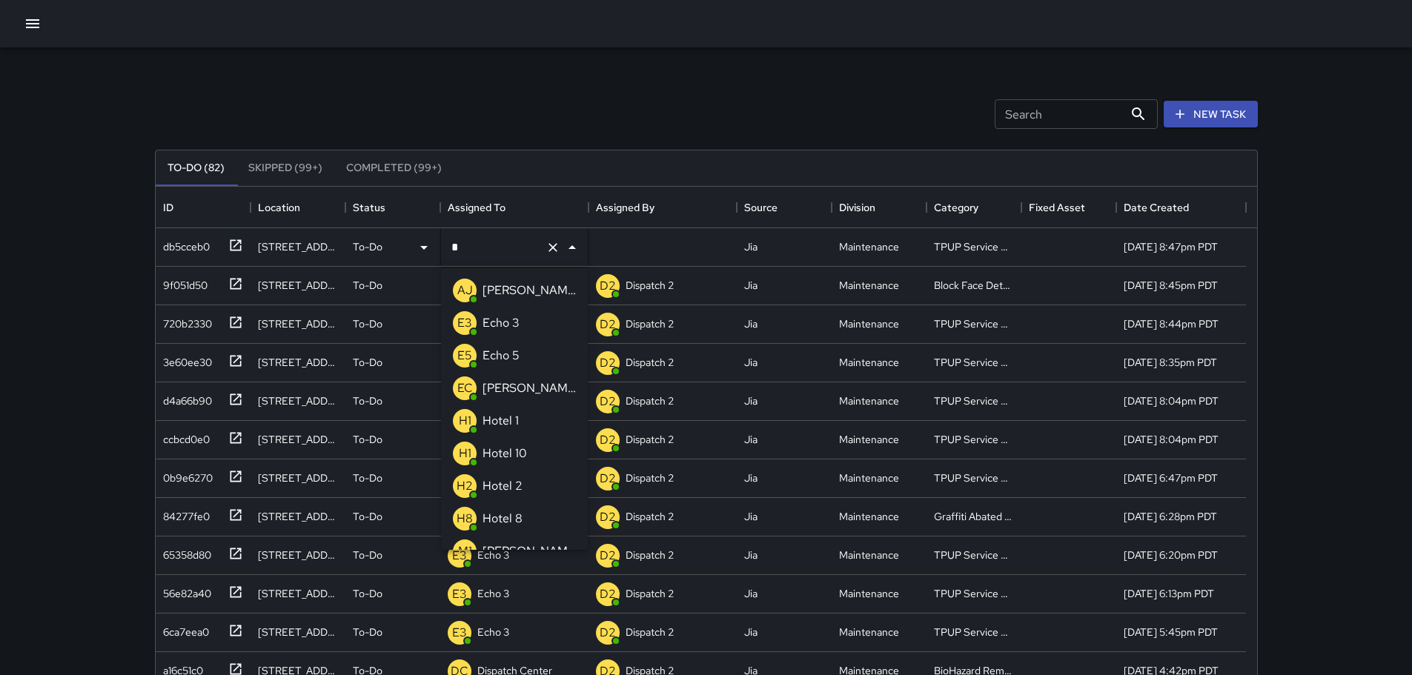
type input "**"
click at [512, 289] on p "Echo 3" at bounding box center [501, 291] width 37 height 18
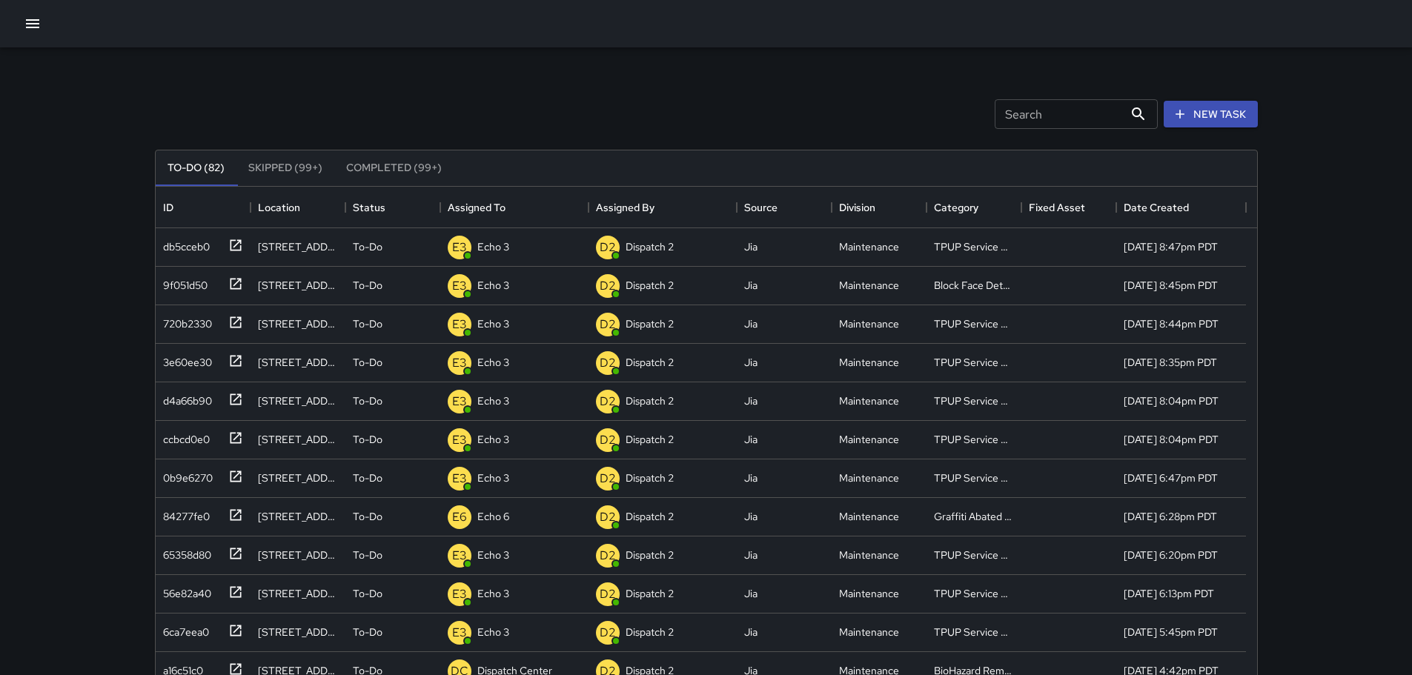
click at [0, 192] on div "Search Search New Task To-Do (82) Skipped (99+) Completed (99+) ID Location Sta…" at bounding box center [706, 437] width 1412 height 875
click at [239, 247] on icon at bounding box center [235, 245] width 15 height 15
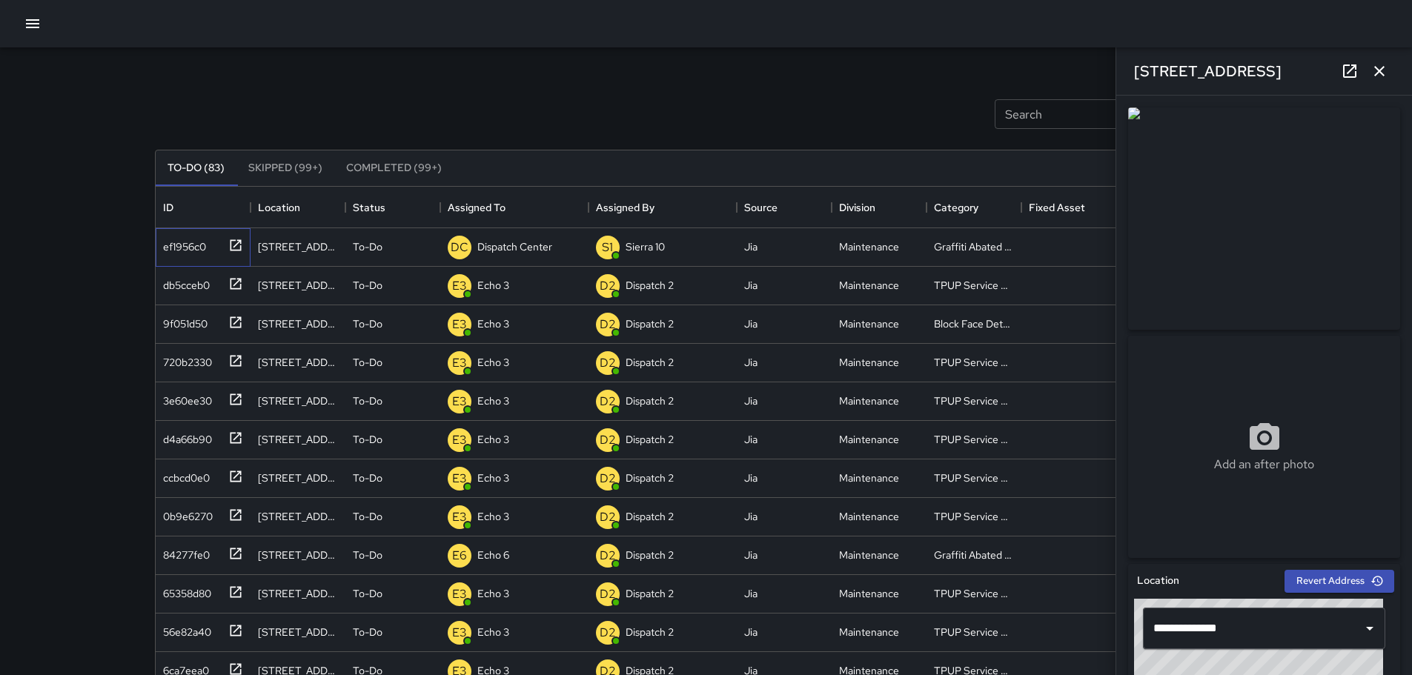
type input "**********"
click at [534, 252] on p "Dispatch Center" at bounding box center [514, 246] width 75 height 15
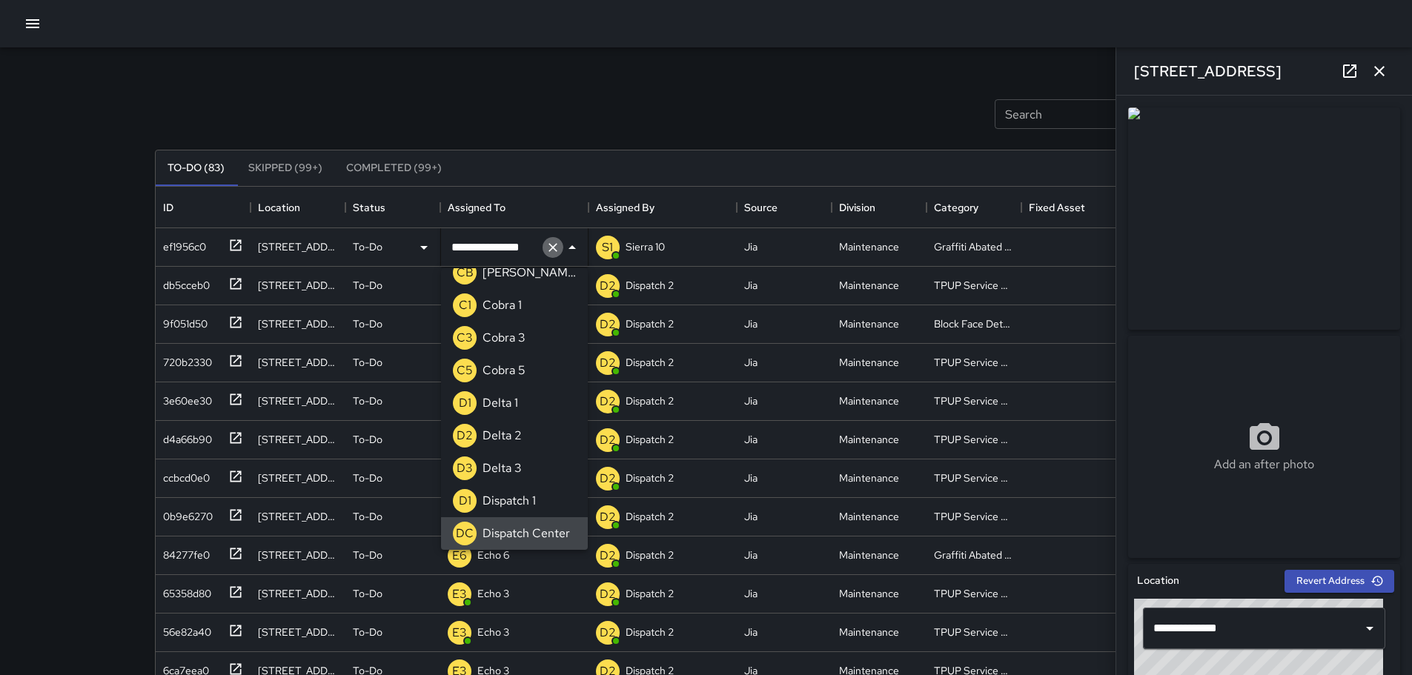
click at [553, 248] on icon "Clear" at bounding box center [552, 247] width 9 height 9
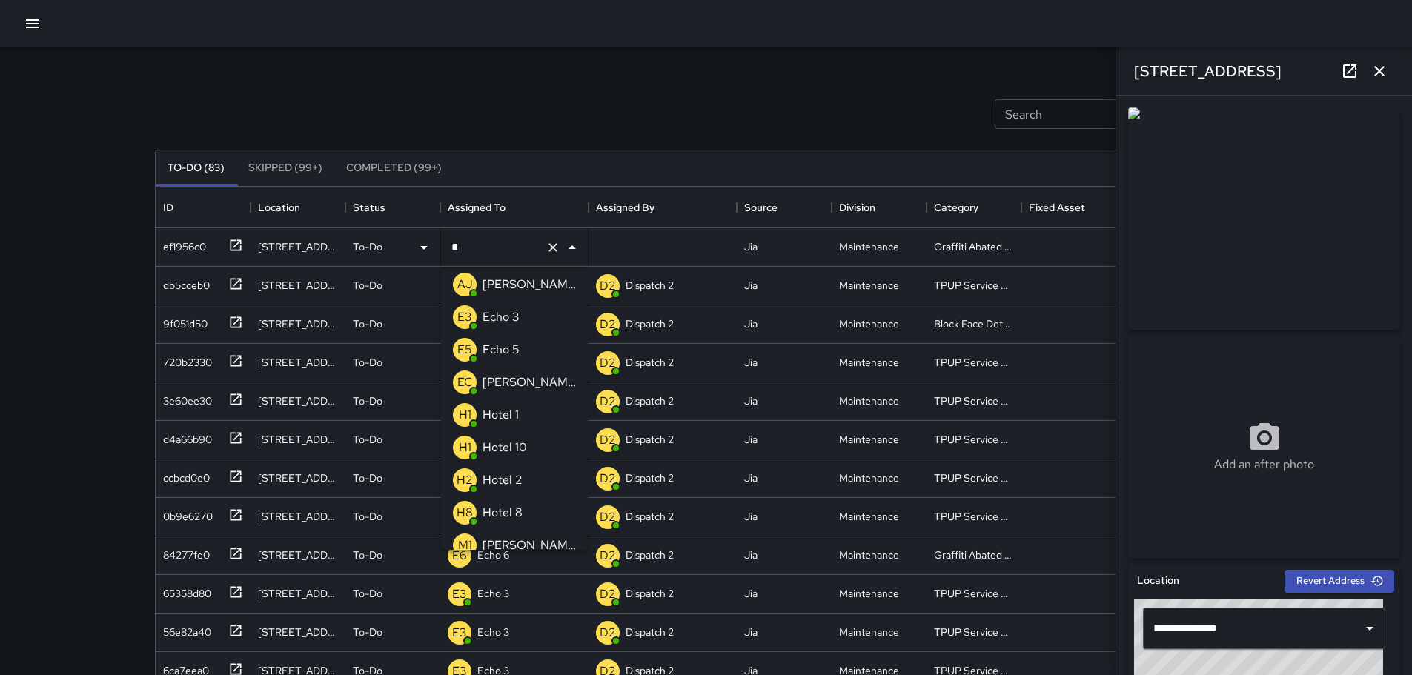
type input "**"
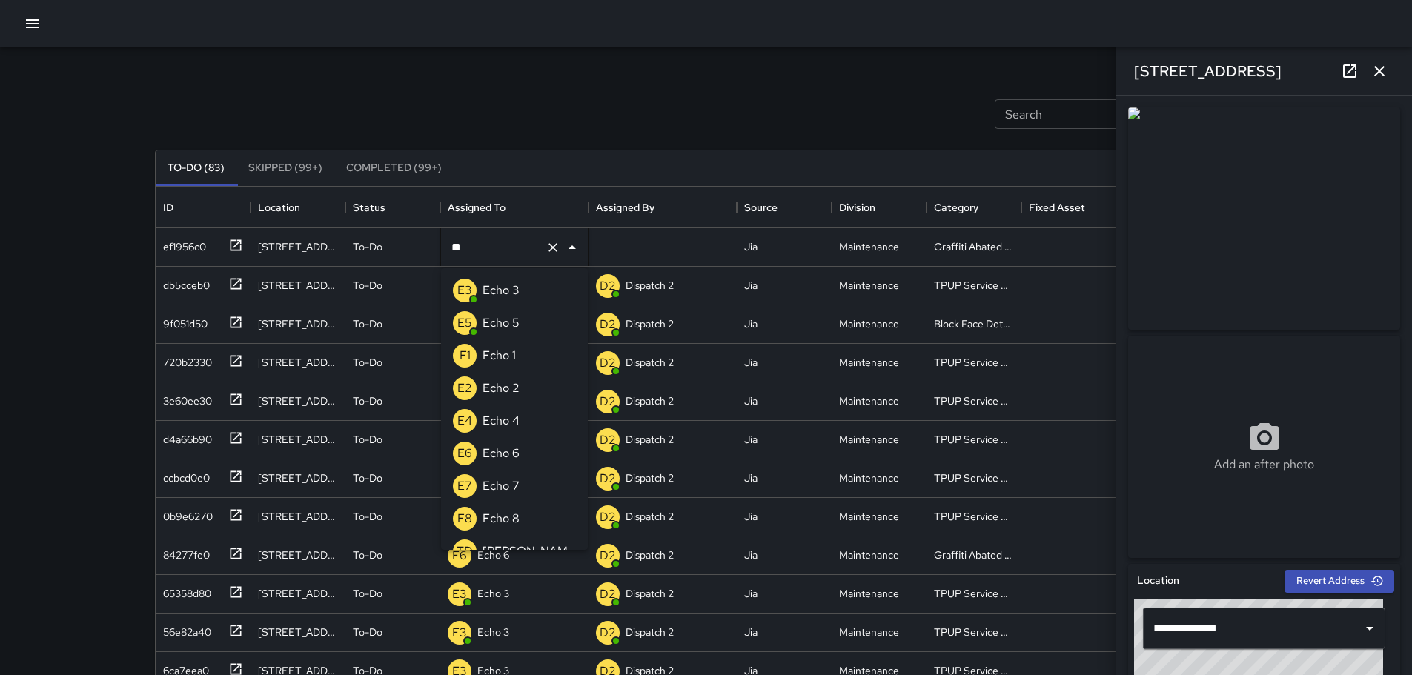
click at [486, 457] on p "Echo 6" at bounding box center [501, 454] width 37 height 18
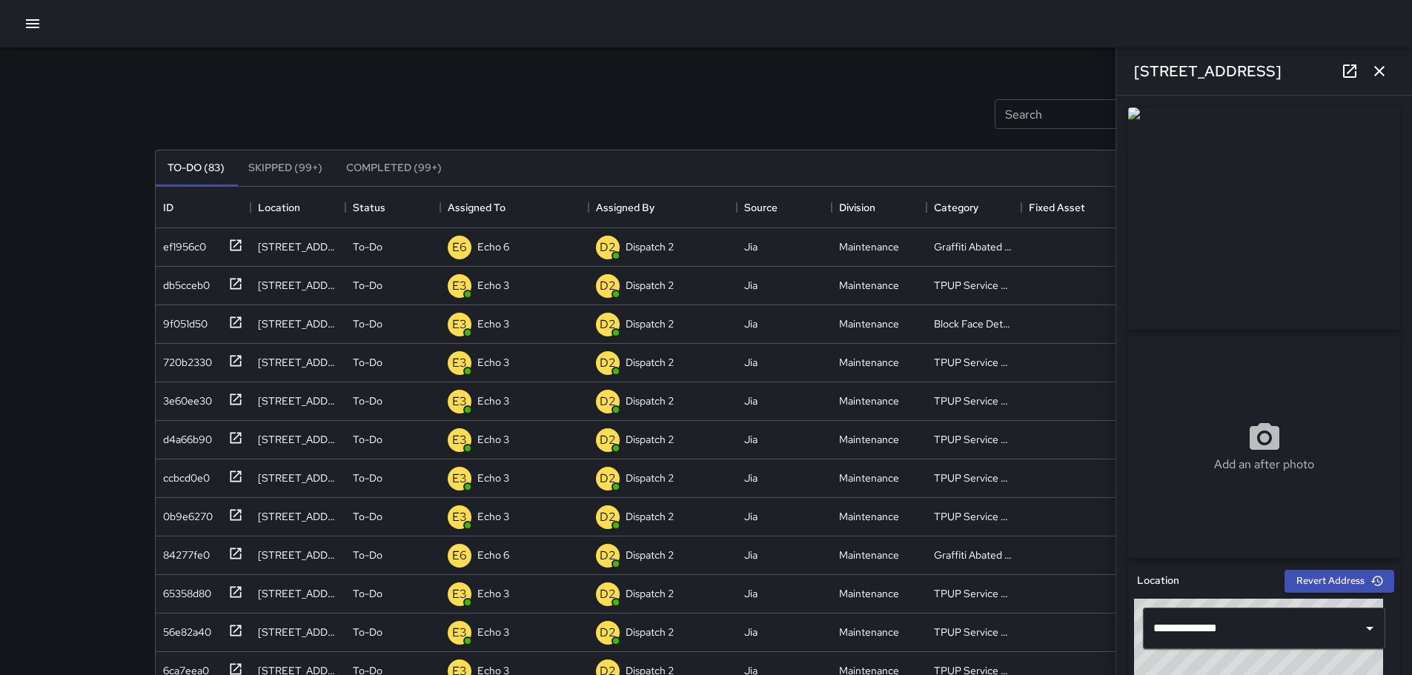
click at [1387, 79] on icon "button" at bounding box center [1380, 71] width 18 height 18
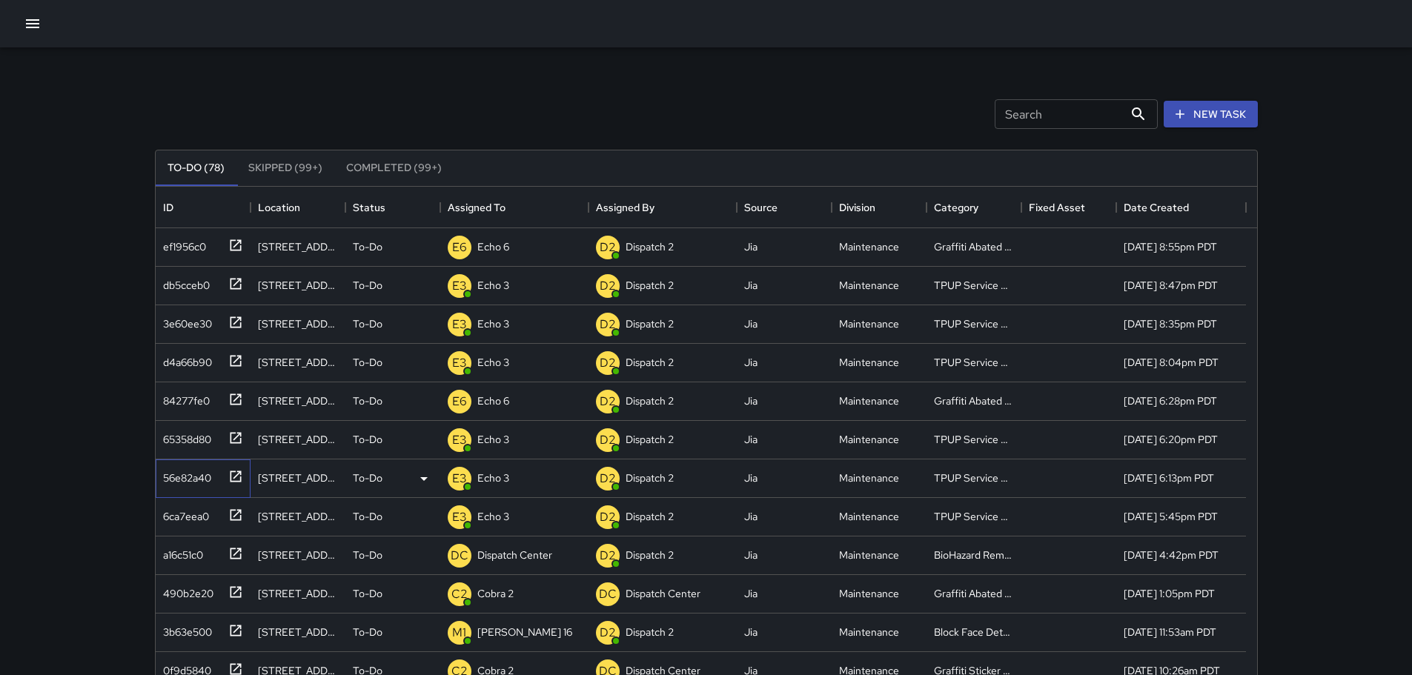
click at [233, 478] on icon at bounding box center [235, 476] width 11 height 11
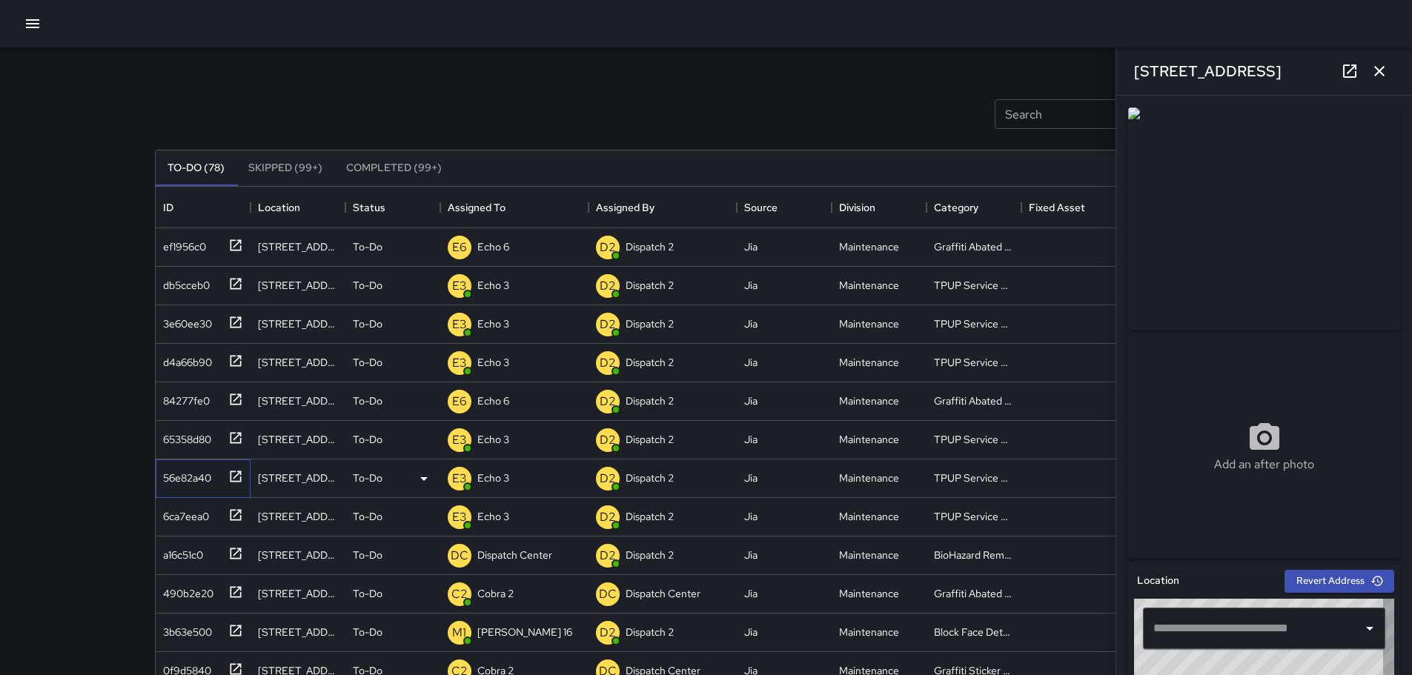
type input "**********"
click at [233, 514] on icon at bounding box center [235, 515] width 15 height 15
click at [377, 513] on p "To-Do" at bounding box center [368, 516] width 30 height 15
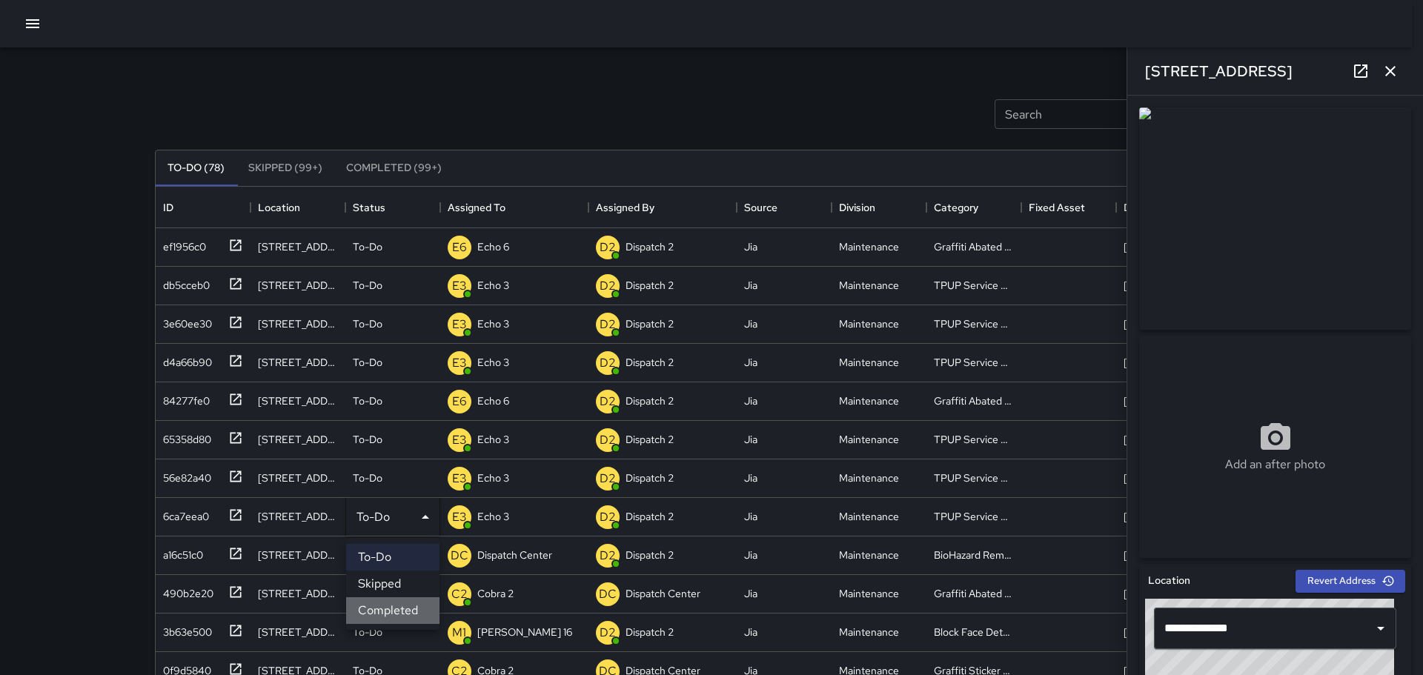
click at [385, 606] on li "Completed" at bounding box center [392, 610] width 93 height 27
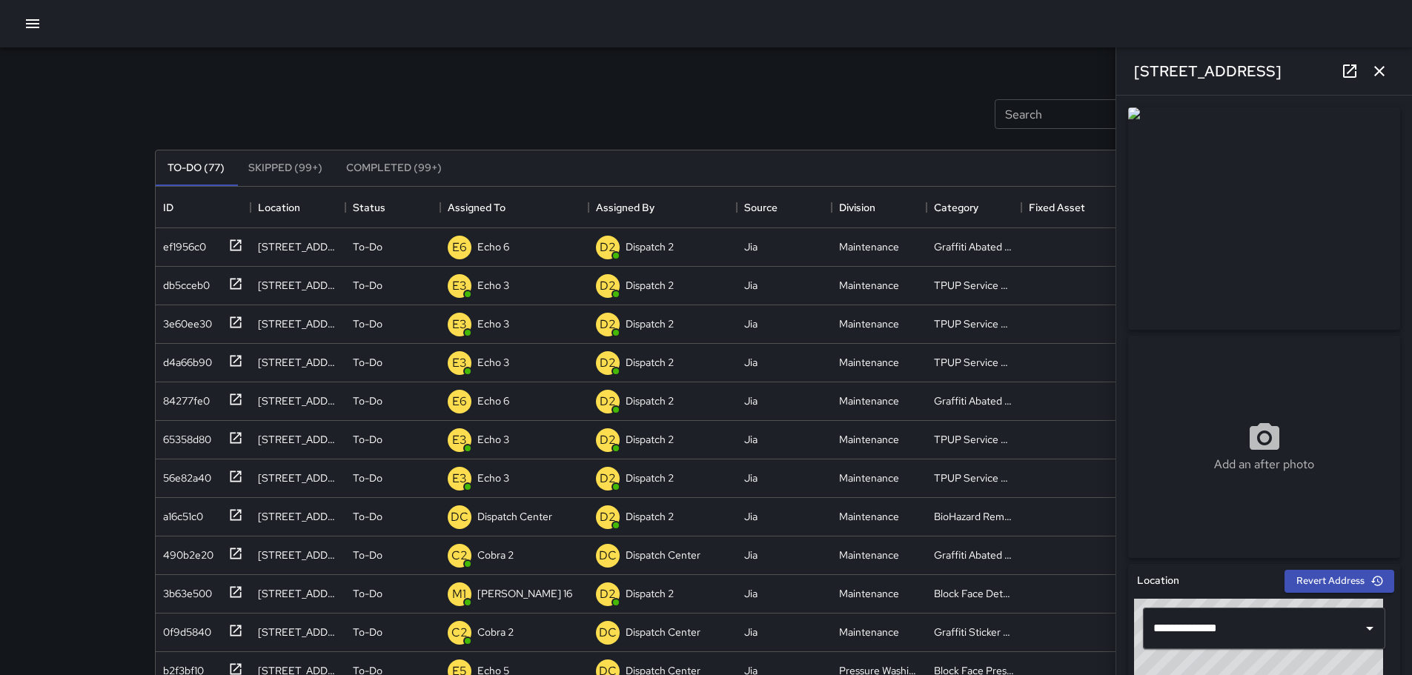
click at [1387, 66] on icon "button" at bounding box center [1380, 71] width 18 height 18
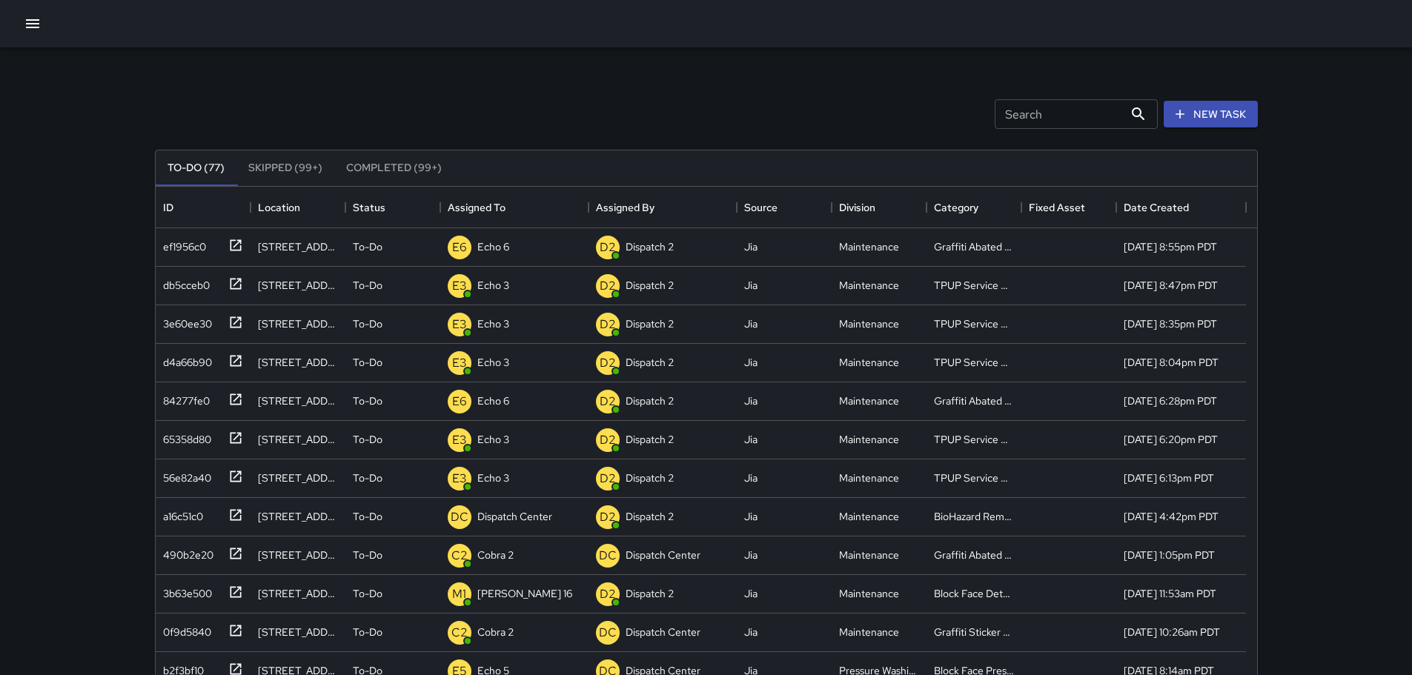
click at [400, 173] on button "Completed (99+)" at bounding box center [393, 168] width 119 height 36
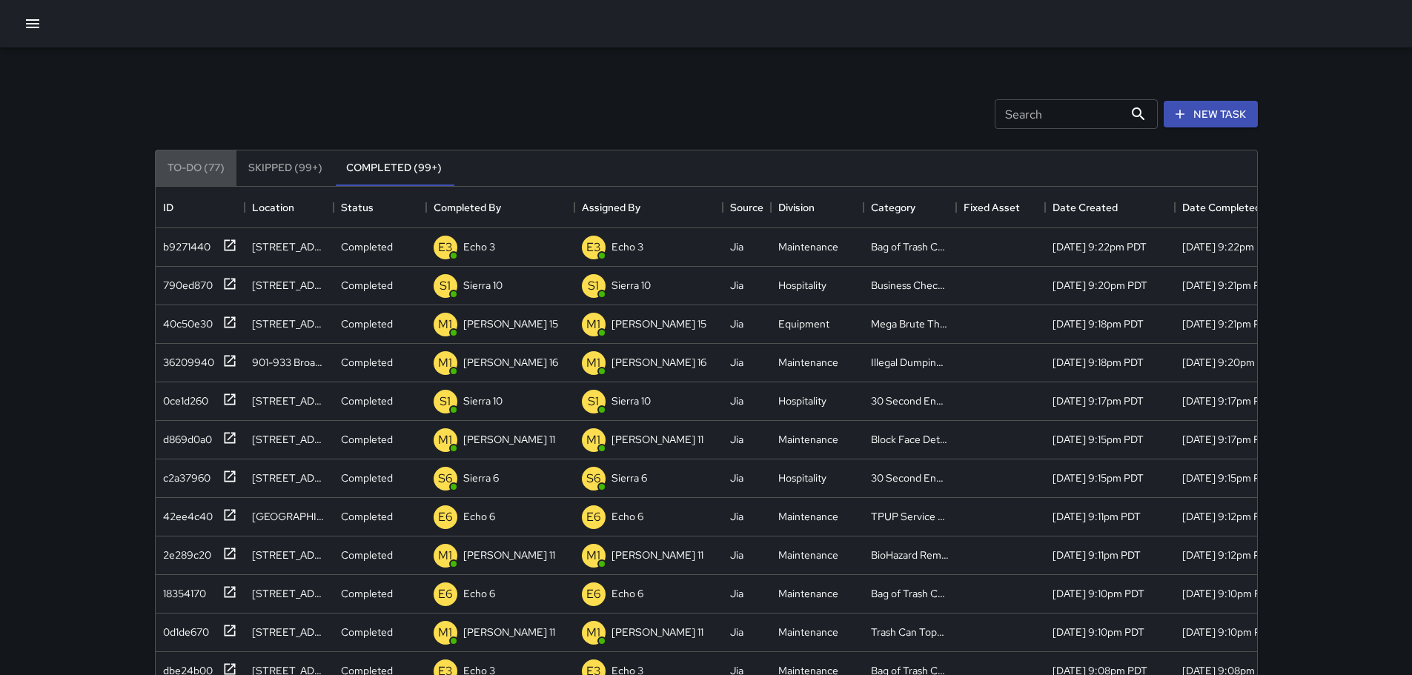
click at [218, 171] on button "To-Do (77)" at bounding box center [196, 168] width 81 height 36
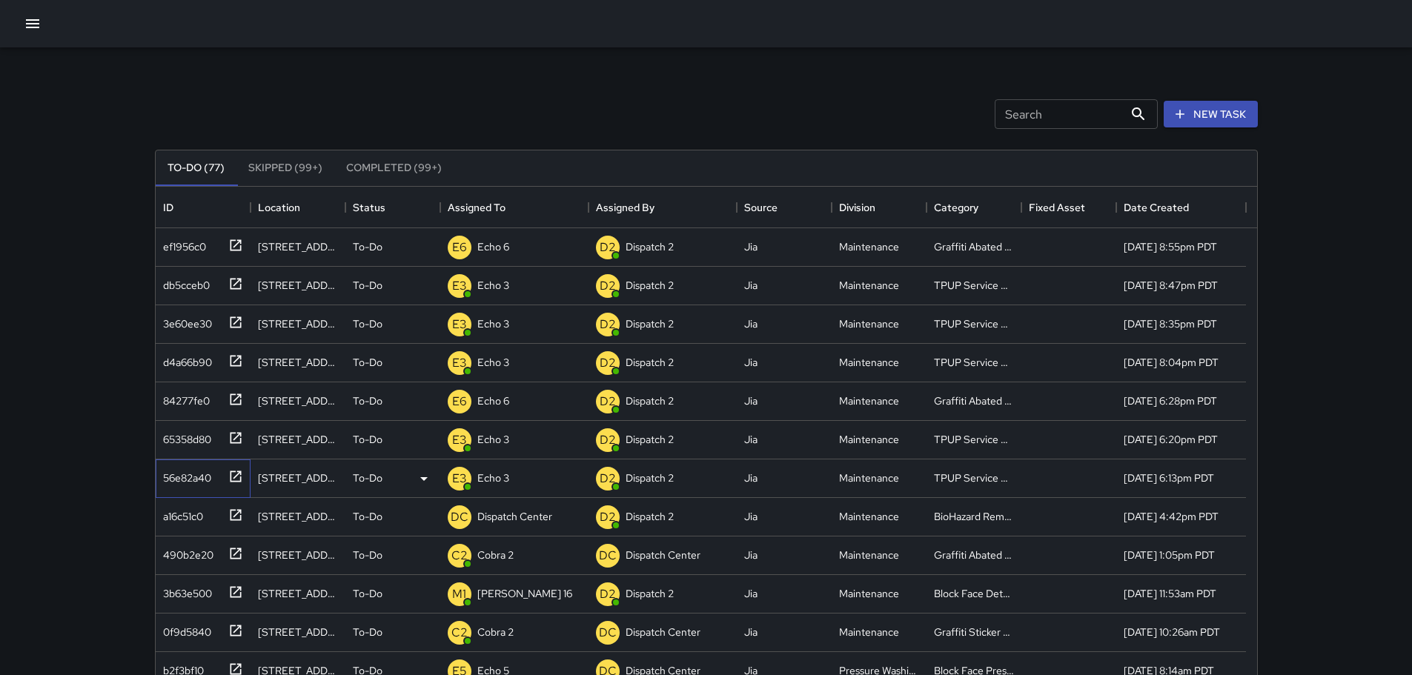
click at [236, 471] on icon at bounding box center [235, 476] width 15 height 15
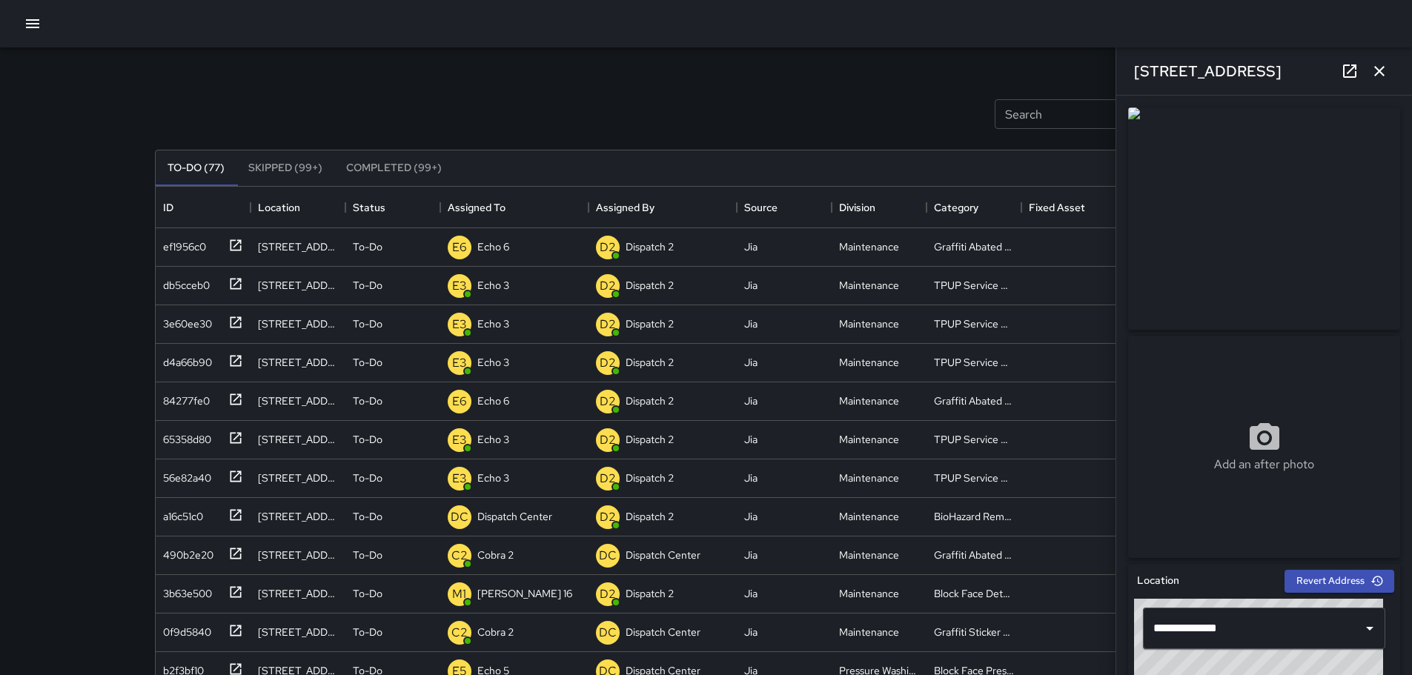
click at [1380, 72] on icon "button" at bounding box center [1379, 71] width 10 height 10
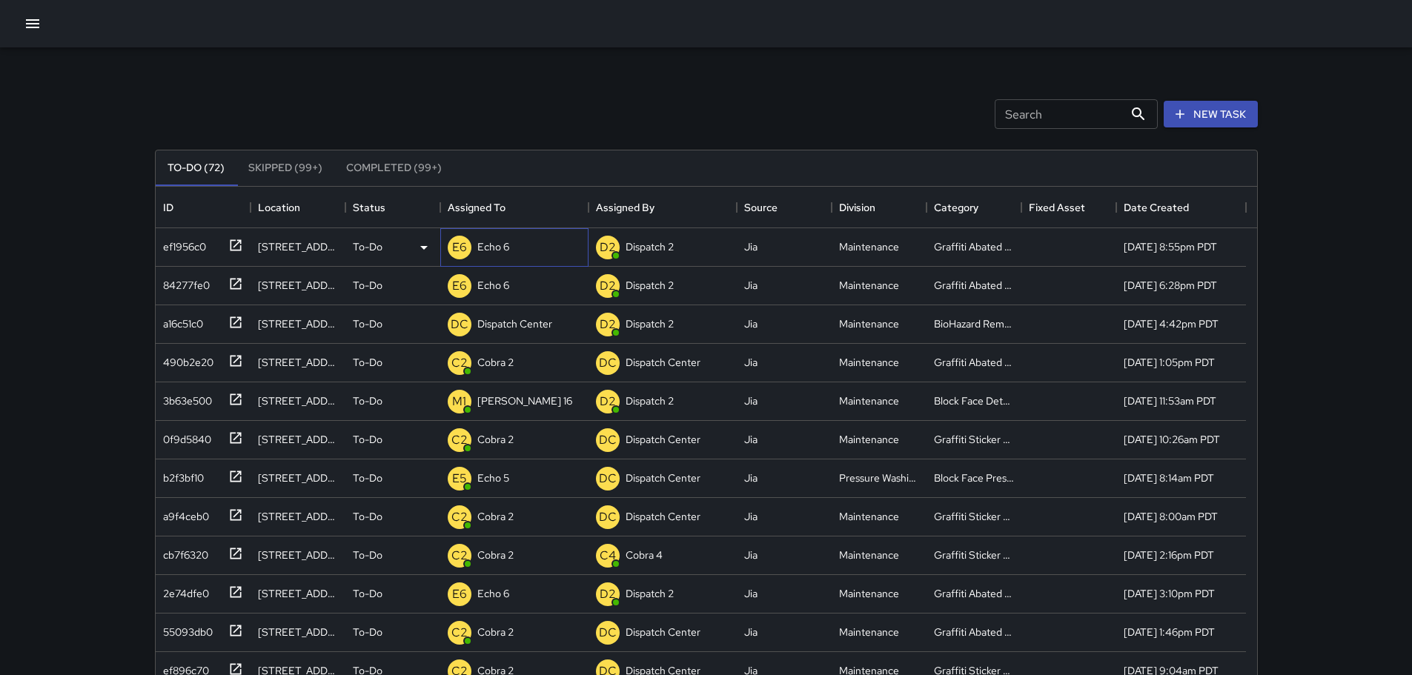
click at [503, 245] on p "Echo 6" at bounding box center [493, 246] width 32 height 15
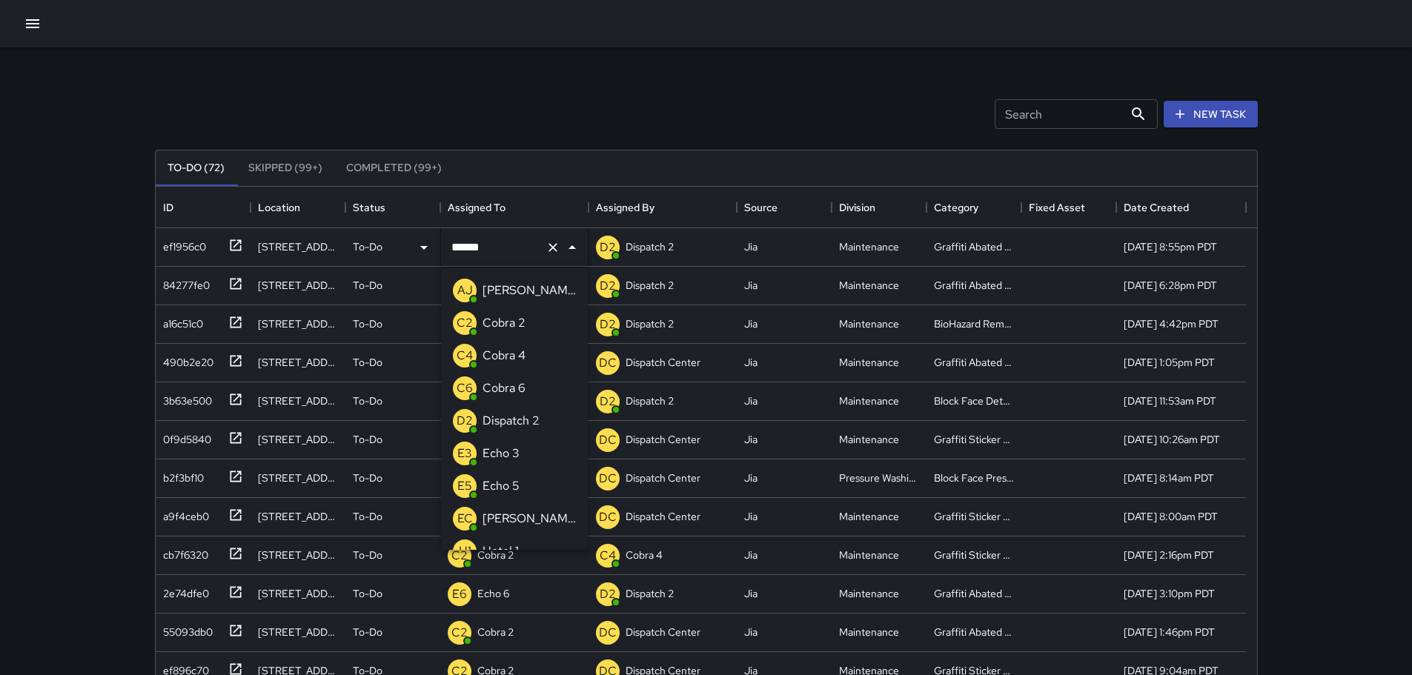
scroll to position [898, 0]
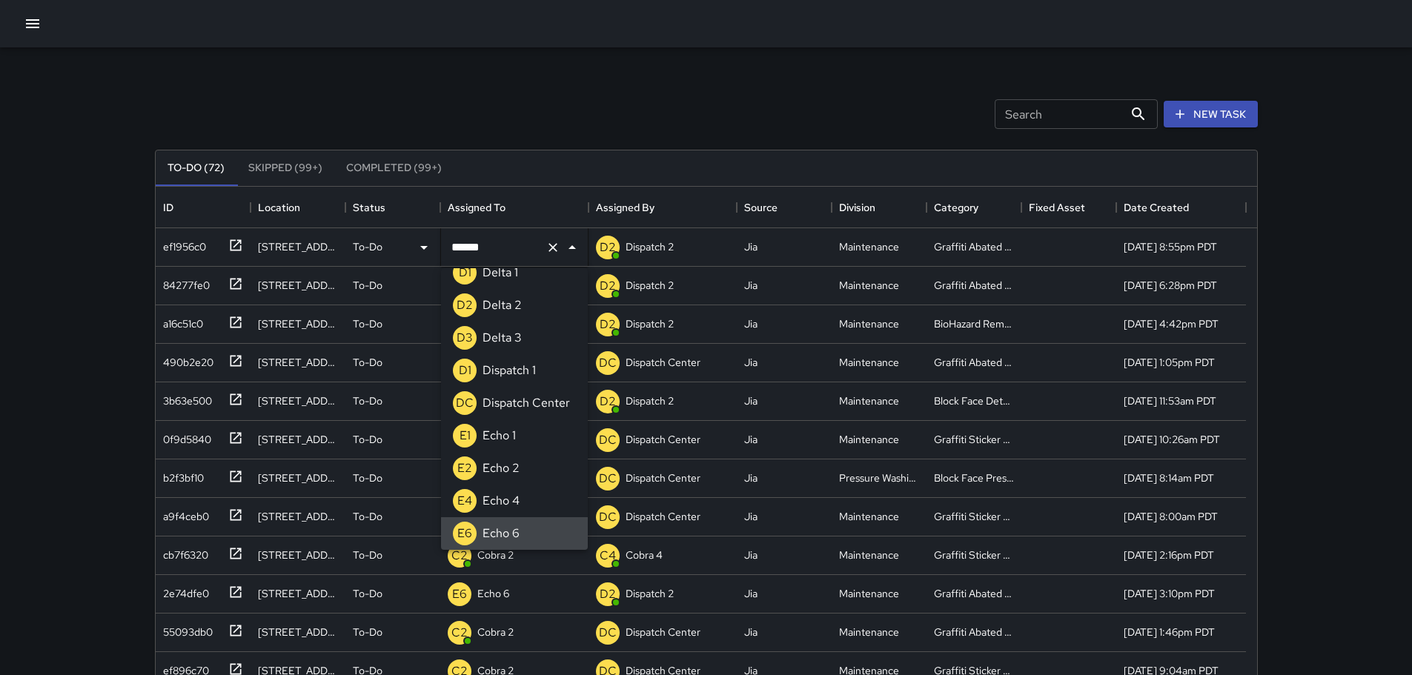
click at [585, 108] on div "Search Search New Task" at bounding box center [706, 114] width 1109 height 77
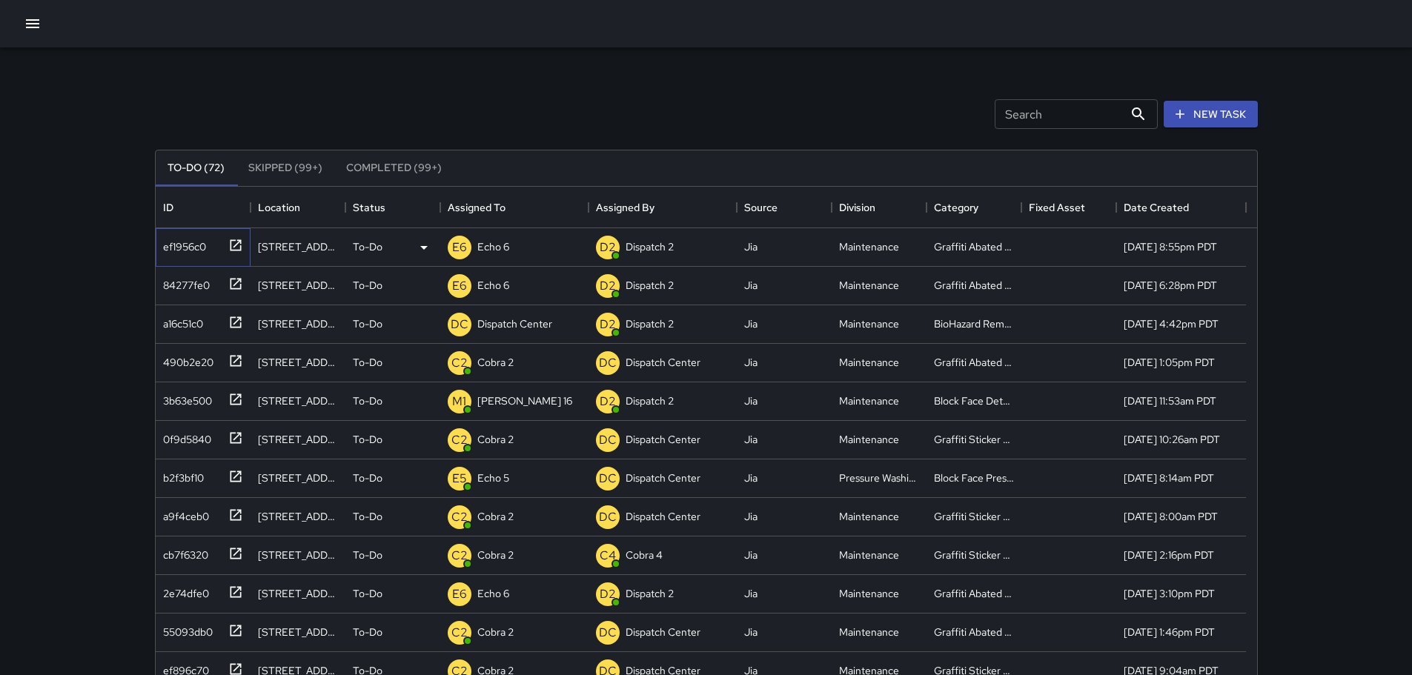
click at [235, 241] on icon at bounding box center [235, 244] width 11 height 11
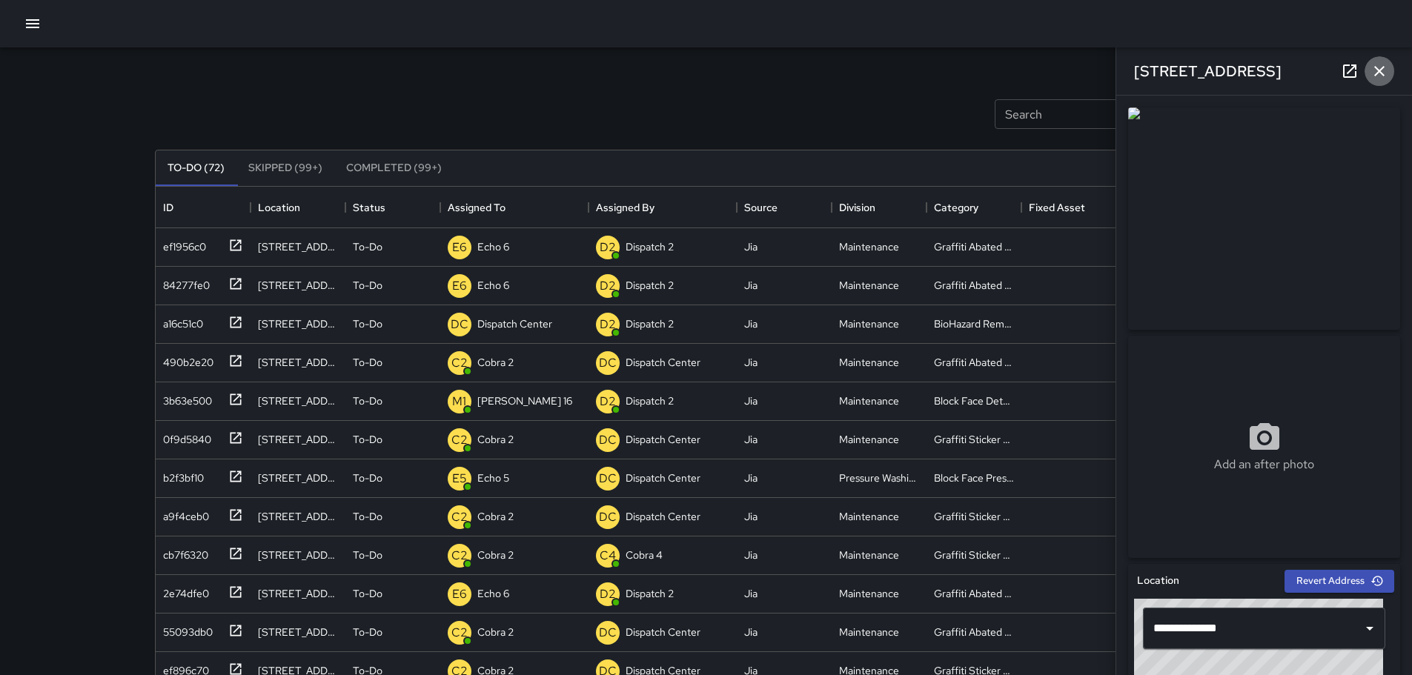
click at [1388, 79] on button "button" at bounding box center [1380, 71] width 30 height 30
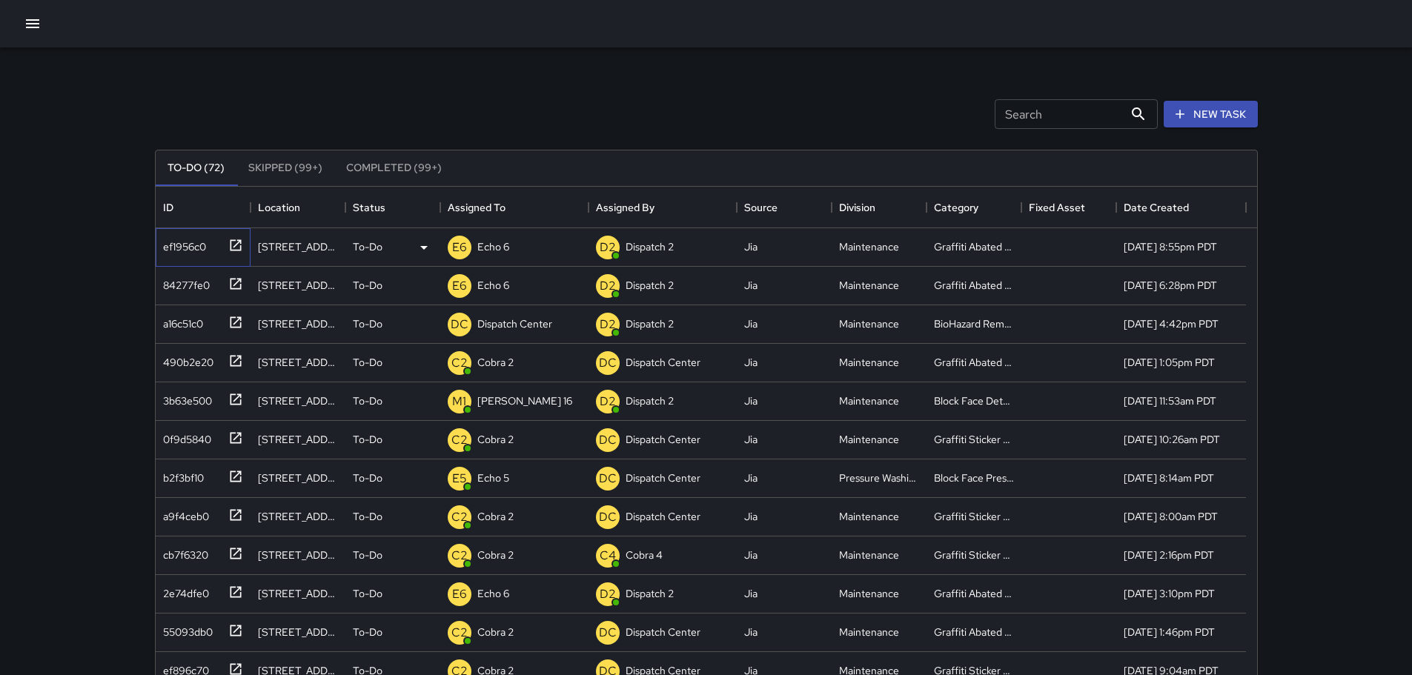
click at [240, 246] on icon at bounding box center [235, 244] width 11 height 11
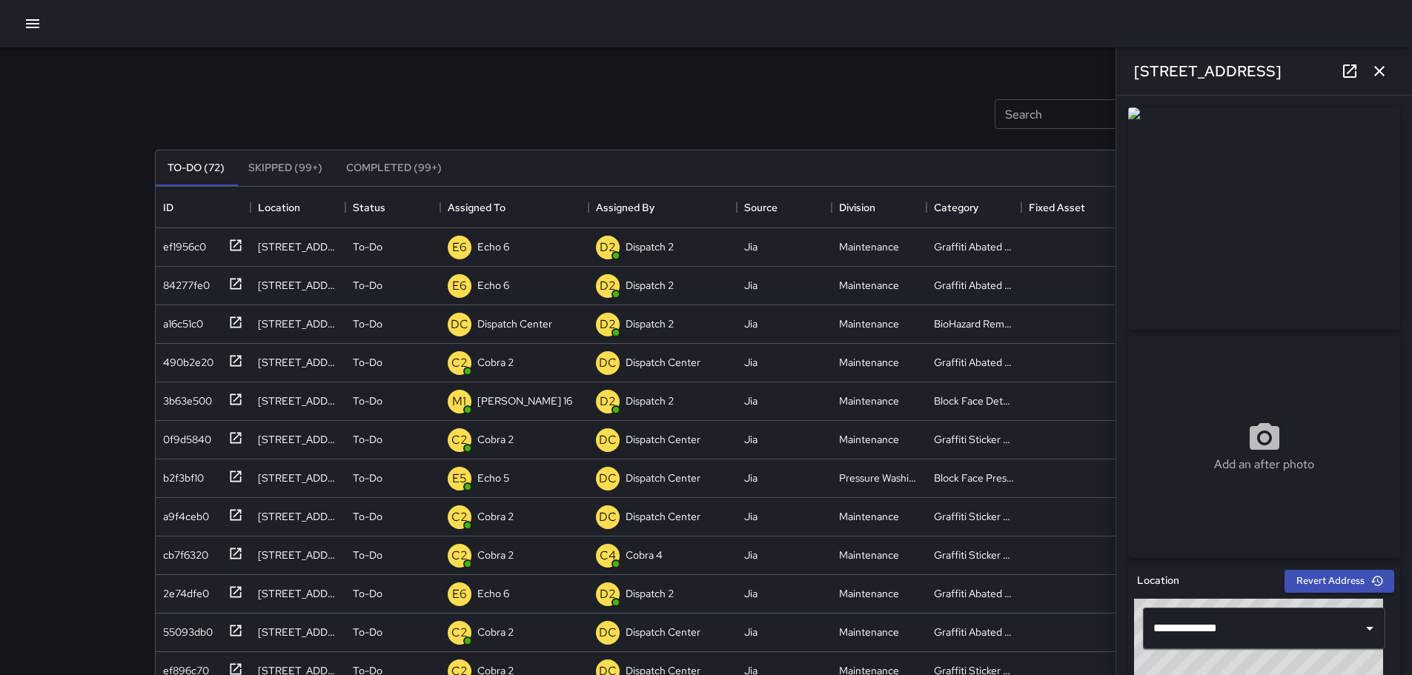
click at [1385, 76] on icon "button" at bounding box center [1380, 71] width 18 height 18
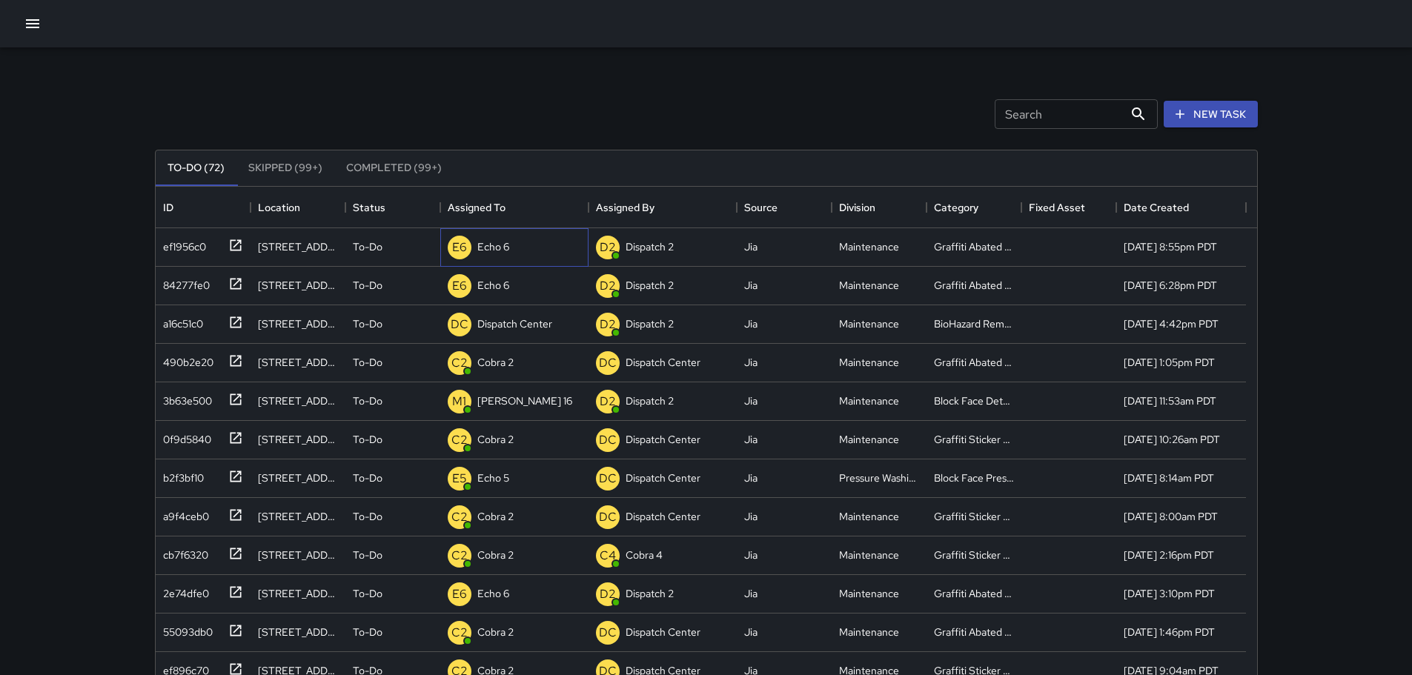
click at [508, 242] on p "Echo 6" at bounding box center [493, 246] width 32 height 15
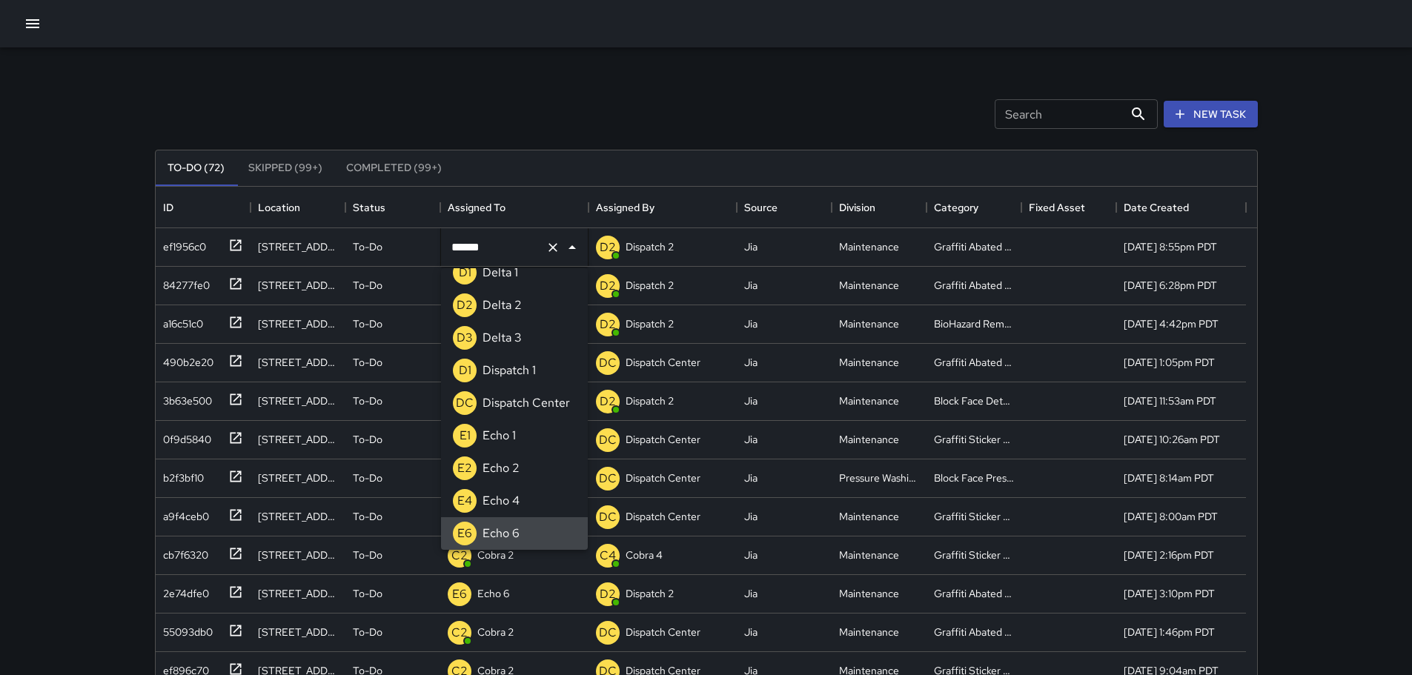
click at [546, 248] on icon "Clear" at bounding box center [553, 247] width 15 height 15
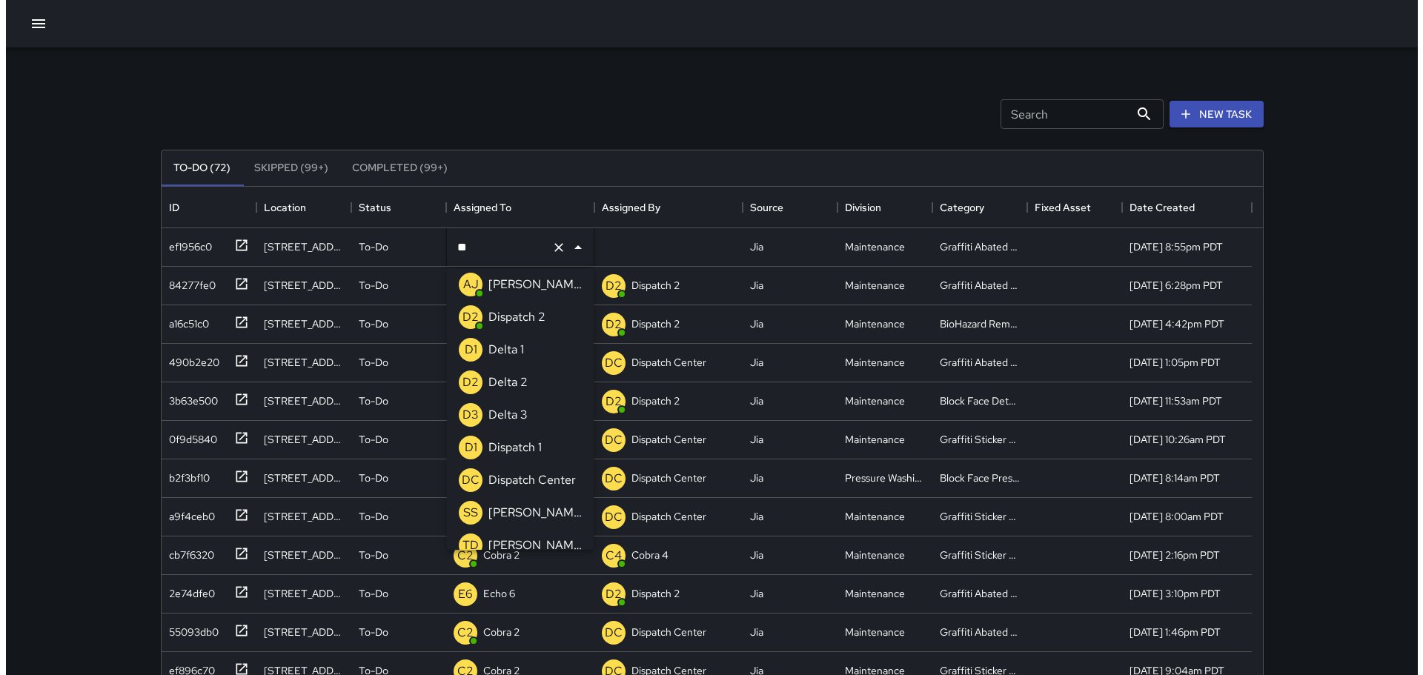
scroll to position [0, 0]
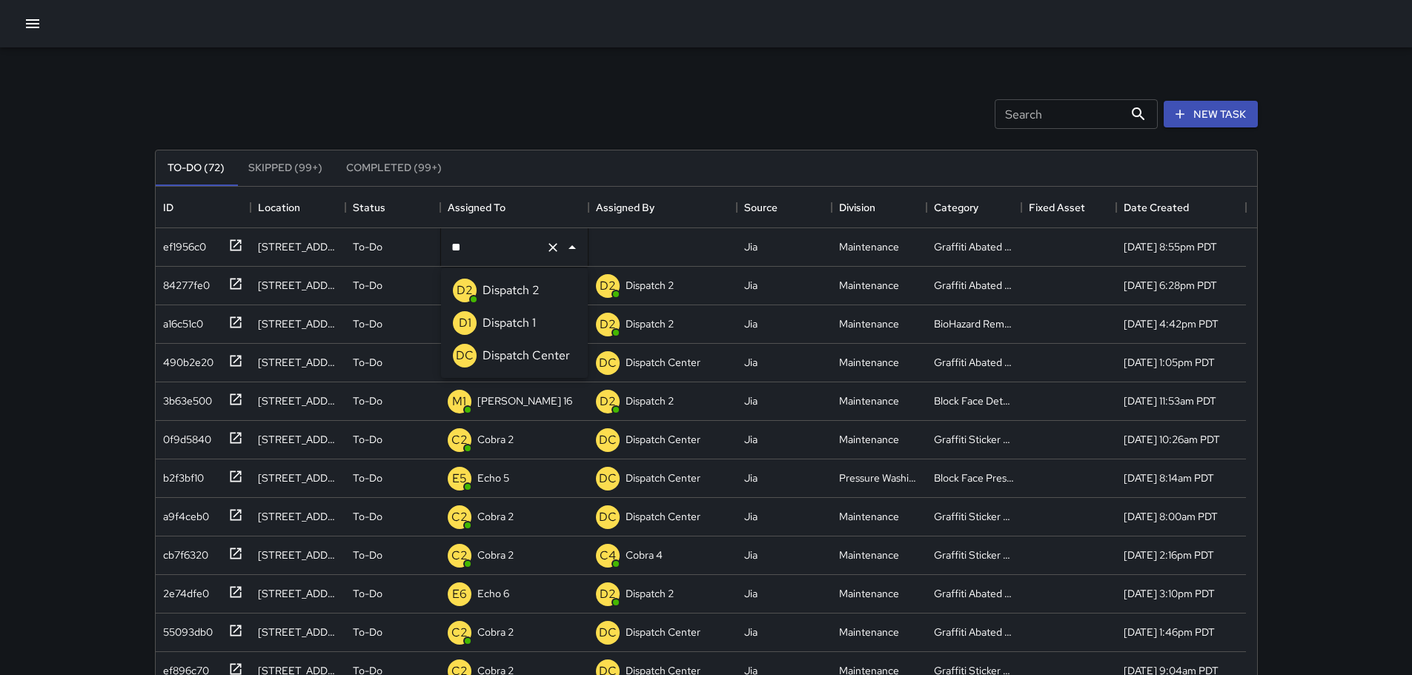
type input "***"
click at [523, 351] on p "Dispatch Center" at bounding box center [526, 356] width 87 height 18
click at [241, 323] on icon at bounding box center [235, 321] width 11 height 11
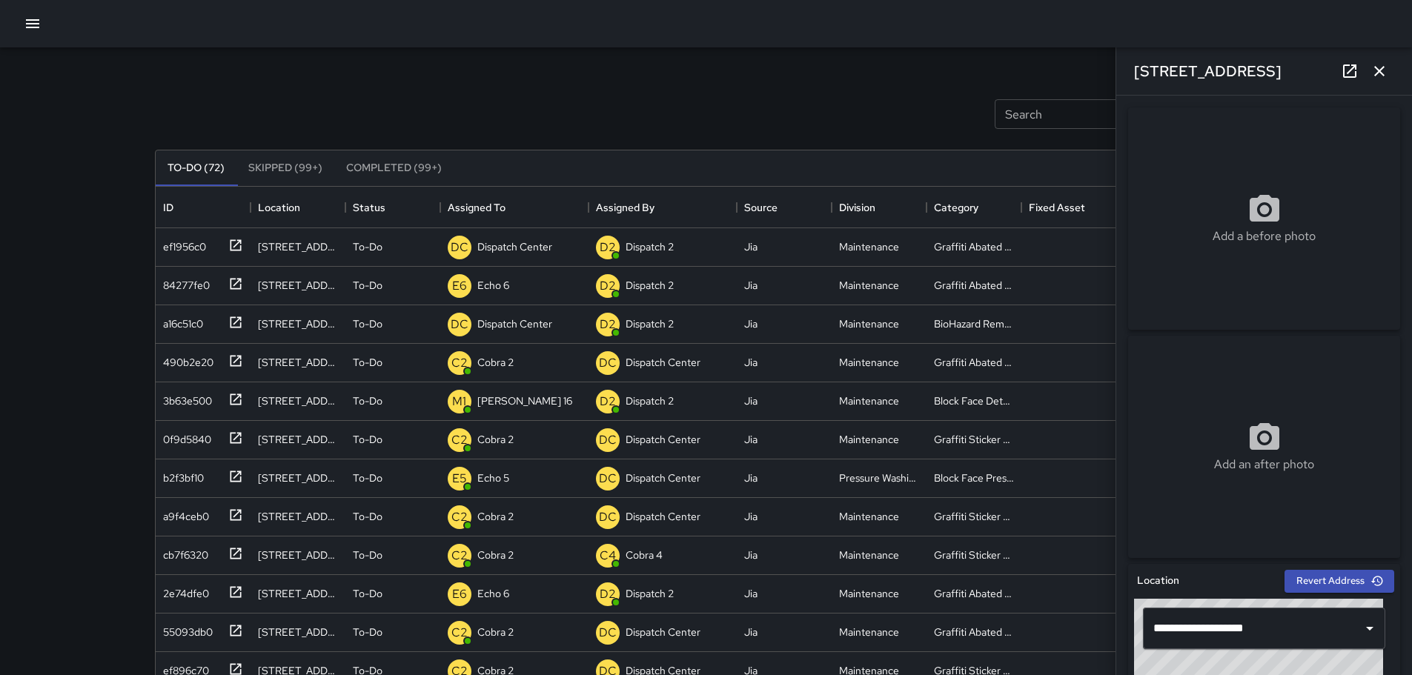
click at [1376, 70] on icon "button" at bounding box center [1380, 71] width 18 height 18
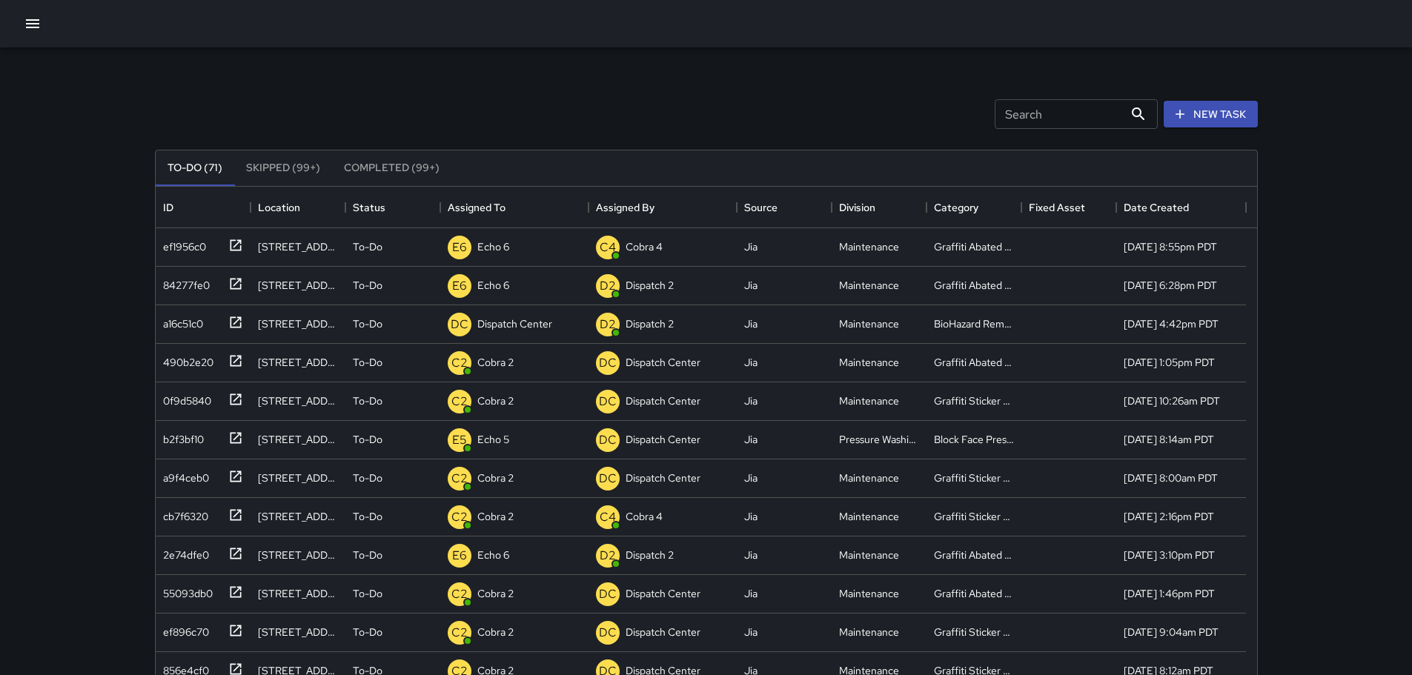
click at [39, 28] on icon "button" at bounding box center [32, 23] width 13 height 9
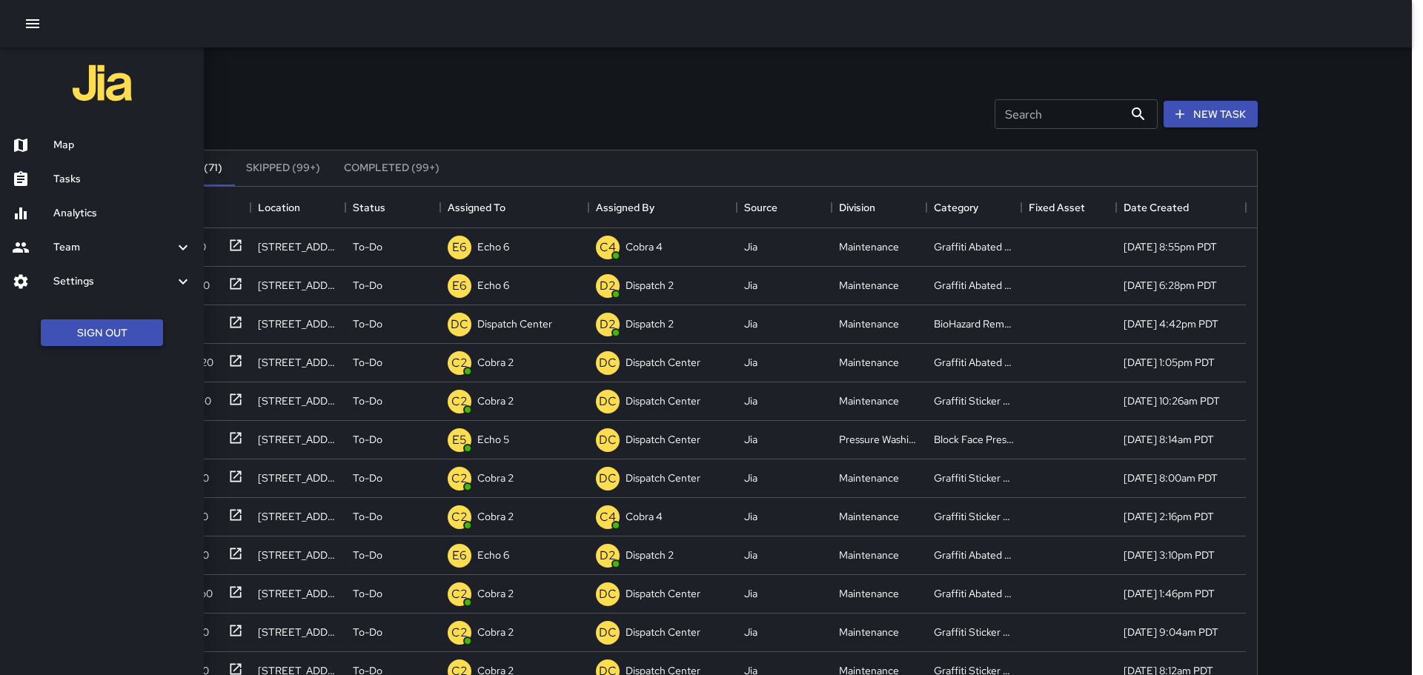
click at [107, 326] on button "Sign Out" at bounding box center [102, 332] width 122 height 27
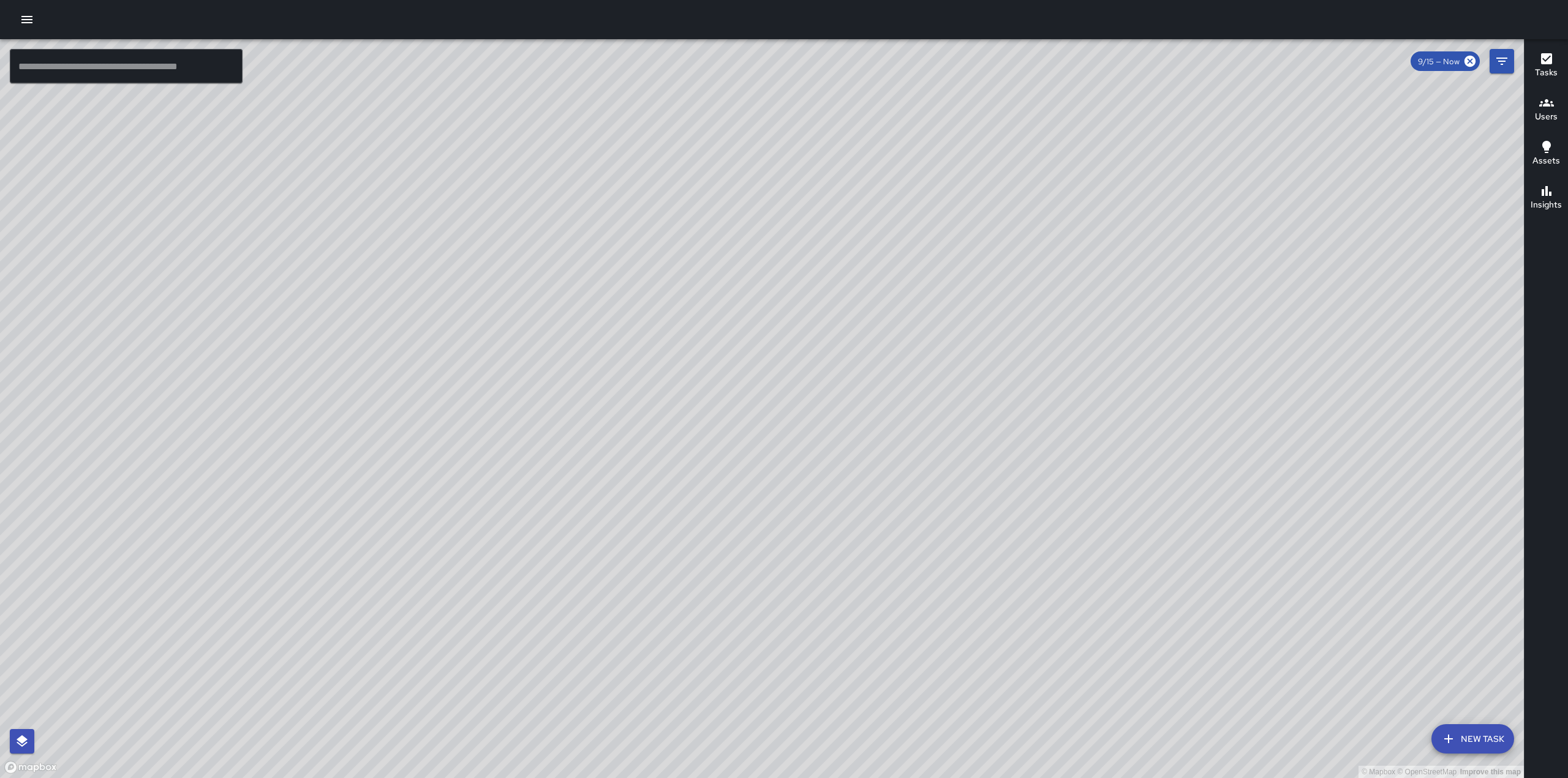
drag, startPoint x: 889, startPoint y: 275, endPoint x: 1114, endPoint y: 207, distance: 235.1
click at [1114, 208] on div "© Mapbox © OpenStreetMap Improve this map" at bounding box center [762, 408] width 1523 height 739
drag, startPoint x: 875, startPoint y: 367, endPoint x: 938, endPoint y: 258, distance: 125.9
click at [936, 261] on div "© Mapbox © OpenStreetMap Improve this map" at bounding box center [762, 408] width 1523 height 739
drag, startPoint x: 786, startPoint y: 434, endPoint x: 949, endPoint y: 138, distance: 337.9
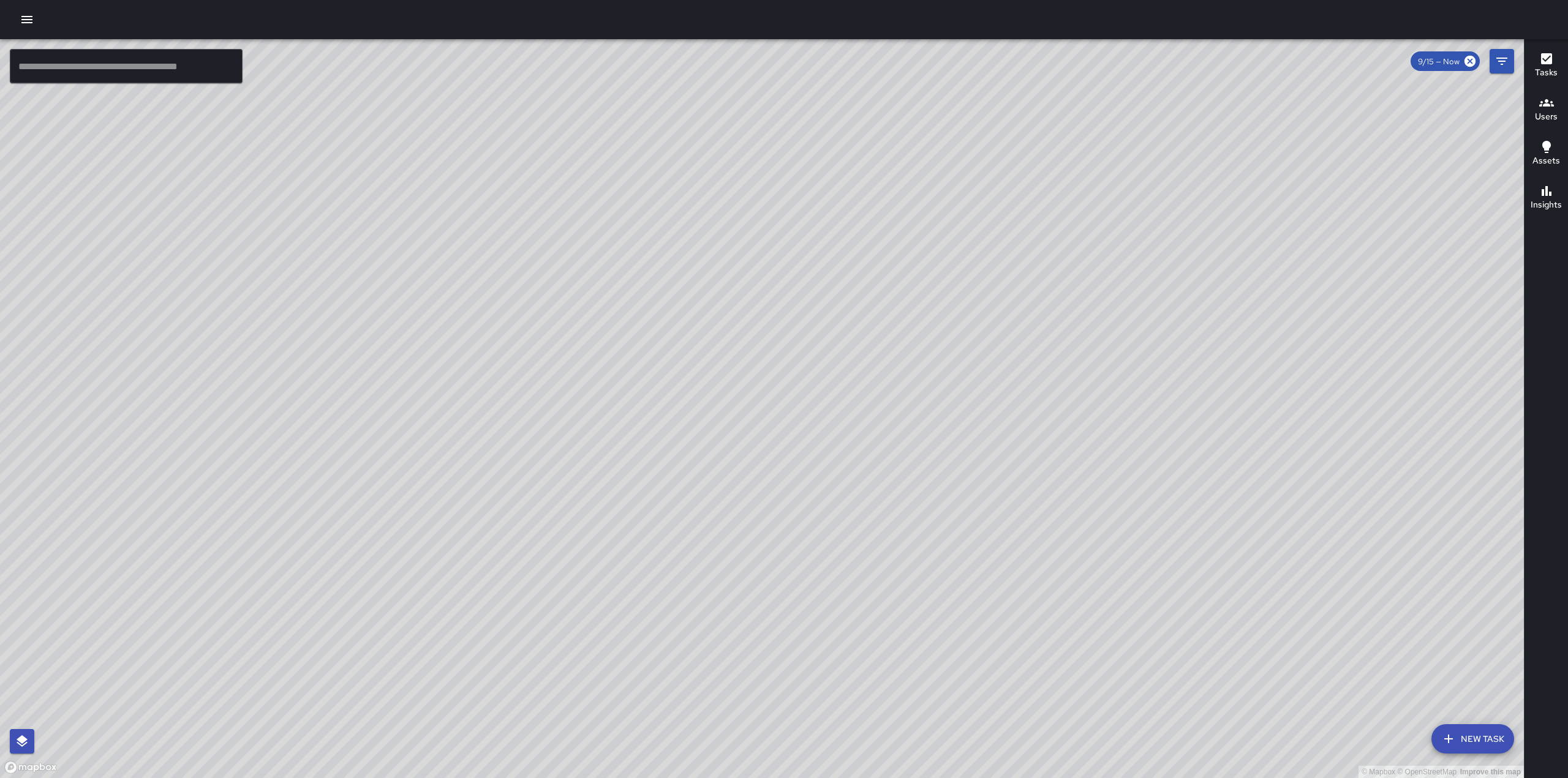
click at [949, 138] on div "© Mapbox © OpenStreetMap Improve this map" at bounding box center [762, 408] width 1523 height 739
drag, startPoint x: 932, startPoint y: 233, endPoint x: 948, endPoint y: 231, distance: 16.1
click at [1024, 231] on div "© Mapbox © OpenStreetMap Improve this map" at bounding box center [762, 408] width 1523 height 739
drag, startPoint x: 655, startPoint y: 160, endPoint x: 881, endPoint y: 165, distance: 226.1
click at [880, 165] on div "© Mapbox © OpenStreetMap Improve this map" at bounding box center [762, 408] width 1523 height 739
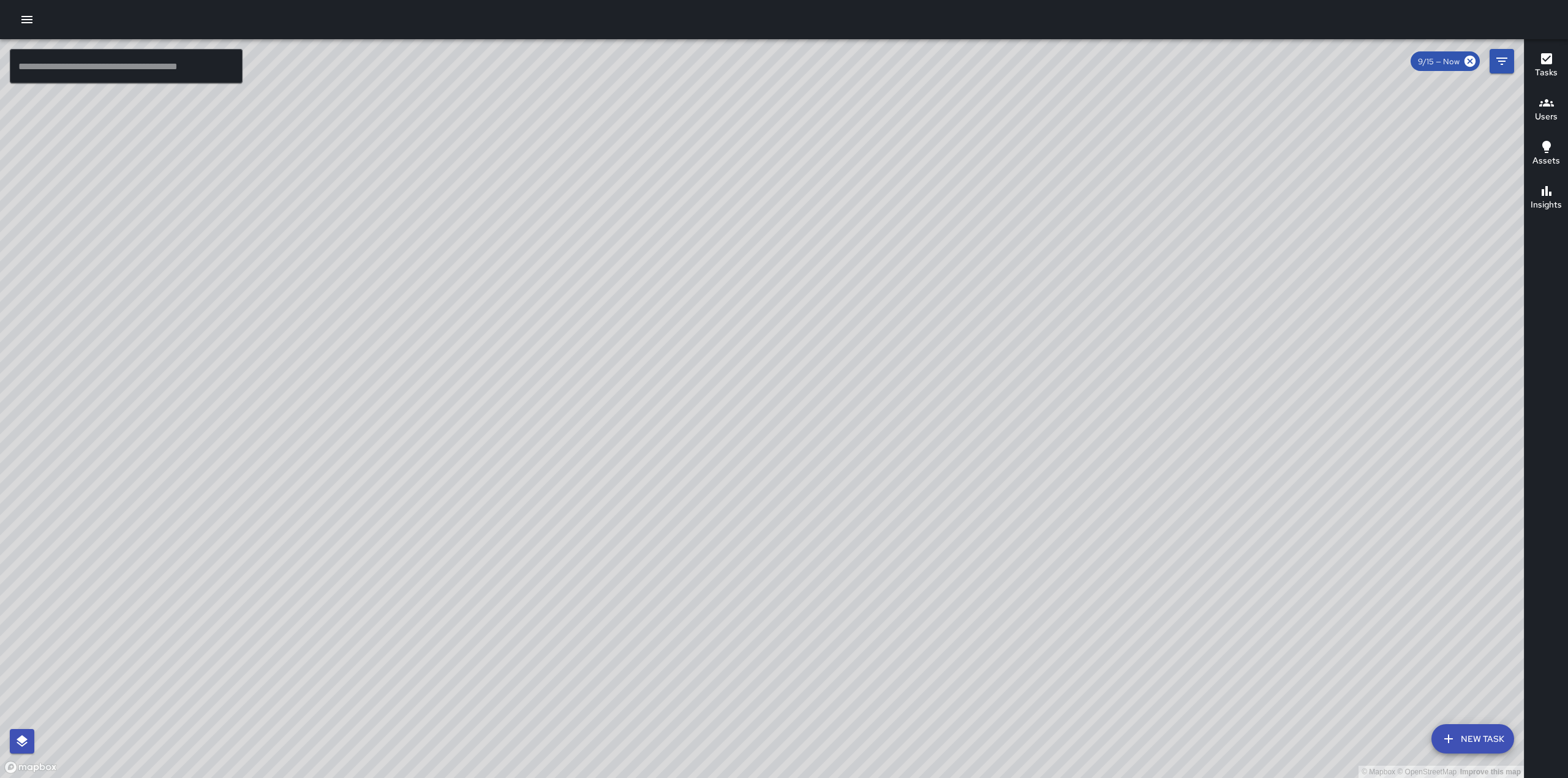
drag, startPoint x: 843, startPoint y: 122, endPoint x: 845, endPoint y: 285, distance: 163.0
click at [845, 285] on div "© Mapbox © OpenStreetMap Improve this map" at bounding box center [762, 408] width 1523 height 739
drag, startPoint x: 820, startPoint y: 627, endPoint x: 925, endPoint y: 331, distance: 314.1
click at [925, 331] on div "© Mapbox © OpenStreetMap Improve this map" at bounding box center [762, 408] width 1523 height 739
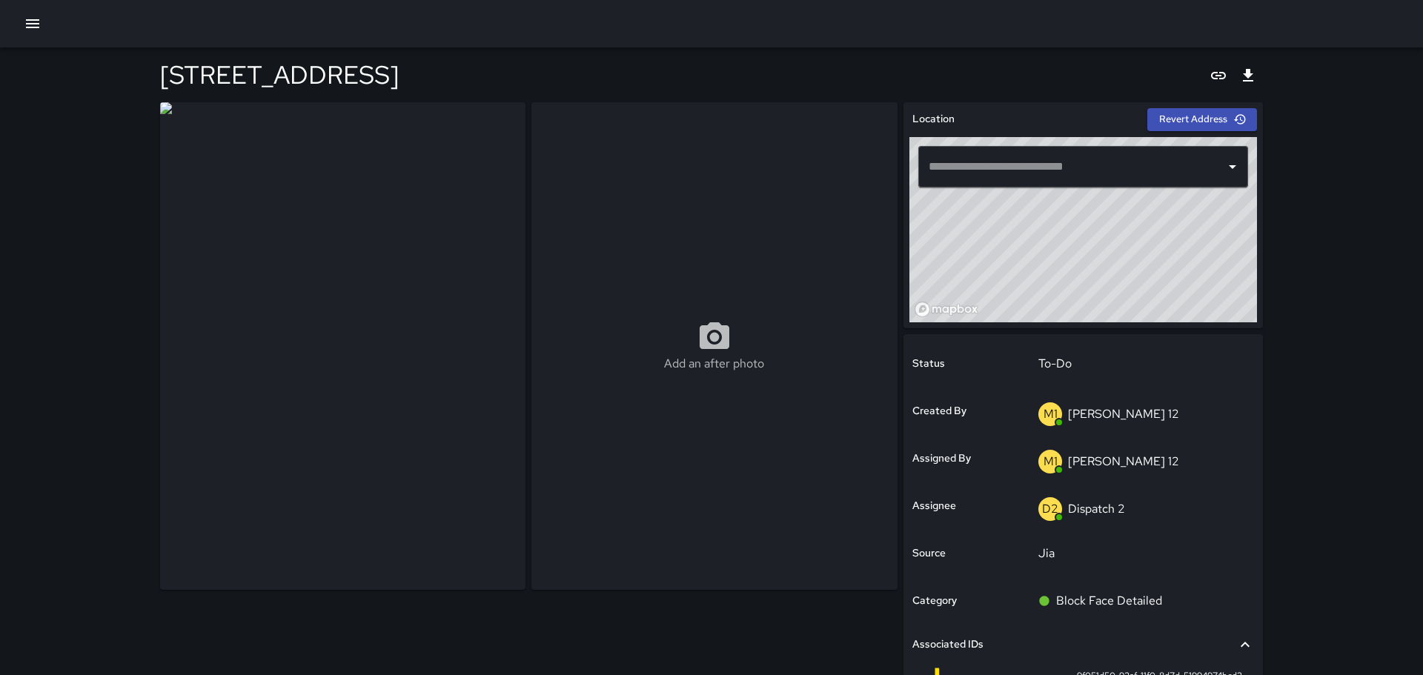
type input "**********"
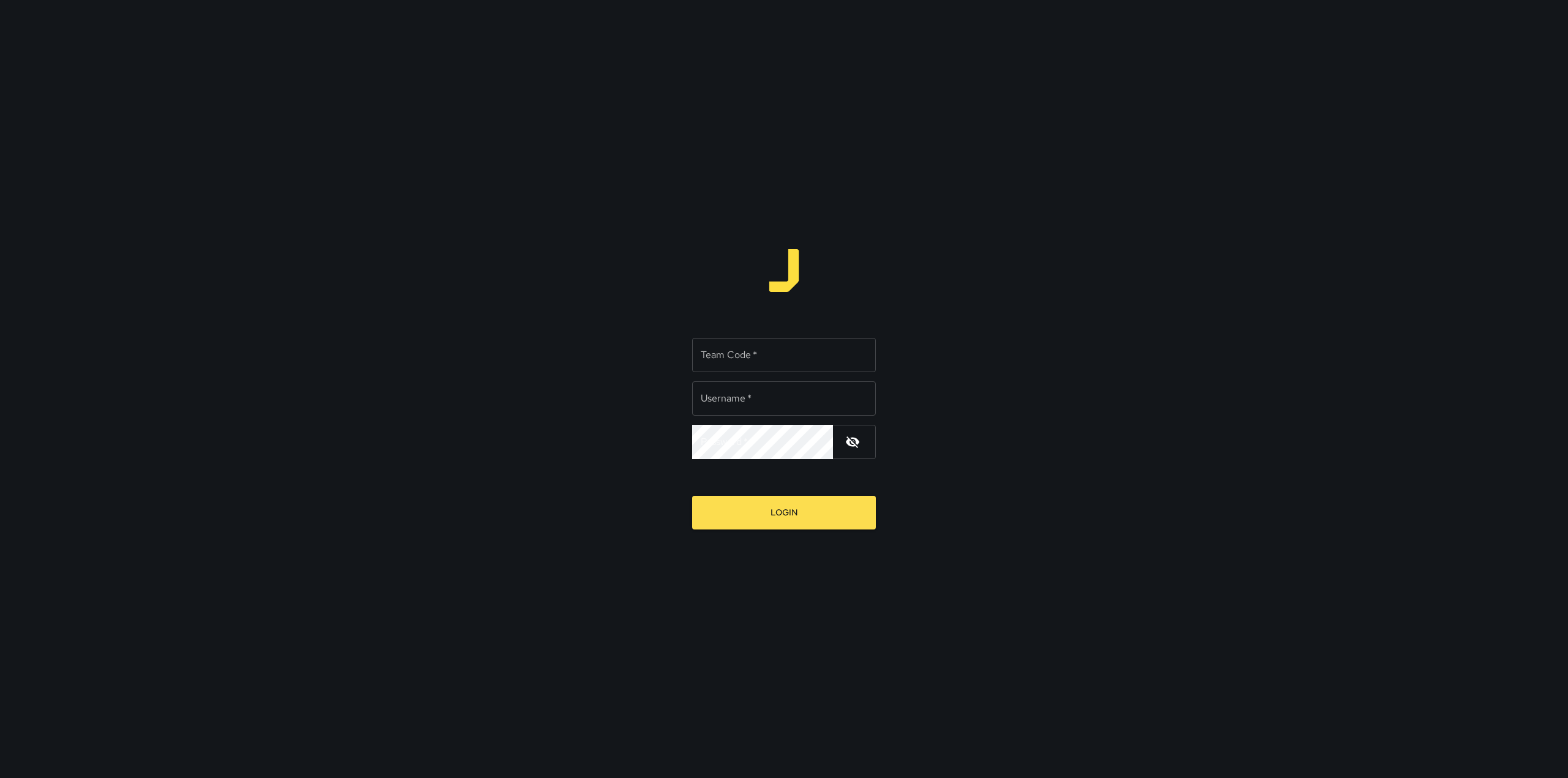
type input "*********"
